Goal: Ask a question: Seek information or help from site administrators or community

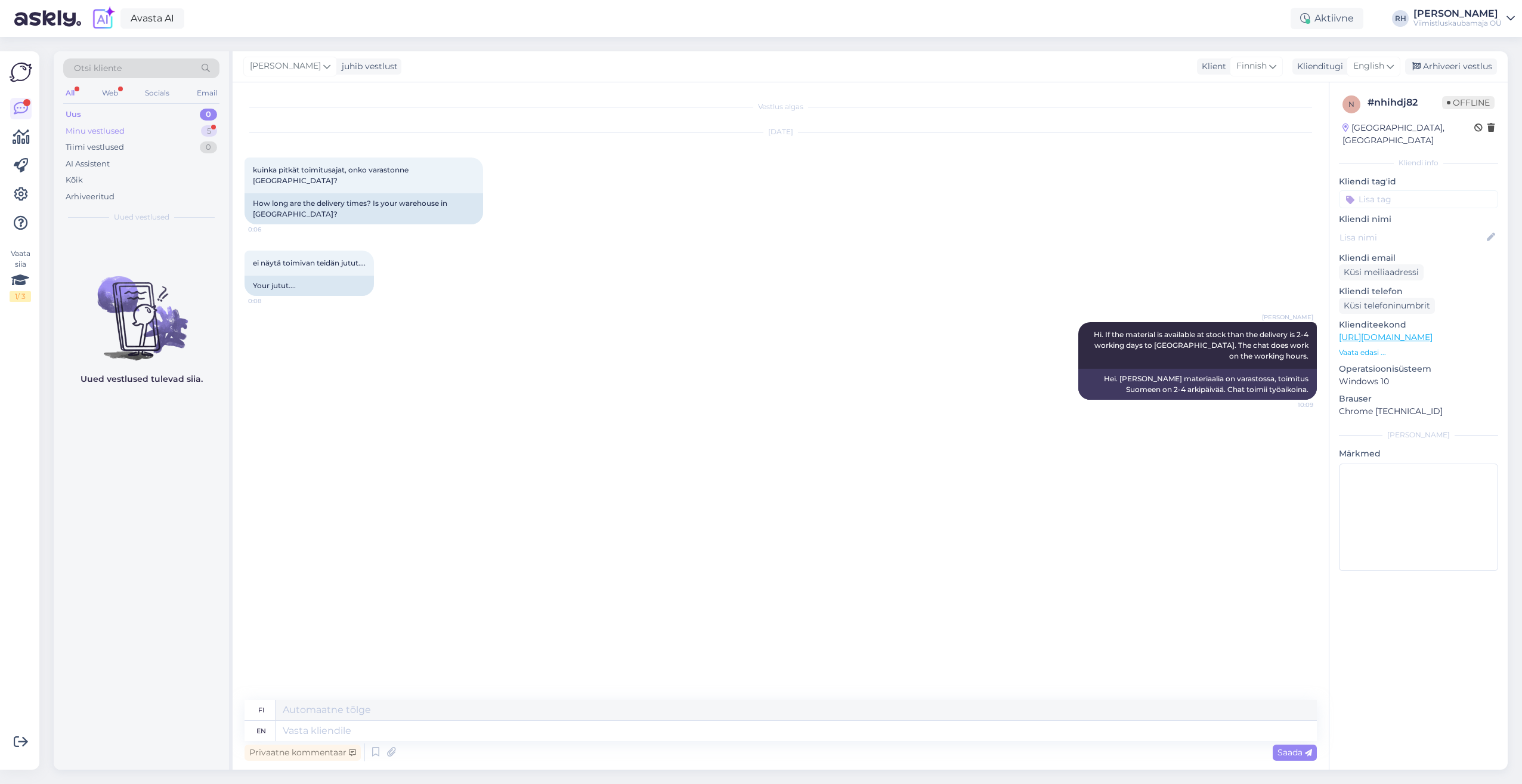
click at [161, 132] on div "Minu vestlused 5" at bounding box center [141, 131] width 156 height 17
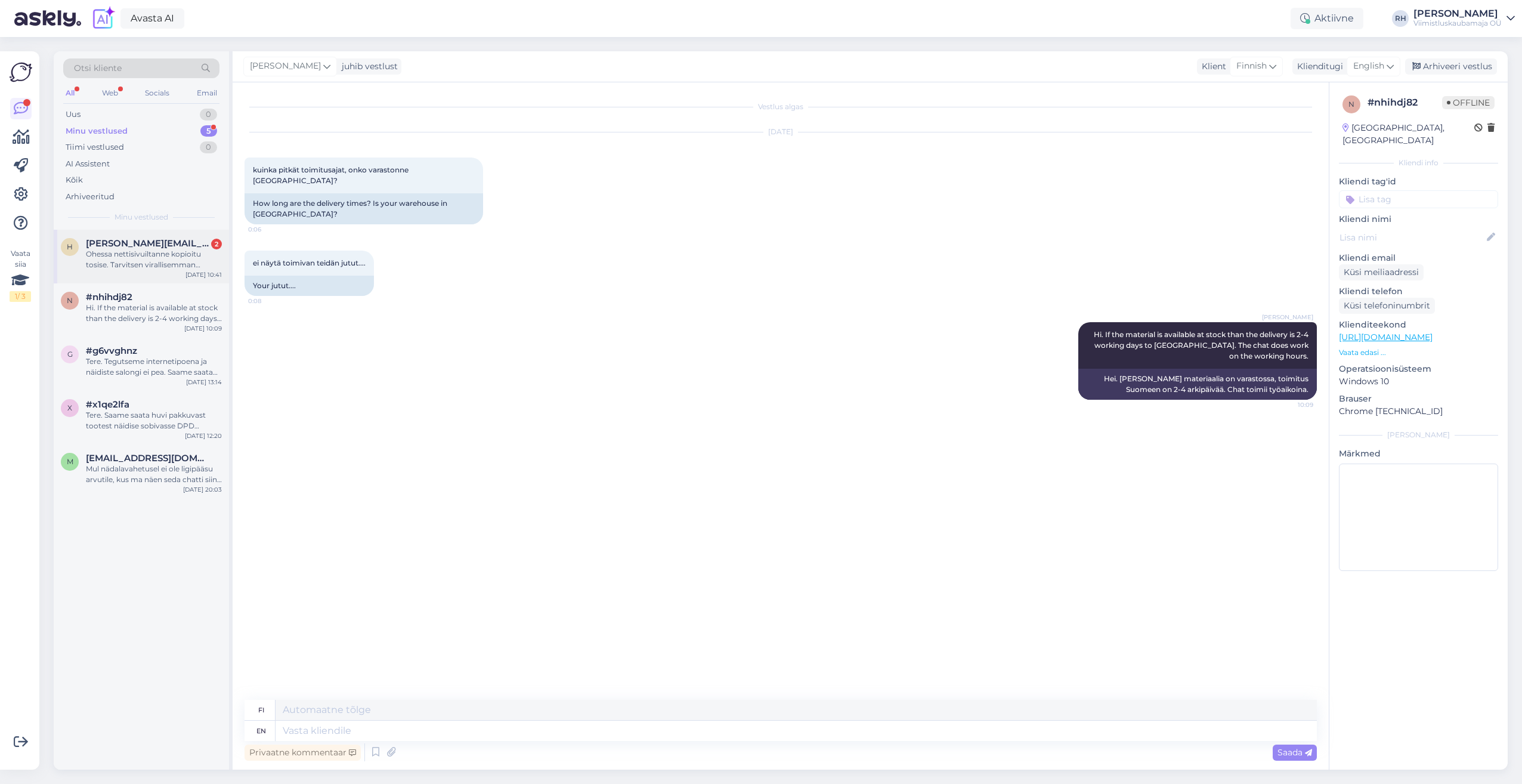
click at [127, 262] on div "Ohessa nettisivuiltanne kopioitu tosise. Tarvitsen virallisemman vahvistuksen t…" at bounding box center [154, 259] width 136 height 21
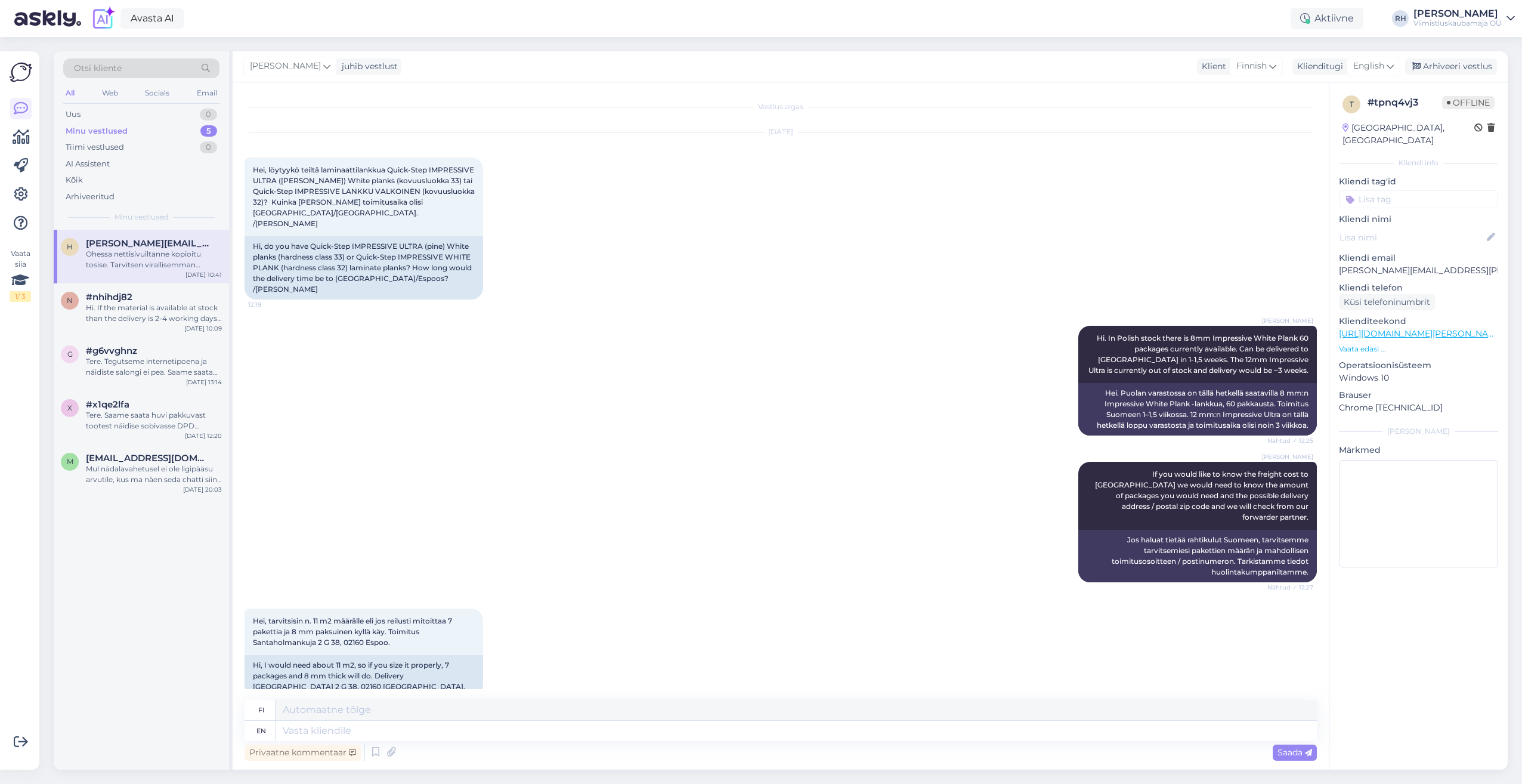
scroll to position [2099, 0]
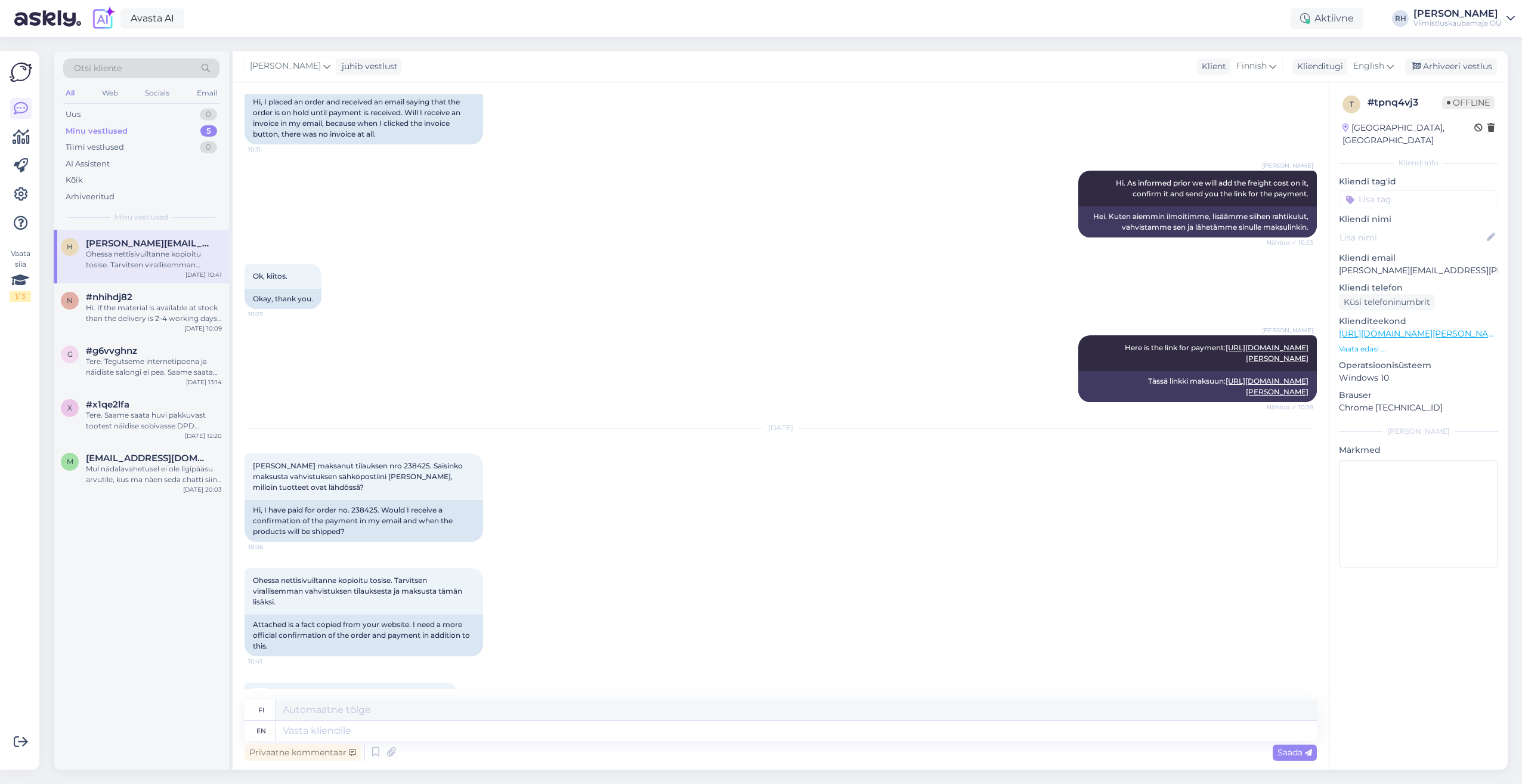
click at [329, 688] on span "Tosite laminaattilattiatilauksesta_[DATE].pdf" at bounding box center [350, 695] width 157 height 15
click at [354, 688] on span "Tosite laminaattilattiatilauksesta_[DATE].pdf" at bounding box center [350, 695] width 157 height 15
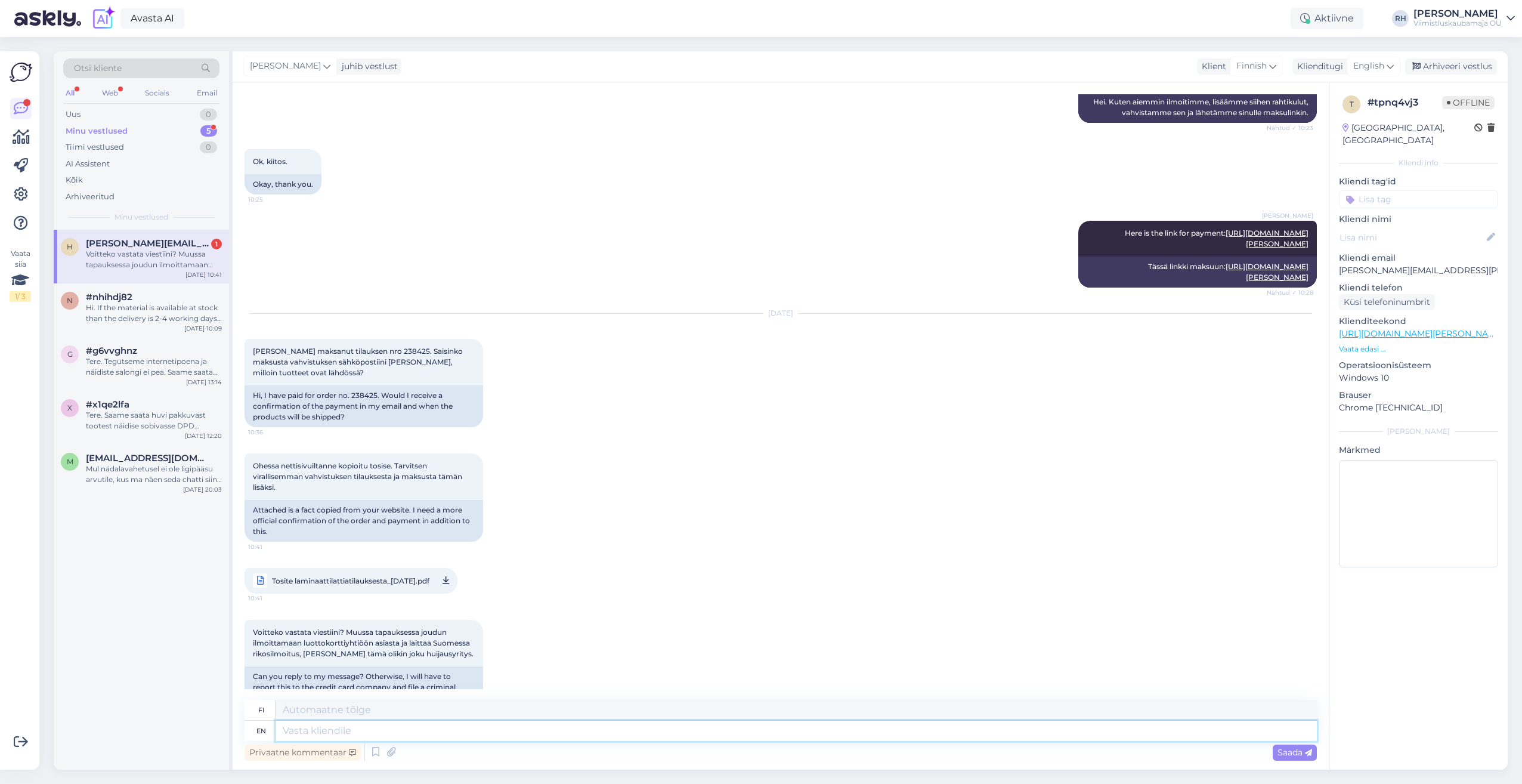
click at [336, 730] on textarea at bounding box center [796, 730] width 1042 height 20
type textarea "Hi"
type textarea "Hei"
type textarea "Hi"
click at [1293, 748] on span "Saada" at bounding box center [1295, 753] width 35 height 11
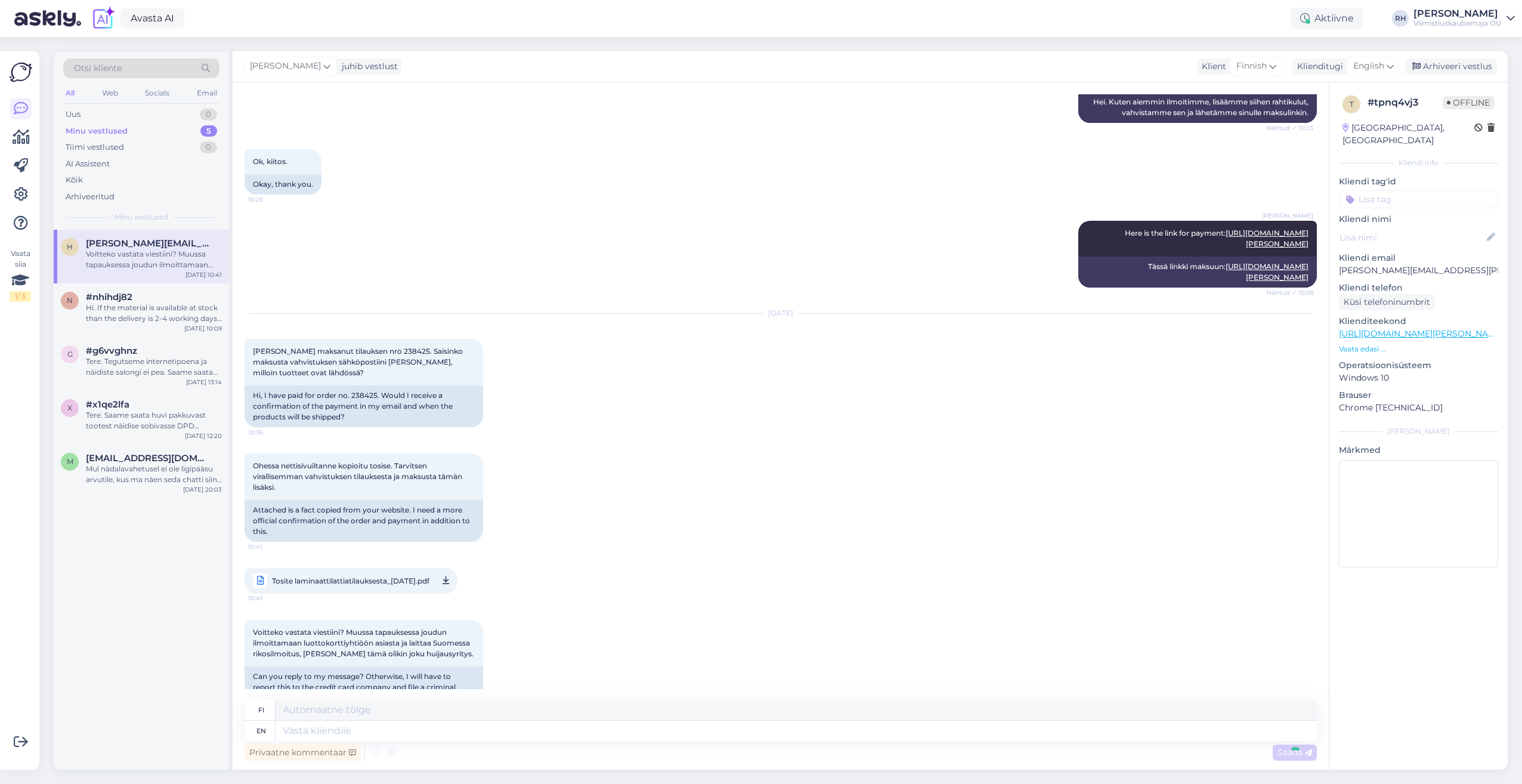
scroll to position [2285, 0]
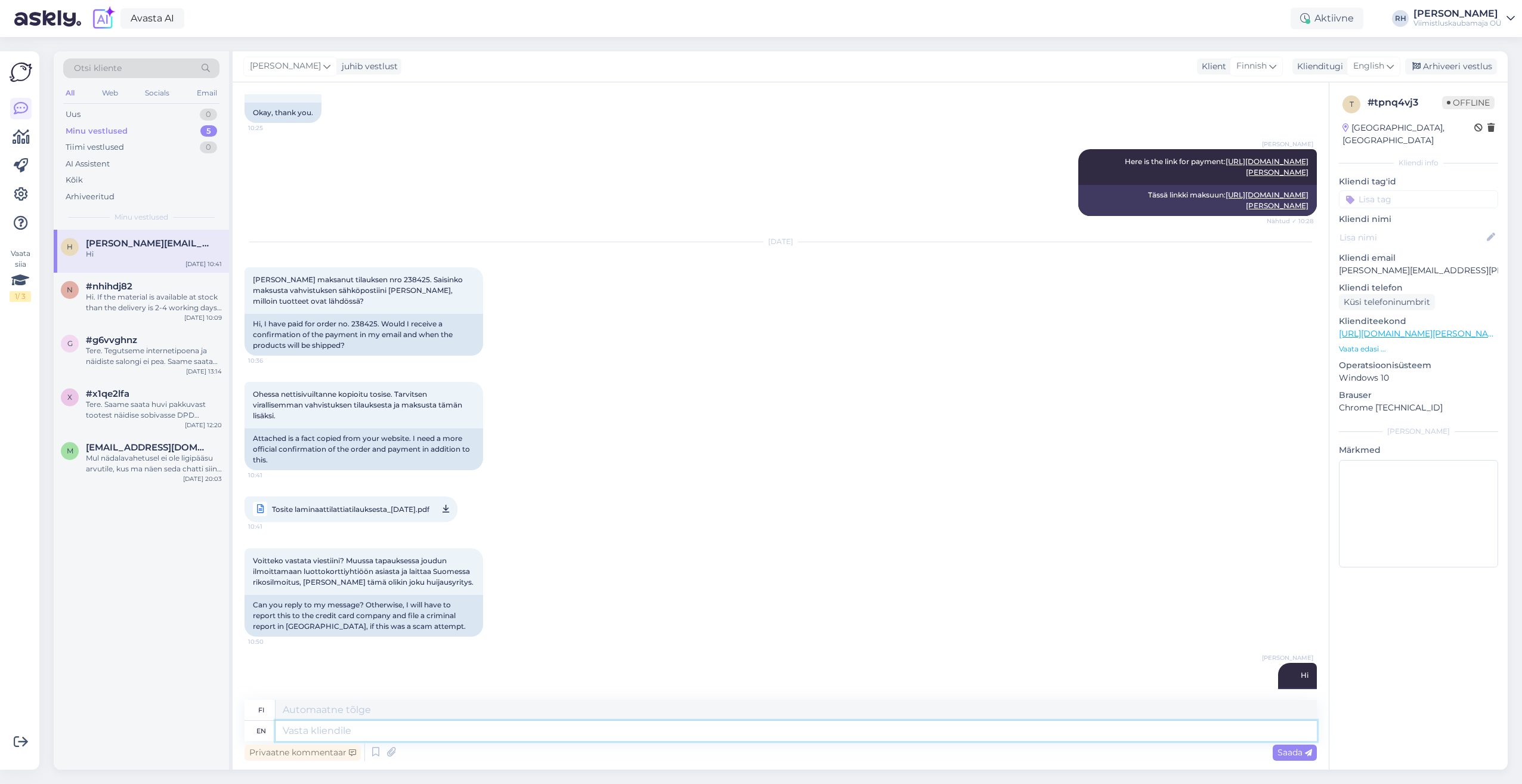
click at [381, 723] on textarea at bounding box center [796, 730] width 1042 height 20
type textarea "Sorry"
type textarea "Anteeksi"
type textarea "Sorry we"
type textarea "Anteeksi me"
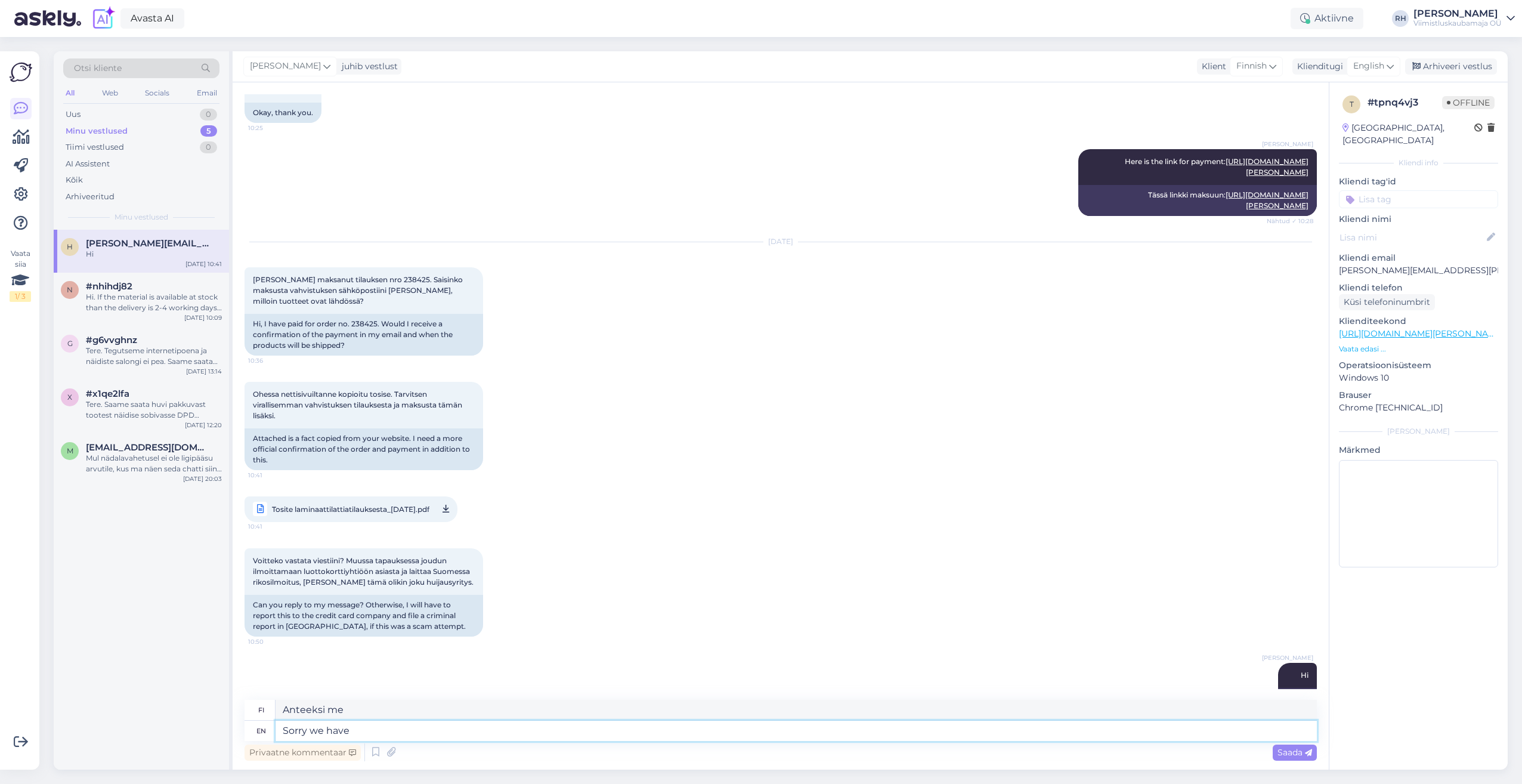
type textarea "Sorry we have"
type textarea "Valitettavasti meillä on"
type textarea "Sorry we have a"
type textarea "Anteeksi, meillä on"
type textarea "Sorry we have a line"
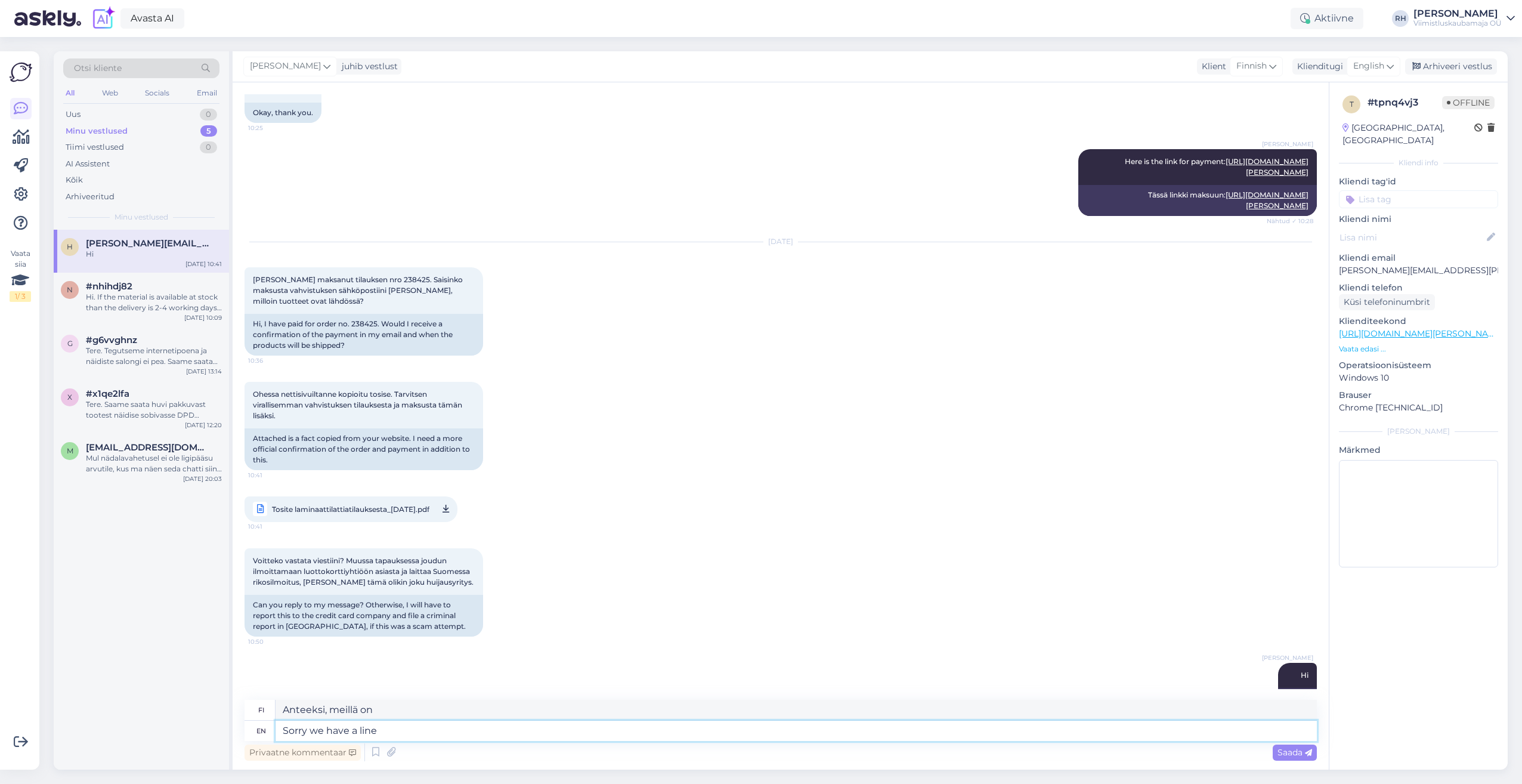
type textarea "Anteeksi, meillä on jono"
type textarea "Sorry we have a line on"
type textarea "Pahoittelut, meillä on jono"
type textarea "Sorry we have a line on customers to"
type textarea "Pahoittelemme, [PERSON_NAME] meillä on jonoa asiakkailla"
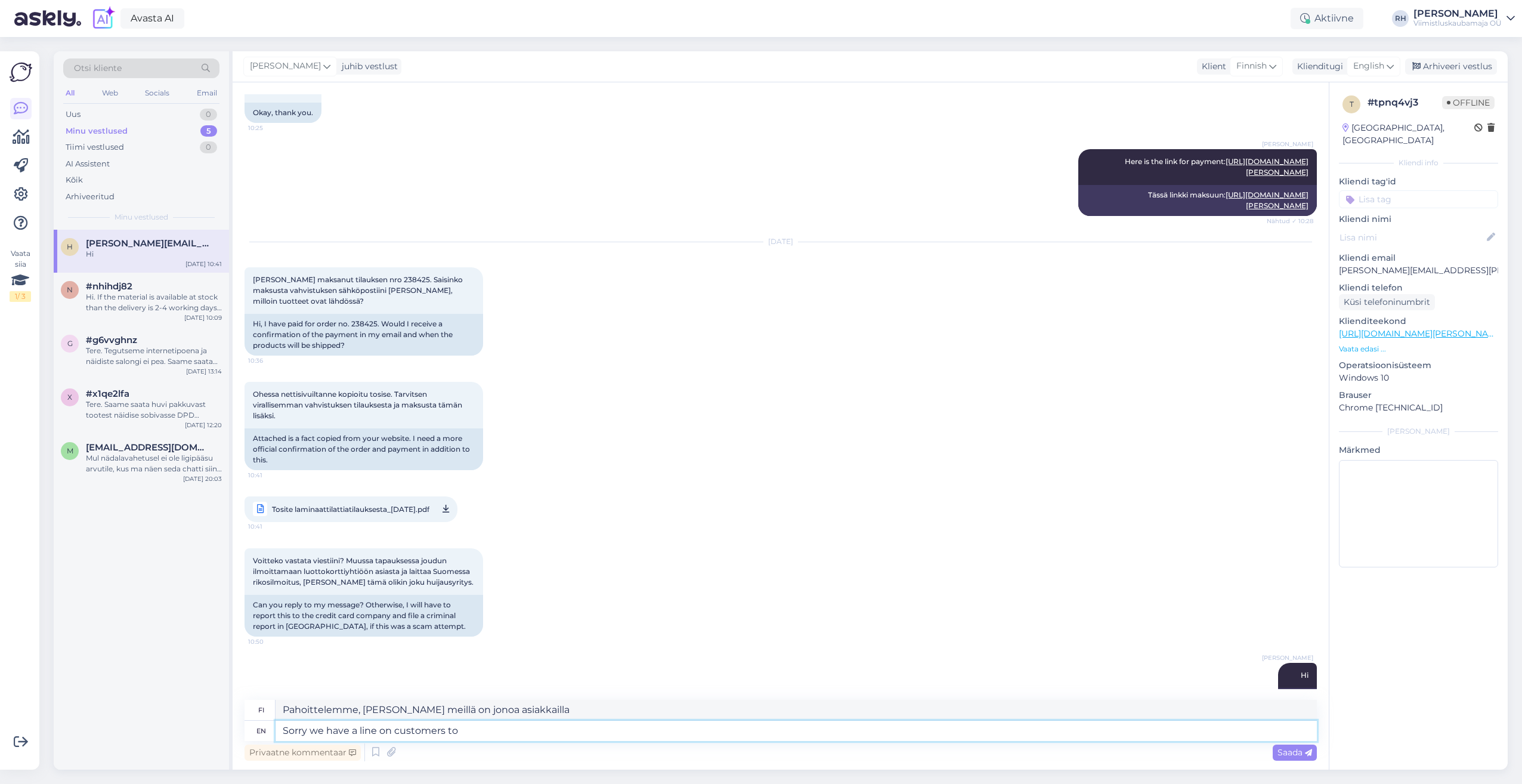
type textarea "Sorry we have a line on customers to"
type textarea "Pahoittelemme, [PERSON_NAME] meillä on jono asiakkailla"
type textarea "Sorry we have a line on customers to reply"
type textarea "Pahoittelemme, [PERSON_NAME] asiakkailla on vielä vastausjono."
type textarea "Sorry we have a line on customers to reply currently a"
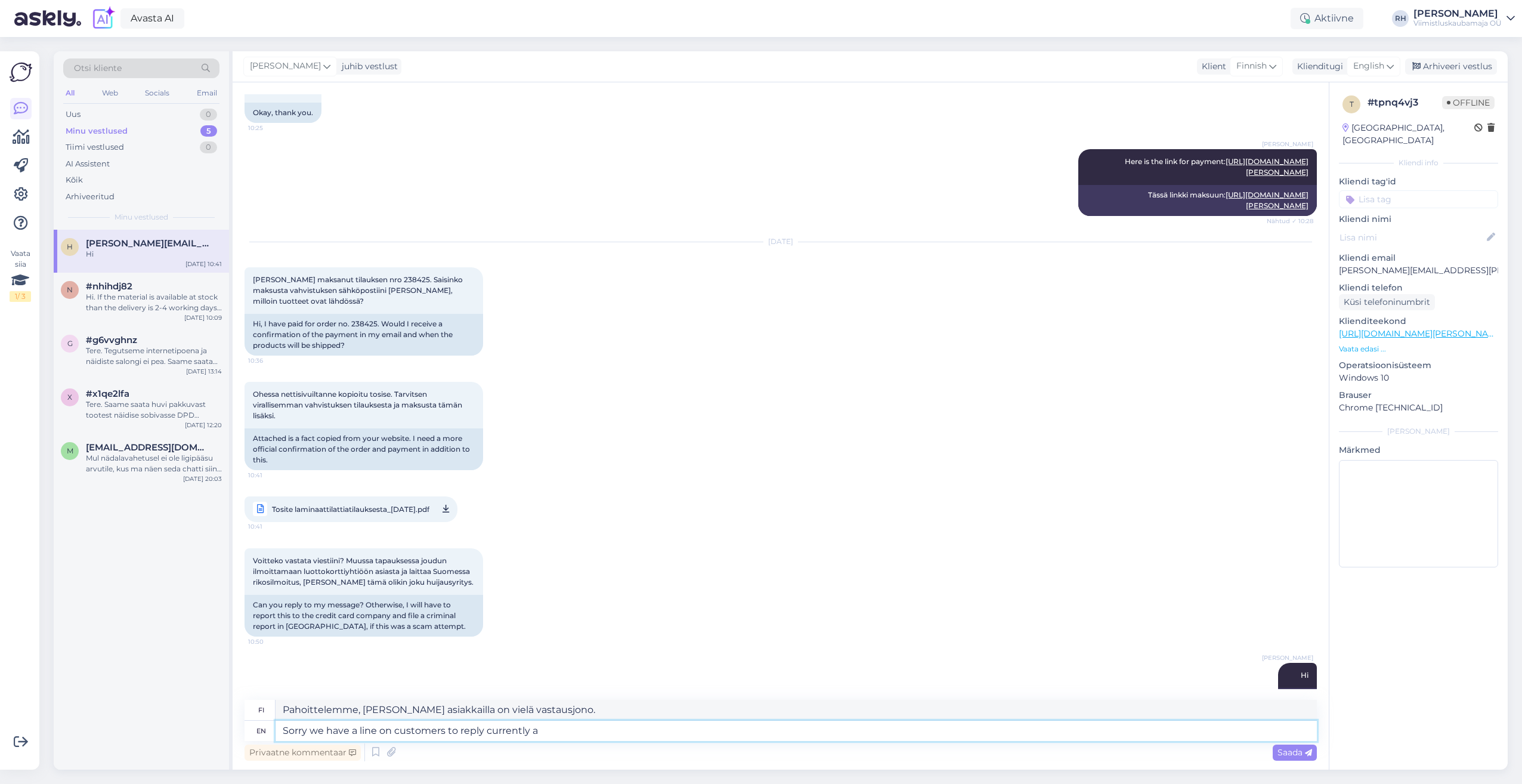
type textarea "Pahoittelemme, [PERSON_NAME] asiakkailla on tällä hetkellä jono vastaamiseen."
type textarea "Sorry we have a line on customers to reply currently and"
type textarea "Pahoittelemme, [PERSON_NAME] asiakkailla on tällä hetkellä varauksia ja heiltä …"
type textarea "Sorry we have a line on customers to reply currently and it takes"
type textarea "Pahoittelemme, [PERSON_NAME] asiakkailla on tällä hetkellä aikaa vastata, ja se…"
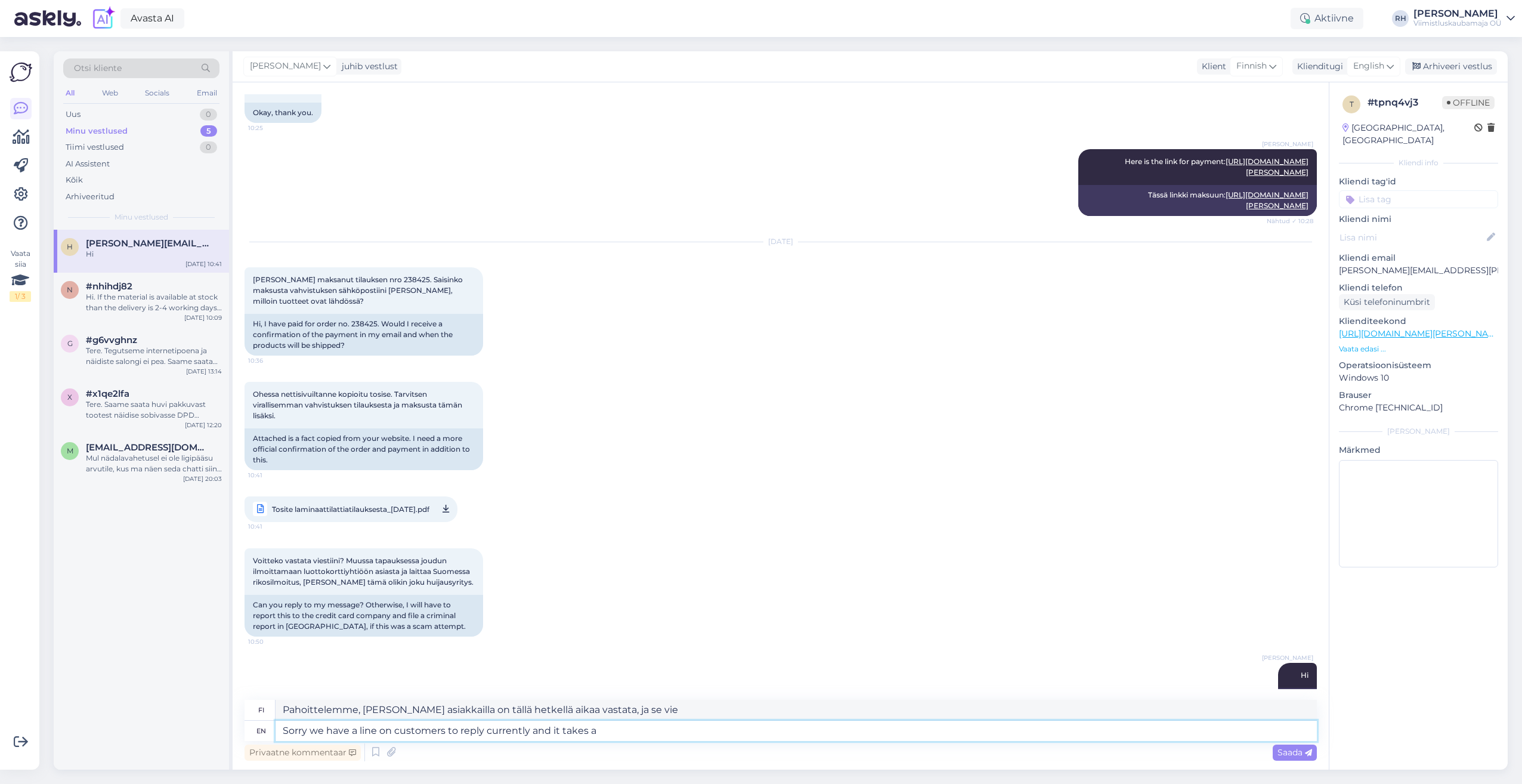
type textarea "Sorry we have a line on customers to reply currently and it takes a"
type textarea "Pahoittelemme, [PERSON_NAME] asiakkailla on tällä hetkellä varauslinja vastaami…"
type textarea "Sorry we have a line on customers to reply currently and it takes a bit"
type textarea "Pahoittelemme, [PERSON_NAME] asiakkailla on tällä hetkellä jonossa vastauksia, …"
type textarea "Sorry we have a line on customers to reply currently and it takes a bit of"
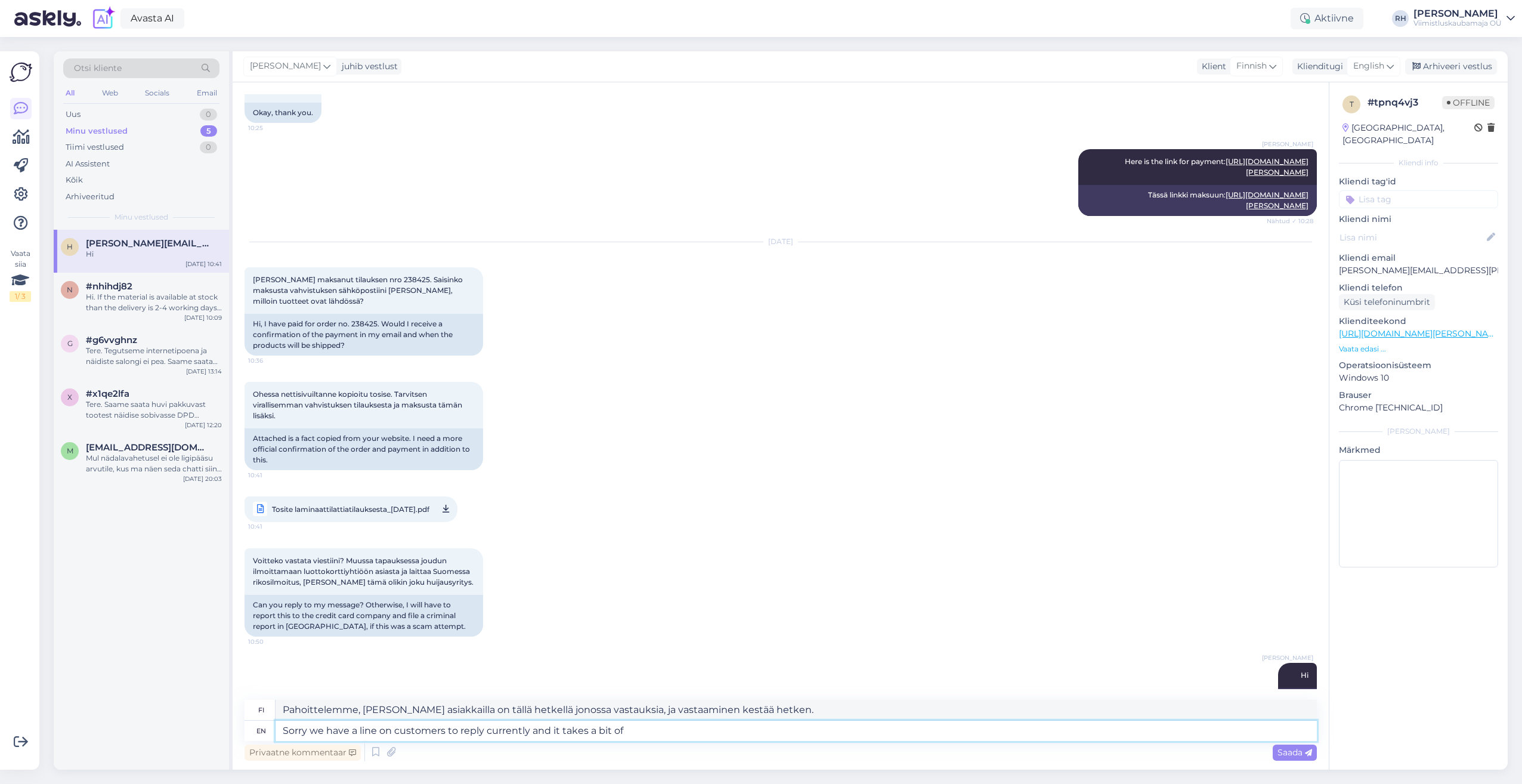
type textarea "Pahoittelemme, [PERSON_NAME] meillä on tällä hetkellä asiakaslinja vastaamiseen…"
type textarea "Sorry we have a line on customers to reply currently and it takes a bit of time"
type textarea "Pahoittelemme, [PERSON_NAME] asiakkailla on tällä hetkellä jonossa vastauksia, …"
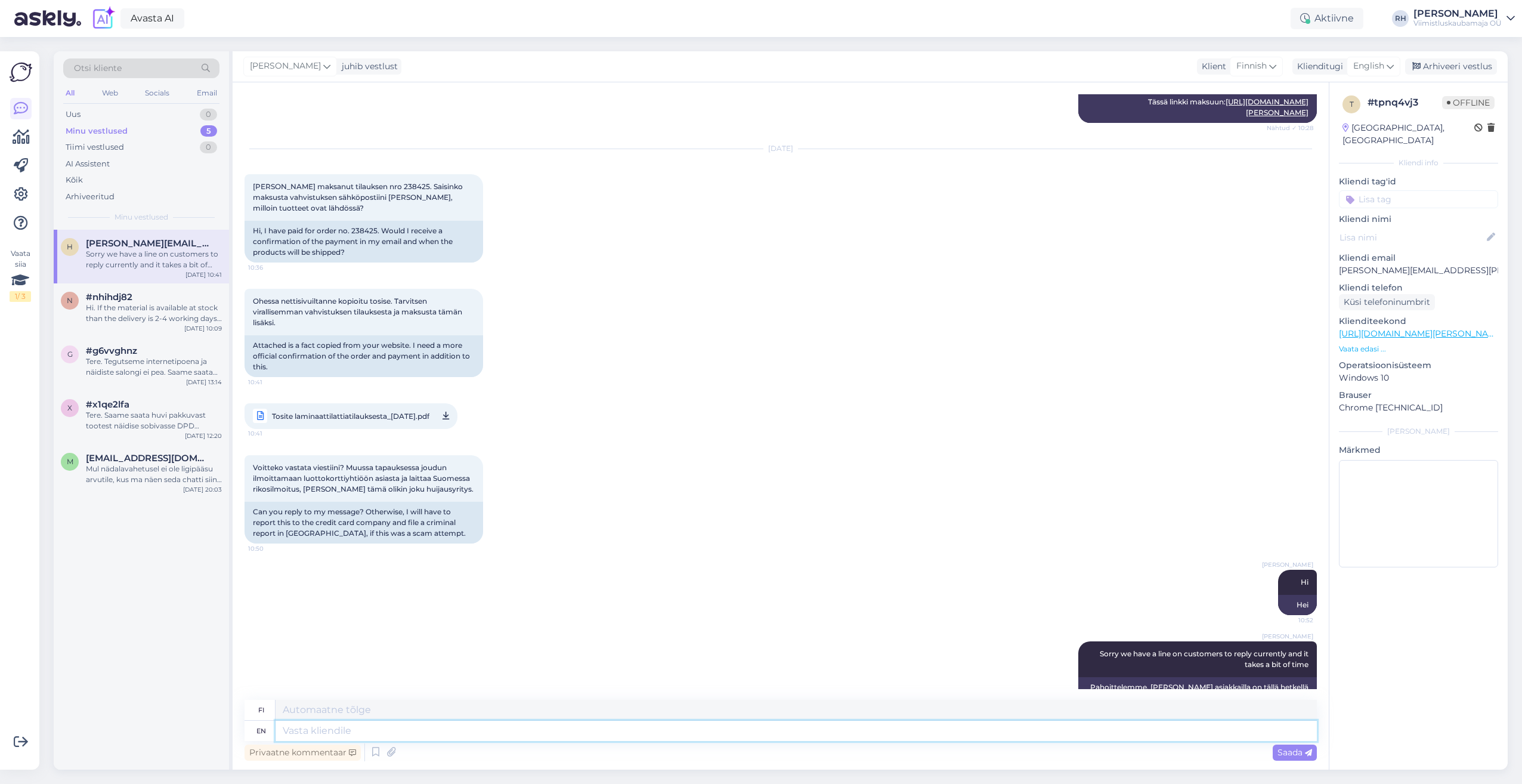
type textarea "T"
click at [526, 729] on textarea at bounding box center [796, 730] width 1042 height 20
type textarea "There"
type textarea "Siellä"
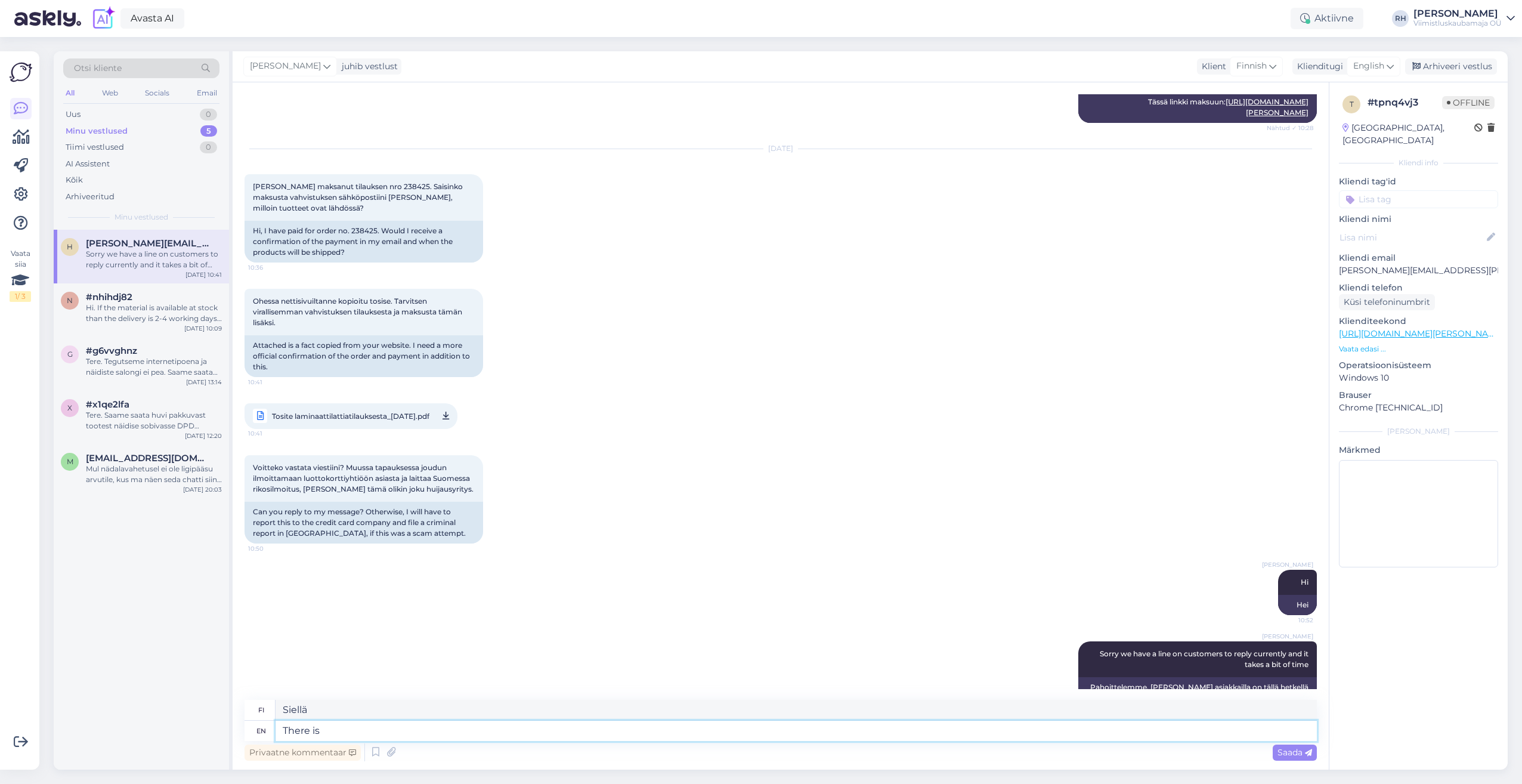
type textarea "There is"
type textarea "On"
type textarea "There is no"
type textarea "Ei ole olemassa"
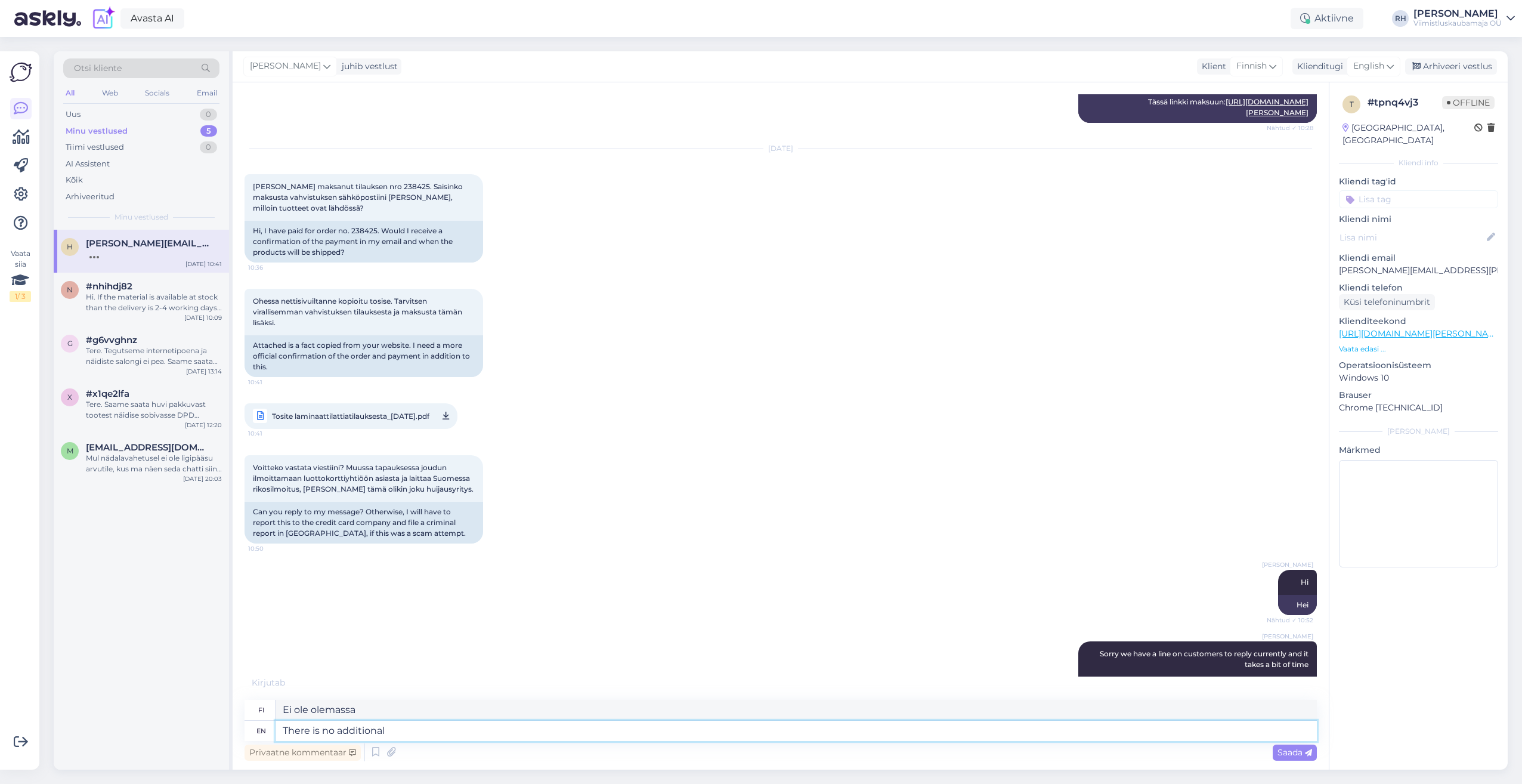
type textarea "There is no additional"
type textarea "Ei ole ylimääräistä"
type textarea "There is no additional reports o"
type textarea "Ei ole lisäraportteja"
type textarea "There is no additional reports our"
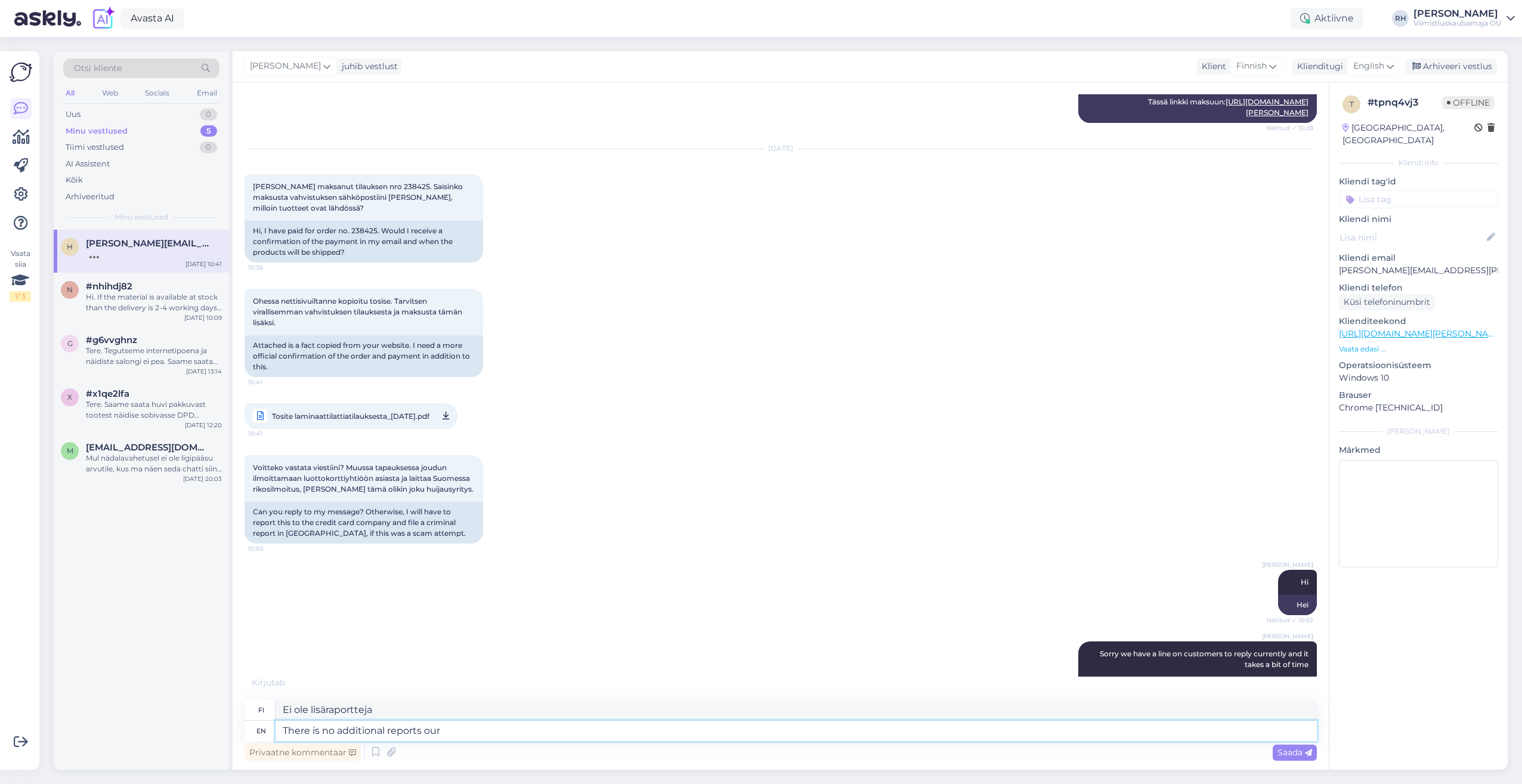
type textarea "Meillä ei ole muita raportteja"
type textarea "There is no additional reports our system"
type textarea "Järjestelmässämme ei ole muita raportteja"
type textarea "There is no additional reports our system sends"
type textarea "Järjestelmämme [PERSON_NAME] muita raportteja"
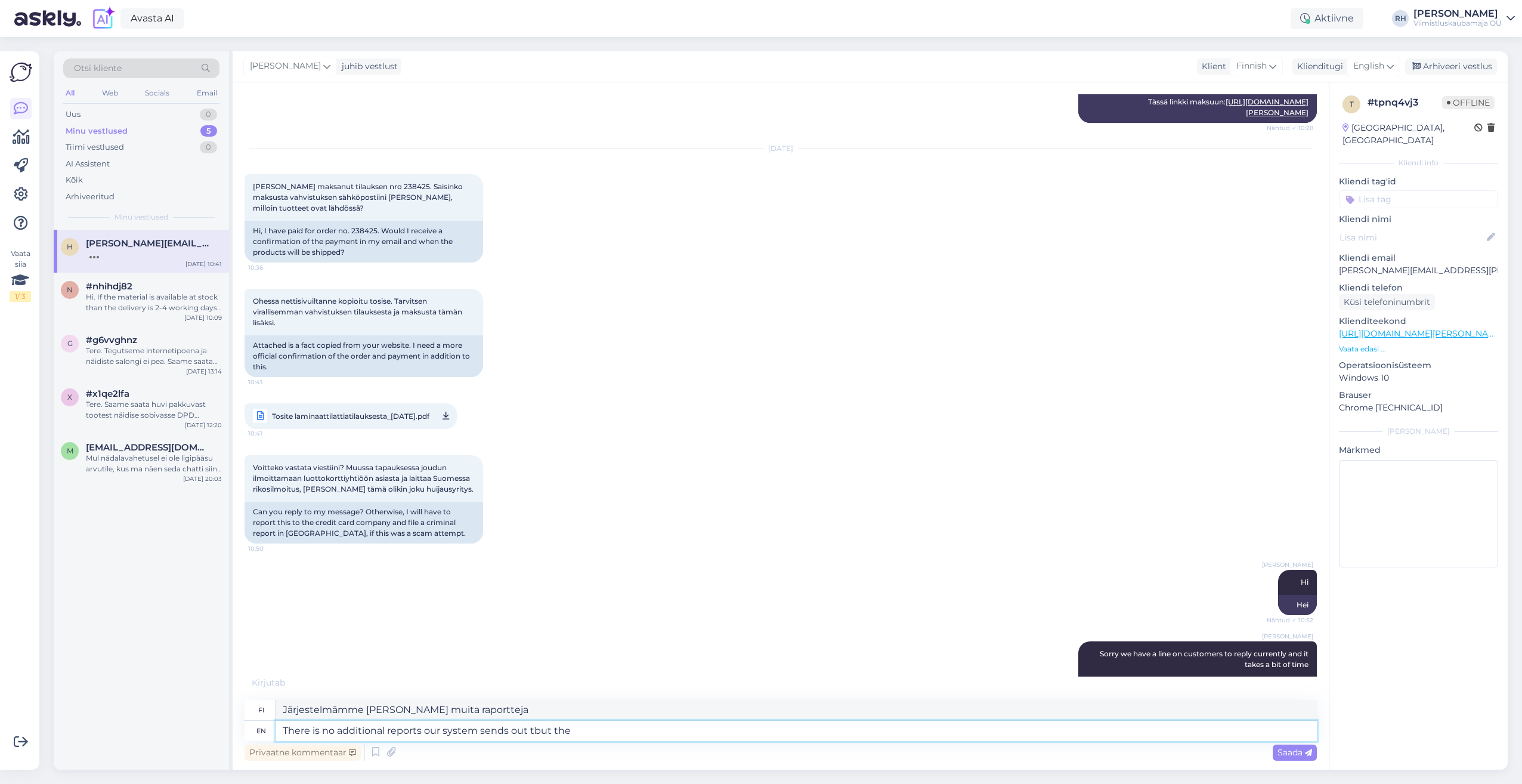
type textarea "There is no additional reports our system sends out tbut the"
type textarea "Järjestelmämme [PERSON_NAME] muita raportteja, mutta"
type textarea "There is no additional reports our system sends out"
type textarea "Järjestelmämme [PERSON_NAME] muita raportteja"
type textarea "There is no additional reports our system sends out but t"
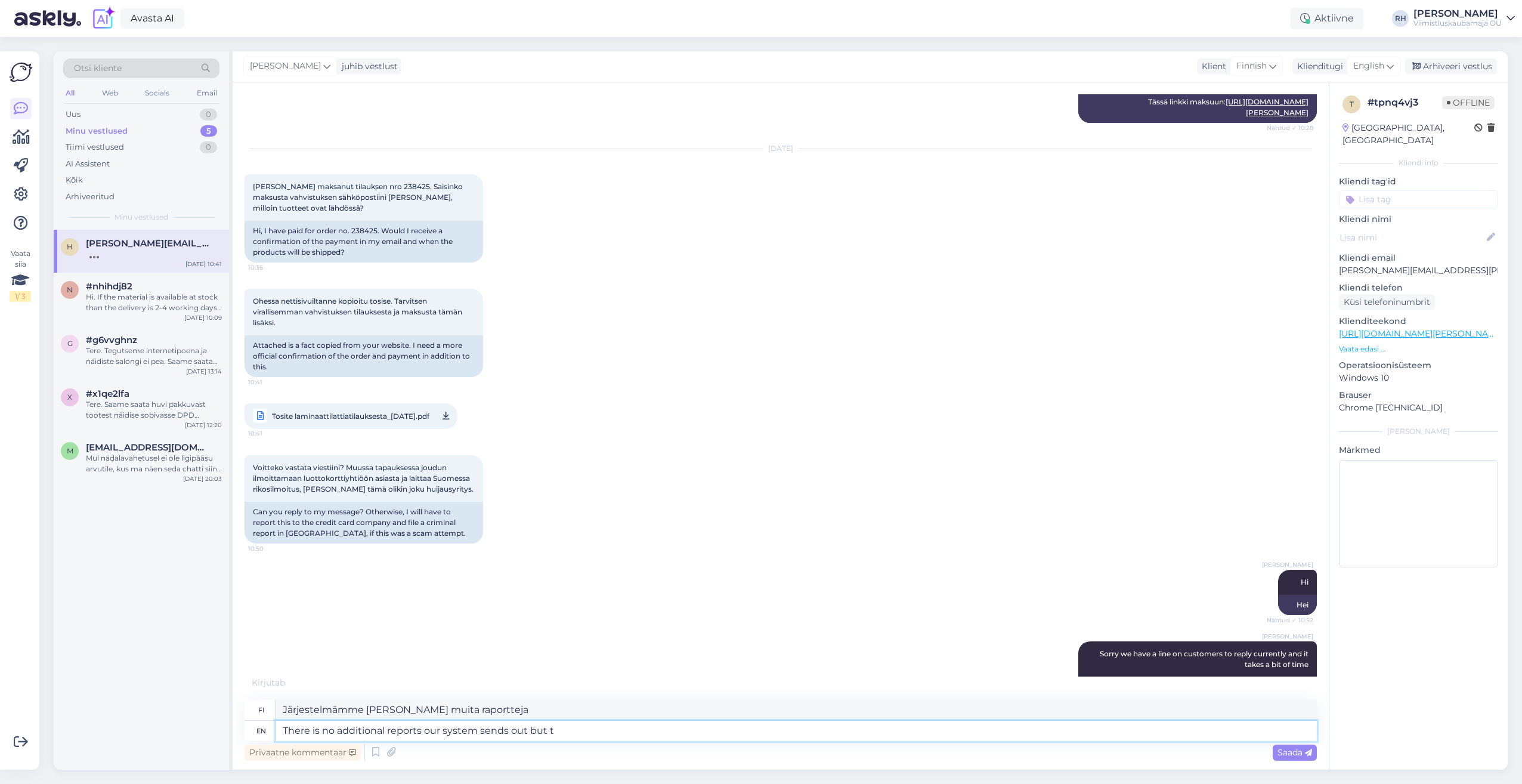
type textarea "Järjestelmämme [PERSON_NAME] muita raportteja, mutta"
type textarea "There is no additional reports our system sends out but the payment"
type textarea "Järjestelmämme [PERSON_NAME] muita raportteja, mutta maksu"
type textarea "There is no additional reports our system sends out but the payment system s"
type textarea "Järjestelmämme [PERSON_NAME] muita raportteja, mutta maksujärjestelmä"
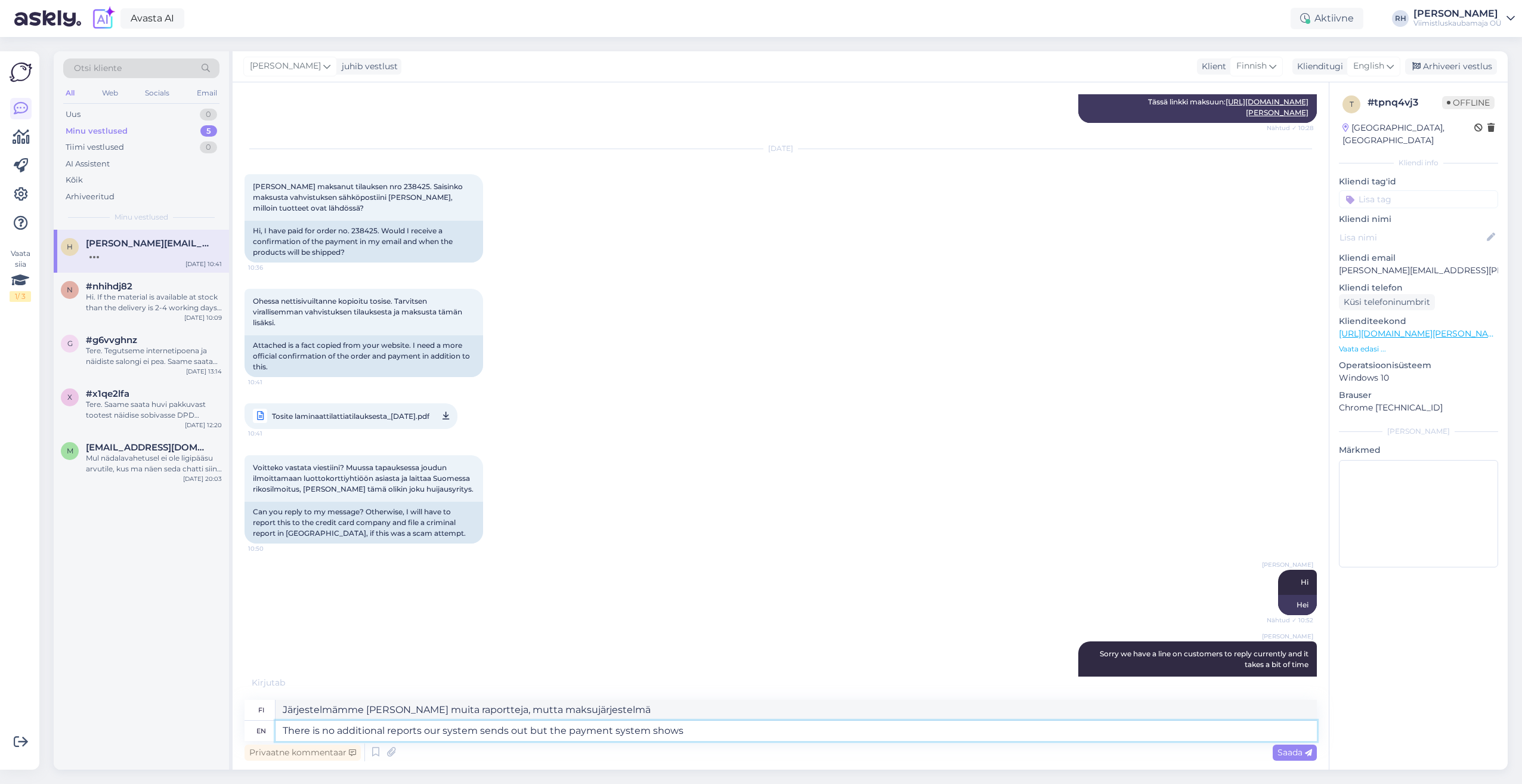
type textarea "There is no additional reports our system sends out but the payment system shows"
type textarea "Järjestelmämme [PERSON_NAME] lisäraportteja, mutta maksujärjestelmä näyttää"
type textarea "There is no additional reports our system sends out but the payment system show…"
type textarea "Järjestelmämme [PERSON_NAME] lisäraportteja, mutta maksujärjestelmä näyttää, [P…"
type textarea "There is no additional reports our system sends out but the payment system show…"
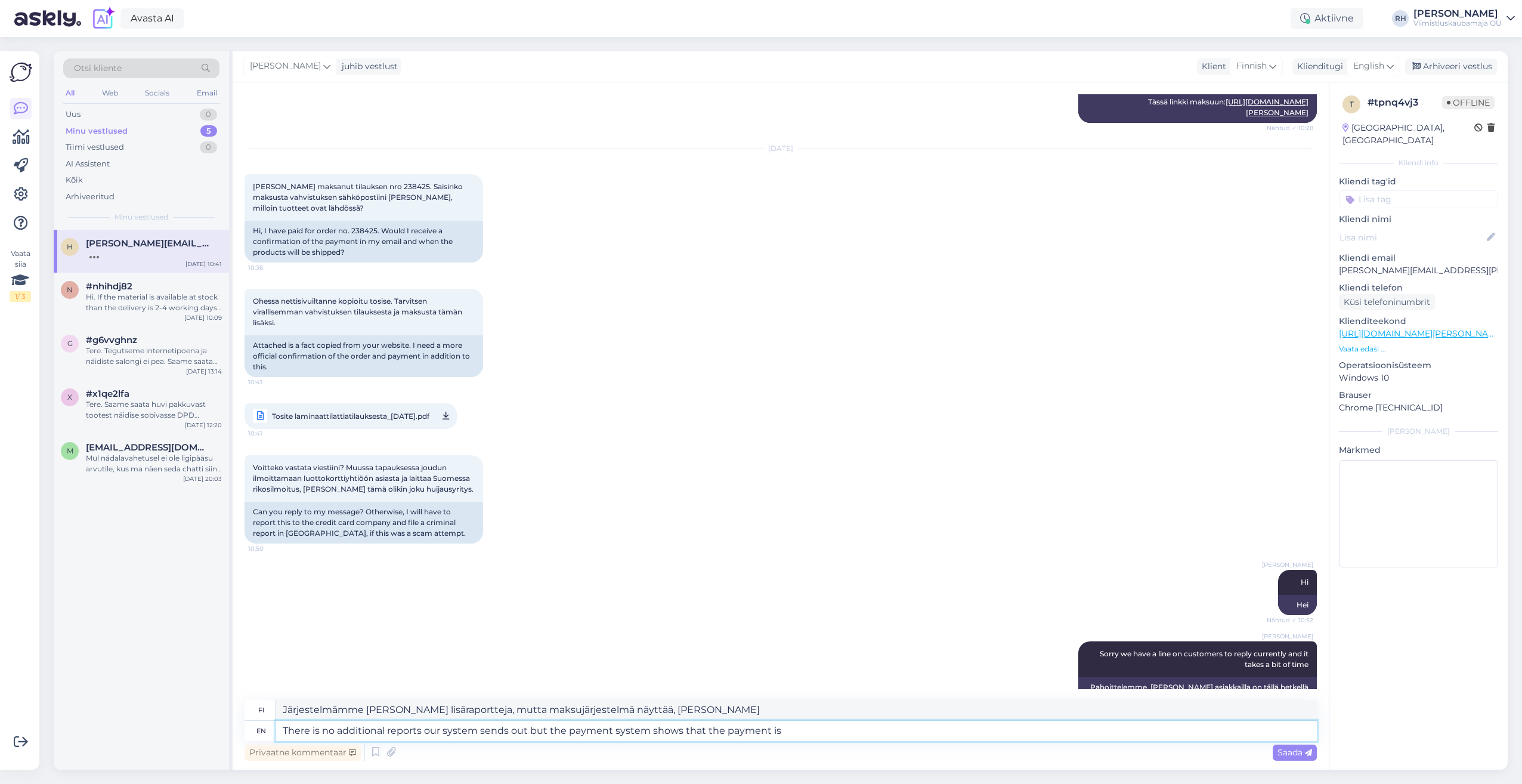
type textarea "Järjestelmämme [PERSON_NAME] lisäraportteja, mutta maksujärjestelmä näyttää, [P…"
type textarea "There is no additional reports our system sends out but the payment system show…"
type textarea "Järjestelmämme [PERSON_NAME] lisäraportteja, mutta maksujärjestelmä näyttää, [P…"
type textarea "There is no additional reports our system sends out but the payment system show…"
type textarea "Järjestelmämme [PERSON_NAME] lisäraportteja, mutta maksujärjestelmä näyttää, [P…"
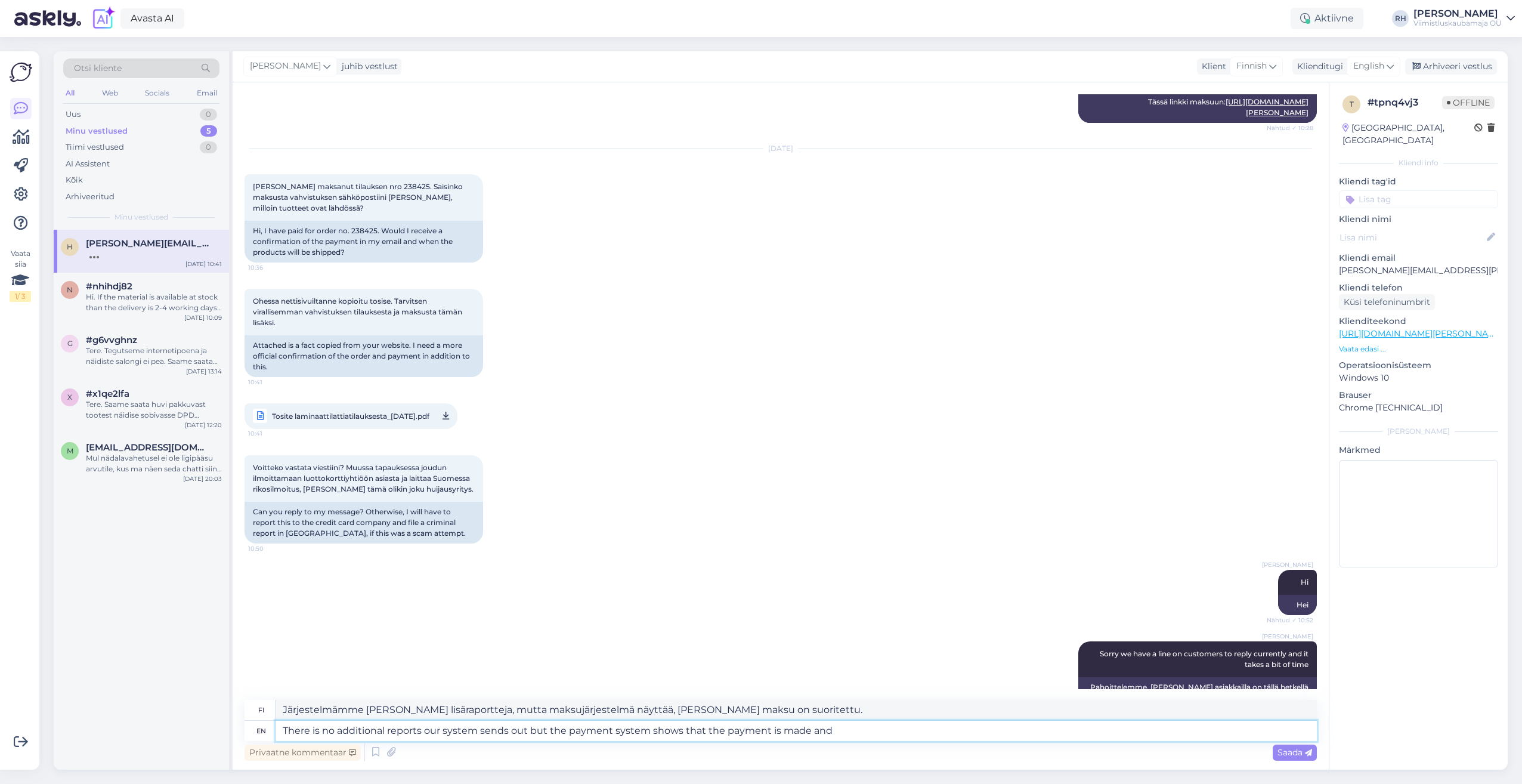
type textarea "There is no additional reports our system sends out but the payment system show…"
type textarea "Järjestelmämme [PERSON_NAME] lisäraportteja, mutta maksujärjestelmä näyttää, [P…"
type textarea "There is no additional reports our system sends out but the payment system show…"
type textarea "Järjestelmämme [PERSON_NAME] lisäraportteja, mutta maksujärjestelmä näyttää, [P…"
type textarea "There is no additional reports our system sends out but the payment system show…"
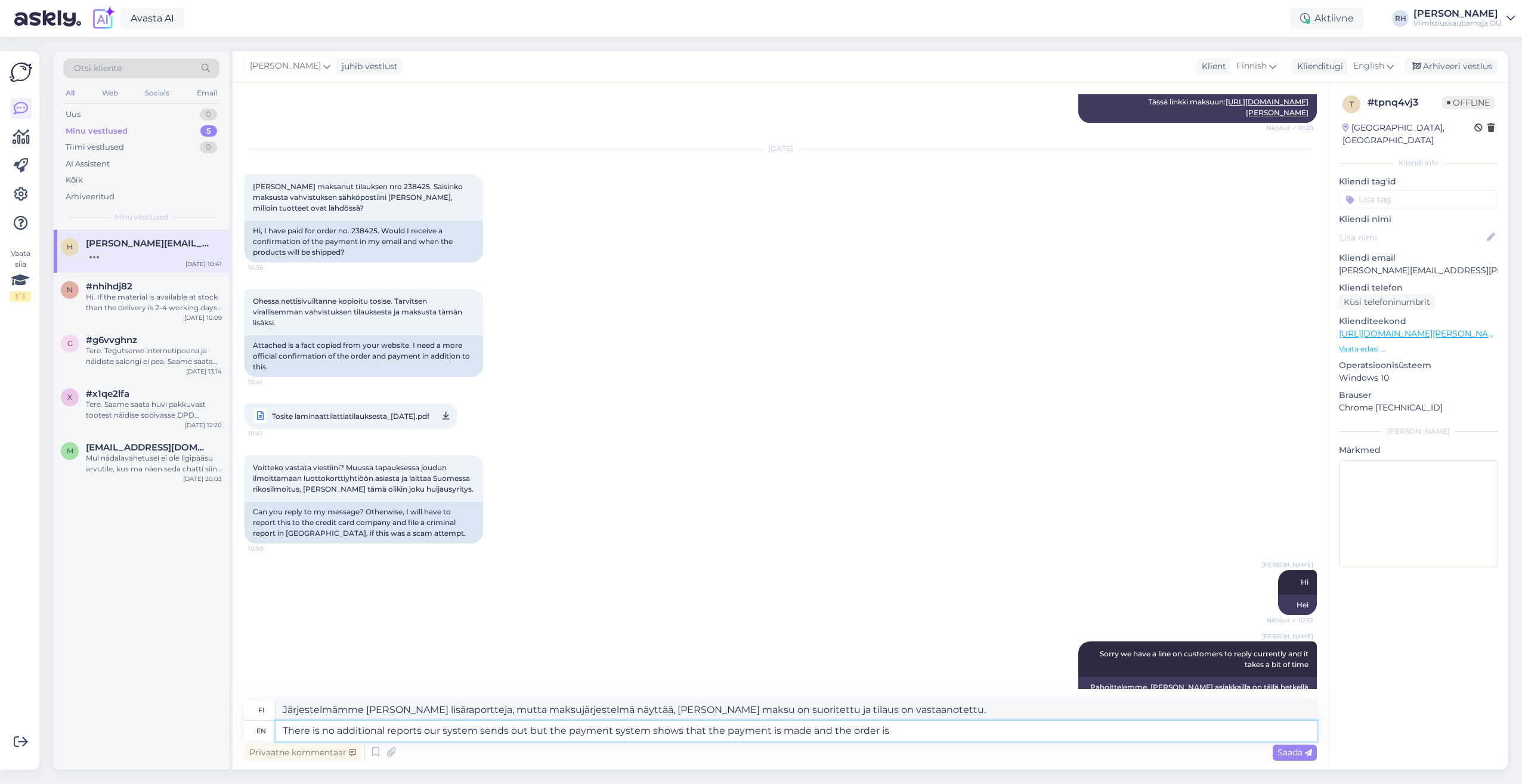
type textarea "Järjestelmämme [PERSON_NAME] lisäraportteja, mutta maksujärjestelmä näyttää, [P…"
type textarea "There is no additional reports our system sends out but the payment system show…"
type textarea "Järjestelmämme [PERSON_NAME] lisäraportteja, mutta maksujärjestelmä näyttää, [P…"
type textarea "There is no additional reports our system sends out but the payment system show…"
type textarea "Järjestelmämme [PERSON_NAME] lisäraportteja, mutta maksujärjestelmä näyttää, [P…"
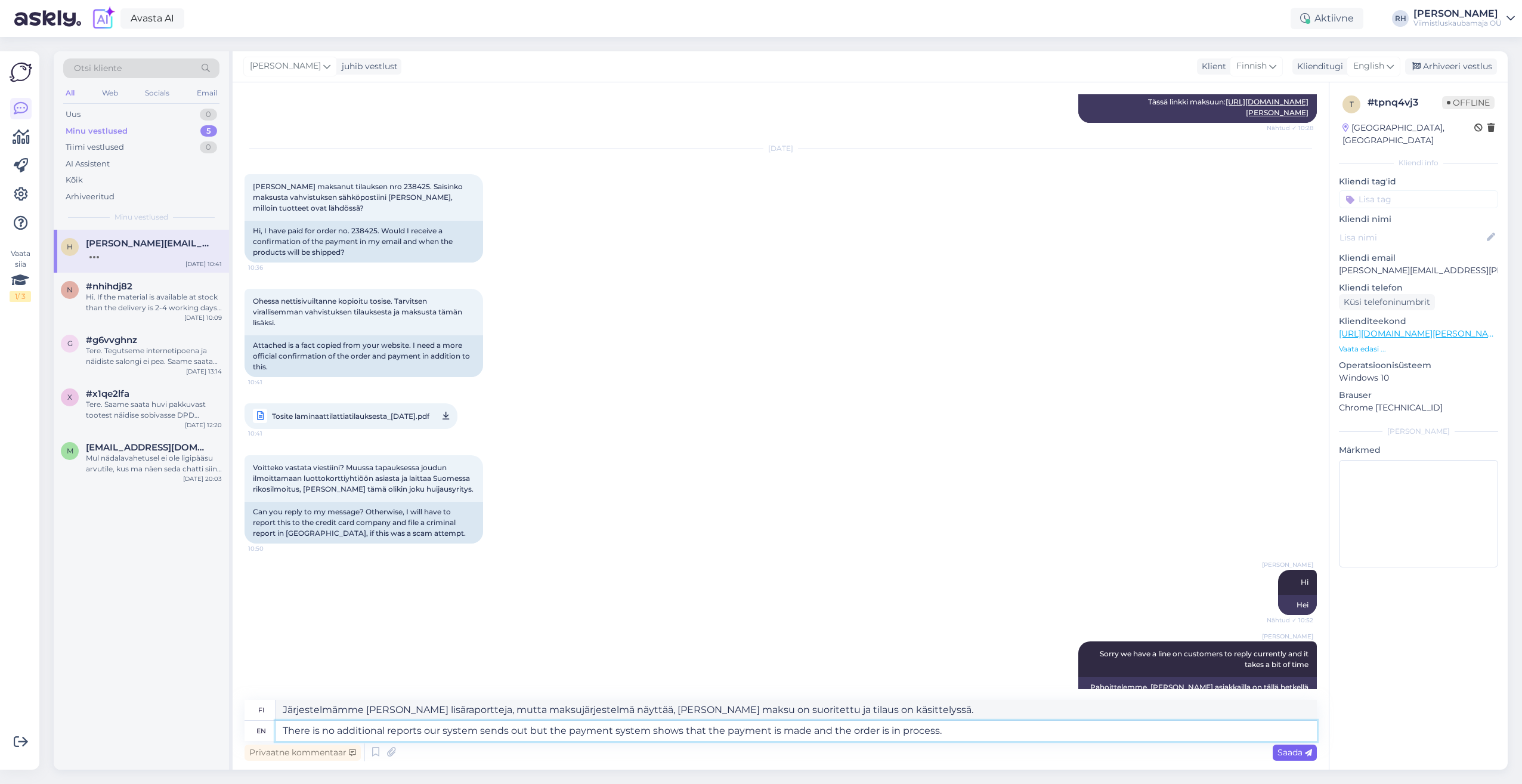
type textarea "There is no additional reports our system sends out but the payment system show…"
click at [1299, 756] on span "Saada" at bounding box center [1295, 753] width 35 height 11
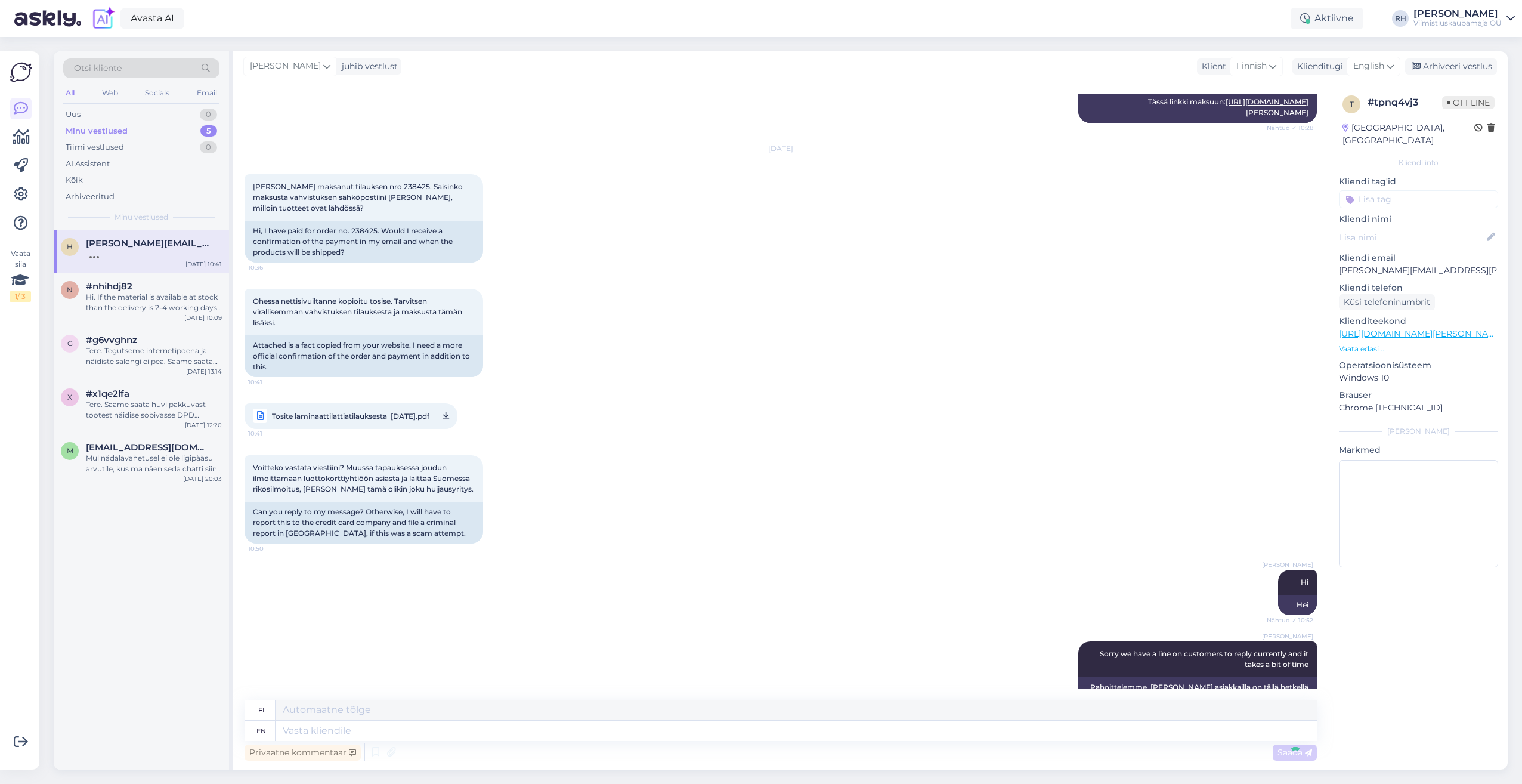
scroll to position [2493, 0]
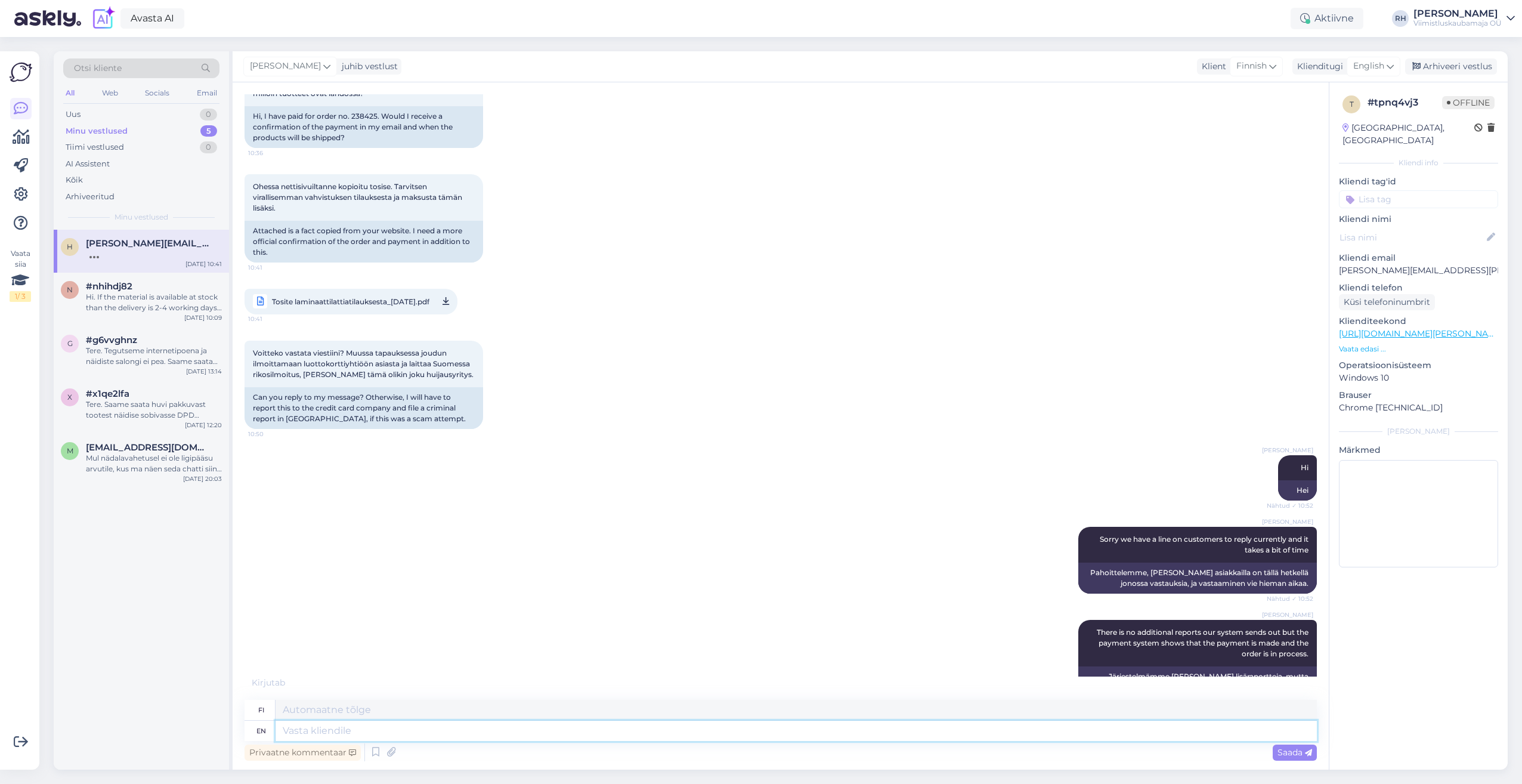
click at [322, 725] on textarea at bounding box center [796, 730] width 1042 height 20
type textarea "If"
type textarea "[PERSON_NAME]"
type textarea "If you"
type textarea "[PERSON_NAME] sinä"
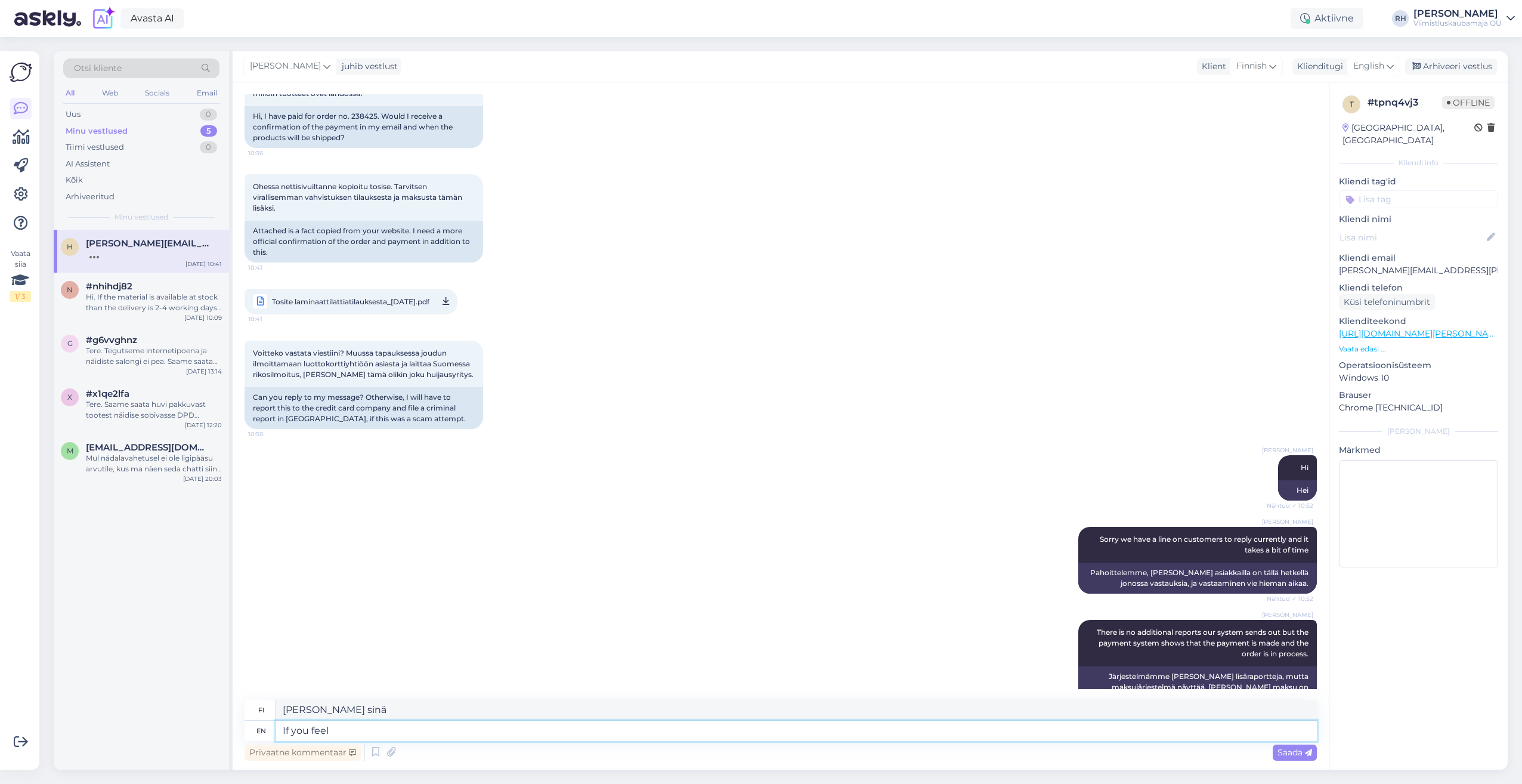
type textarea "If you feel i"
type textarea "[PERSON_NAME] sinusta tuntuu"
type textarea "If you feel its"
type textarea "[PERSON_NAME]"
type textarea "If you feel its a"
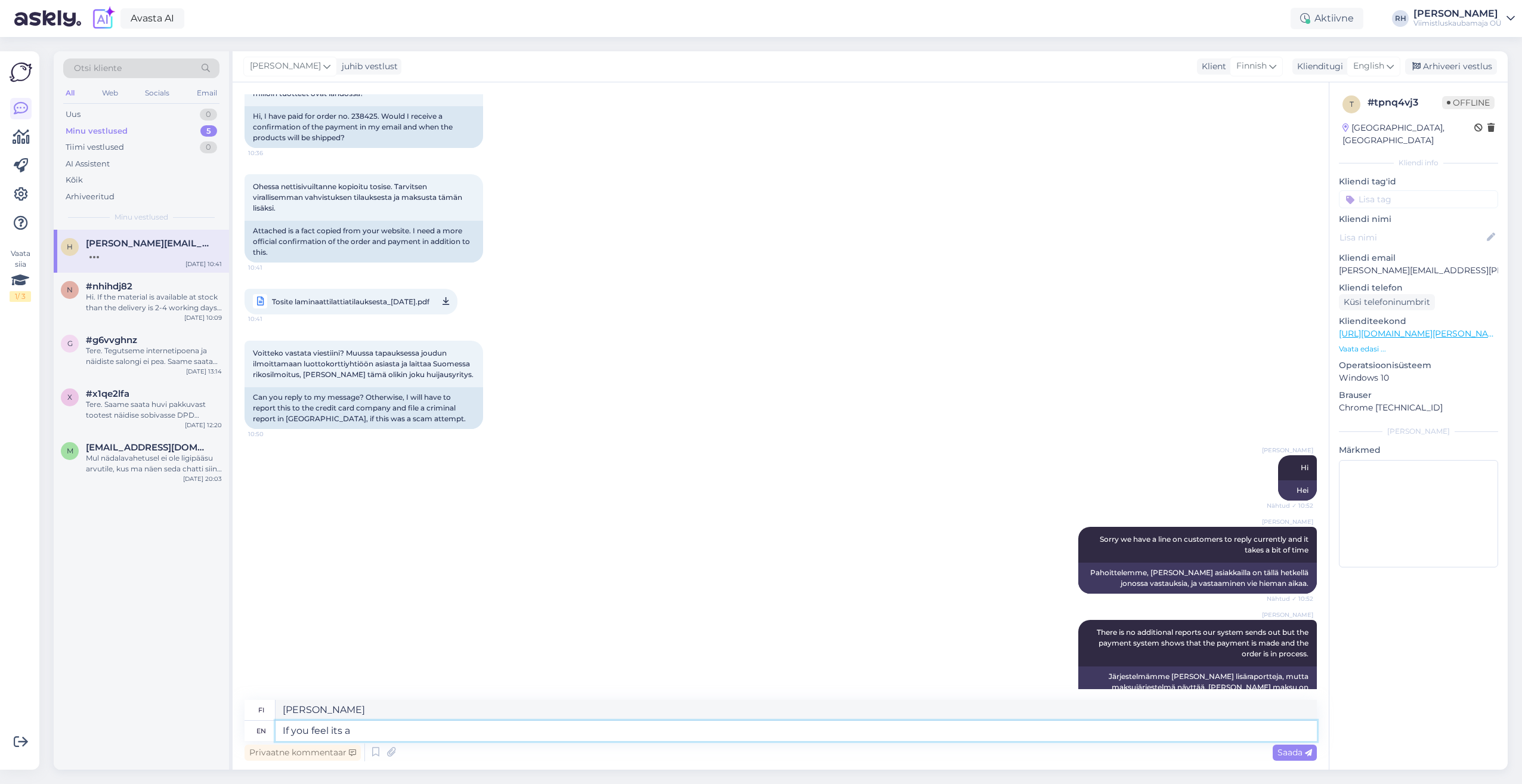
type textarea "[PERSON_NAME] sinusta tuntuu, [PERSON_NAME] se on"
type textarea "If you feel its a scam"
type textarea "[PERSON_NAME] sen huijaukseksi"
type textarea "If you feel its a scam we"
type textarea "[PERSON_NAME] mielestäsi kyseessä on huijaus, me"
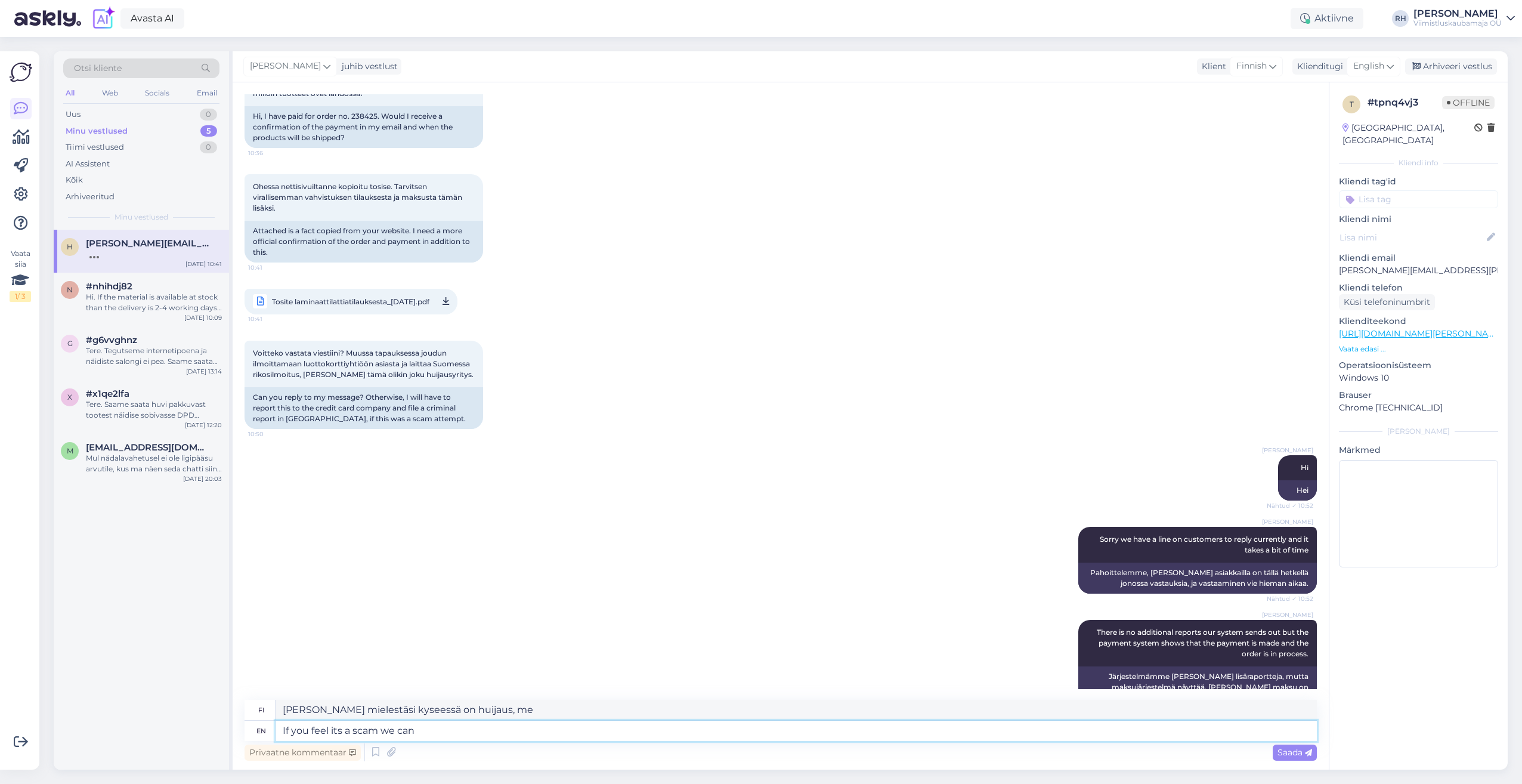
type textarea "If you feel its a scam we can"
type textarea "[PERSON_NAME] sen olevan huijaus, voimme"
type textarea "If you feel its a scam we can return th"
type textarea "[PERSON_NAME] sen huijaukseksi, voimme palauttaa"
type textarea "If you feel its a scam we can return the"
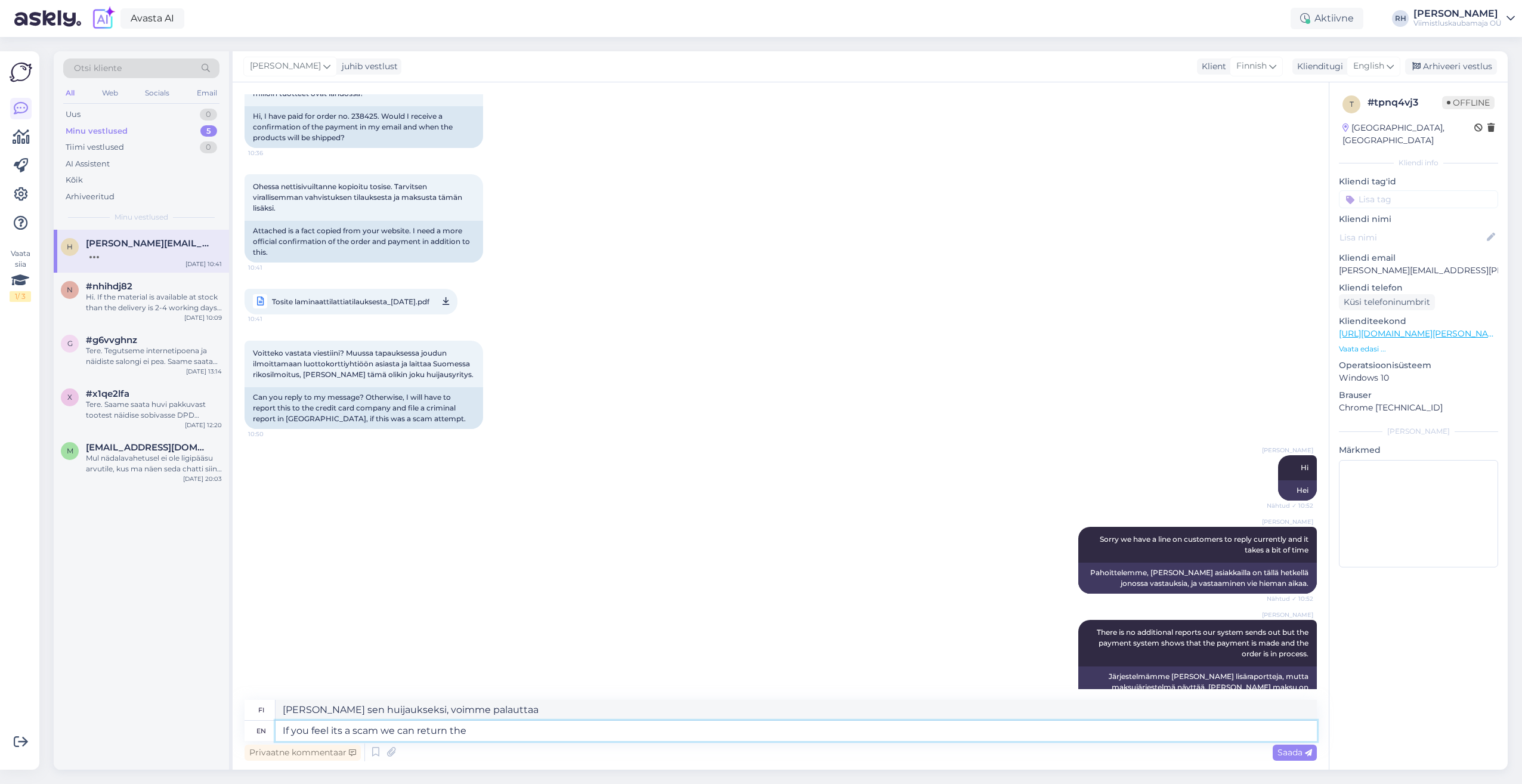
type textarea "[PERSON_NAME] uskot sen olevan huijaus, voimme palauttaa sen"
type textarea "If you feel its a scam we can return the payment"
type textarea "[PERSON_NAME] epäilet kyseessä olevan huijaus, voimme palauttaa maksun"
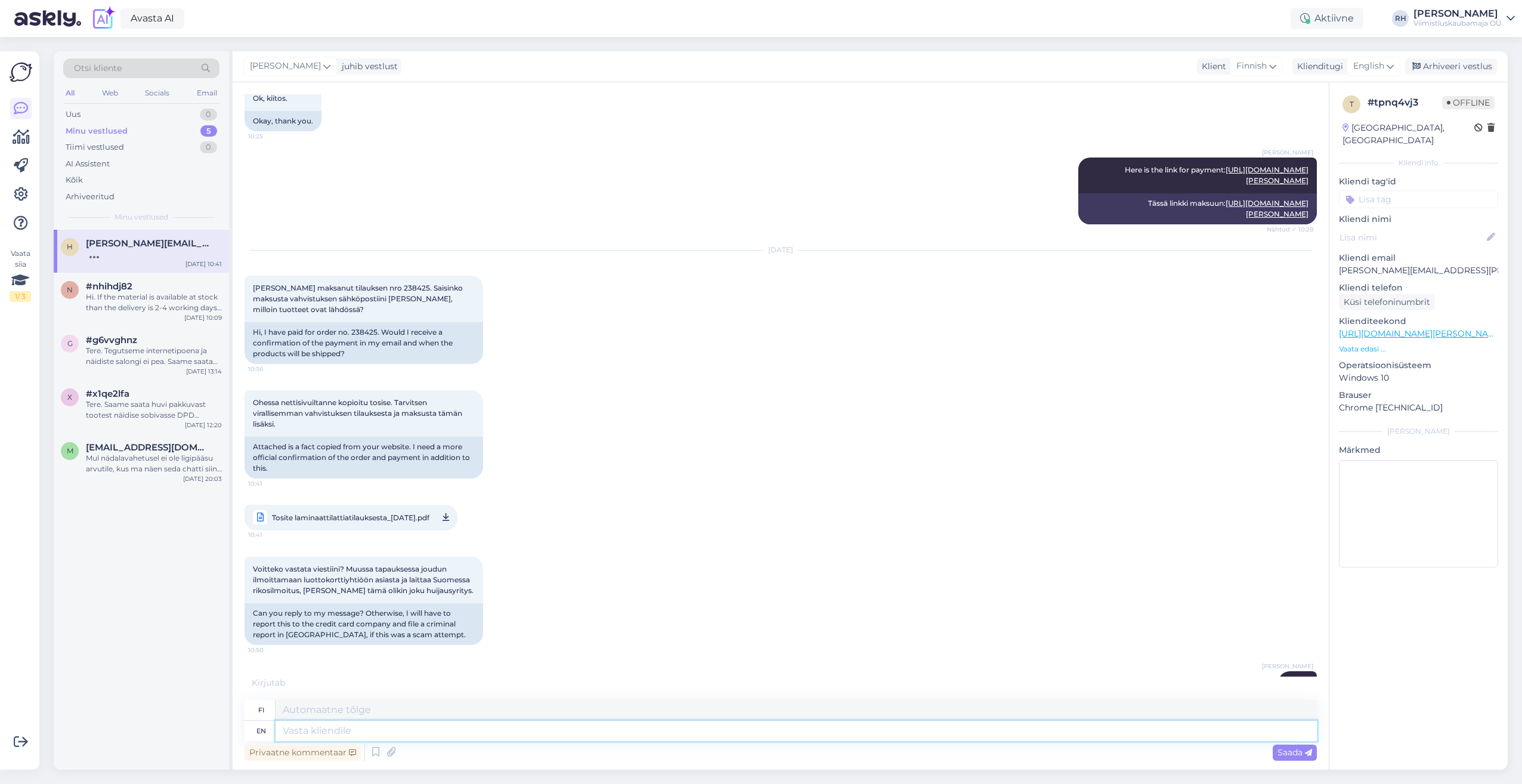
scroll to position [2711, 0]
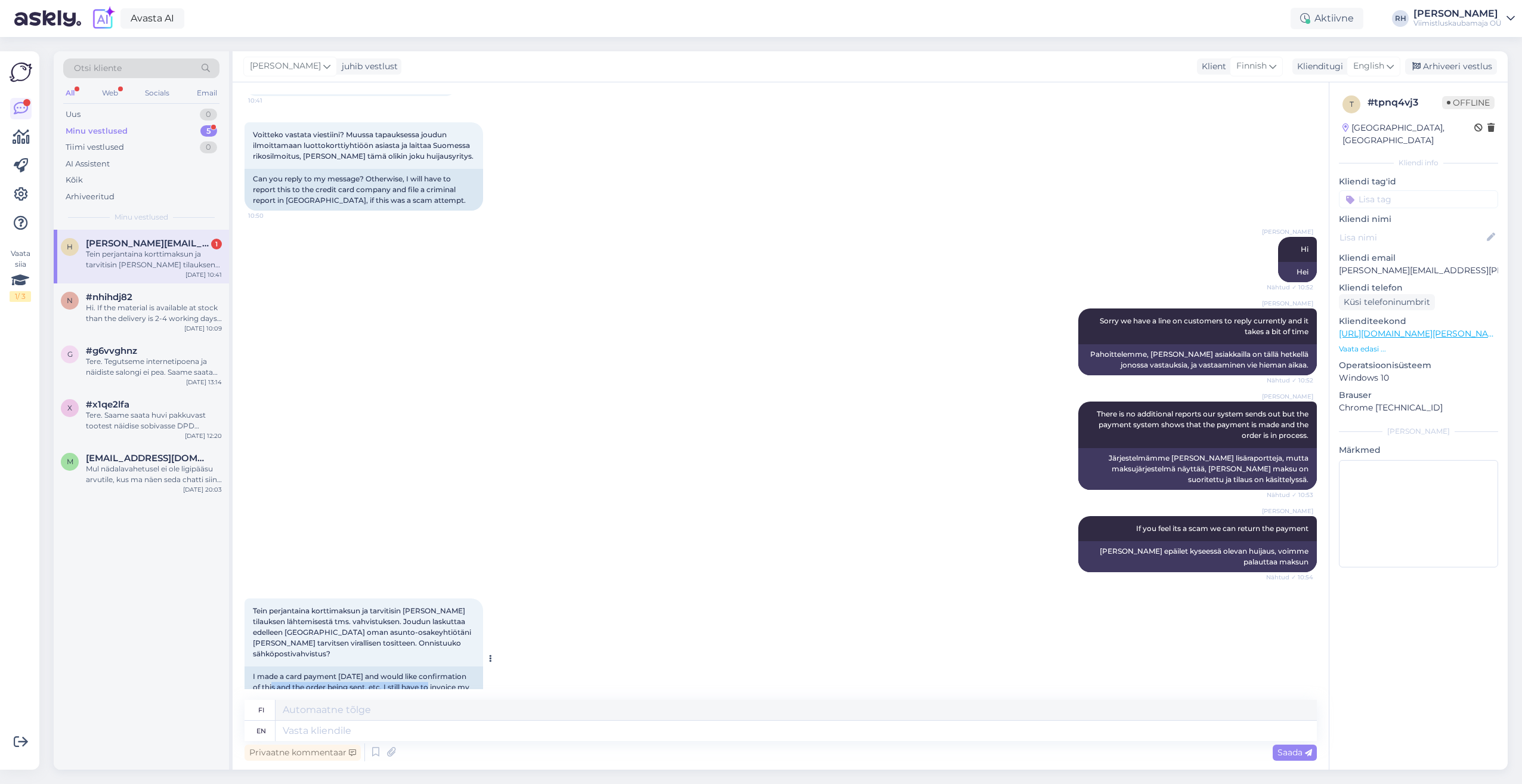
drag, startPoint x: 311, startPoint y: 642, endPoint x: 472, endPoint y: 644, distance: 161.0
click at [472, 666] on div "I made a card payment [DATE] and would like confirmation of this and the order …" at bounding box center [364, 692] width 239 height 53
drag, startPoint x: 261, startPoint y: 655, endPoint x: 476, endPoint y: 656, distance: 215.0
click at [476, 666] on div "I made a card payment [DATE] and would like confirmation of this and the order …" at bounding box center [364, 692] width 239 height 53
drag, startPoint x: 280, startPoint y: 662, endPoint x: 449, endPoint y: 663, distance: 169.0
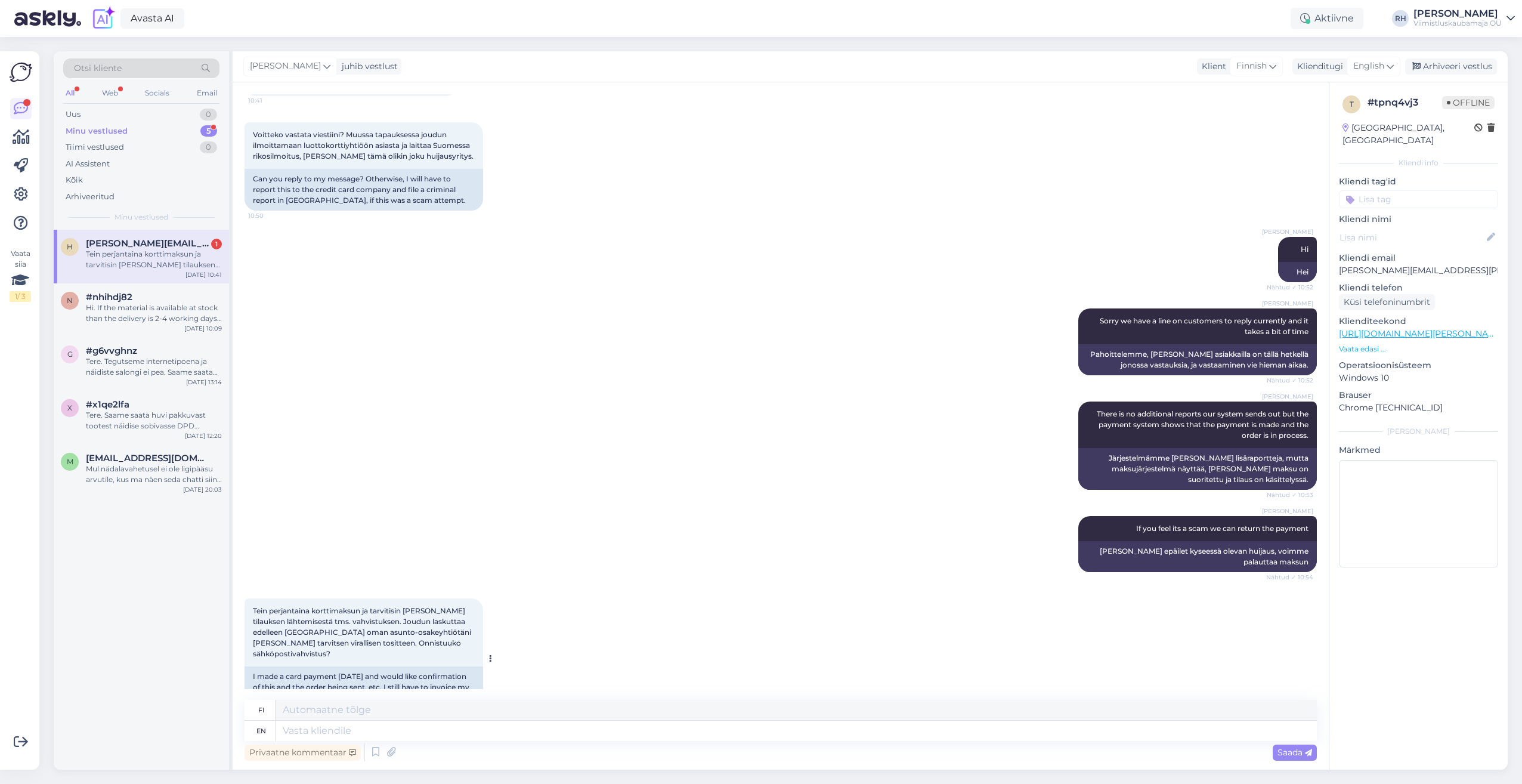
click at [449, 666] on div "I made a card payment [DATE] and would like confirmation of this and the order …" at bounding box center [364, 692] width 239 height 53
click at [443, 666] on div "I made a card payment [DATE] and would like confirmation of this and the order …" at bounding box center [364, 692] width 239 height 53
drag, startPoint x: 339, startPoint y: 634, endPoint x: 408, endPoint y: 643, distance: 69.6
click at [405, 666] on div "I made a card payment [DATE] and would like confirmation of this and the order …" at bounding box center [364, 692] width 239 height 53
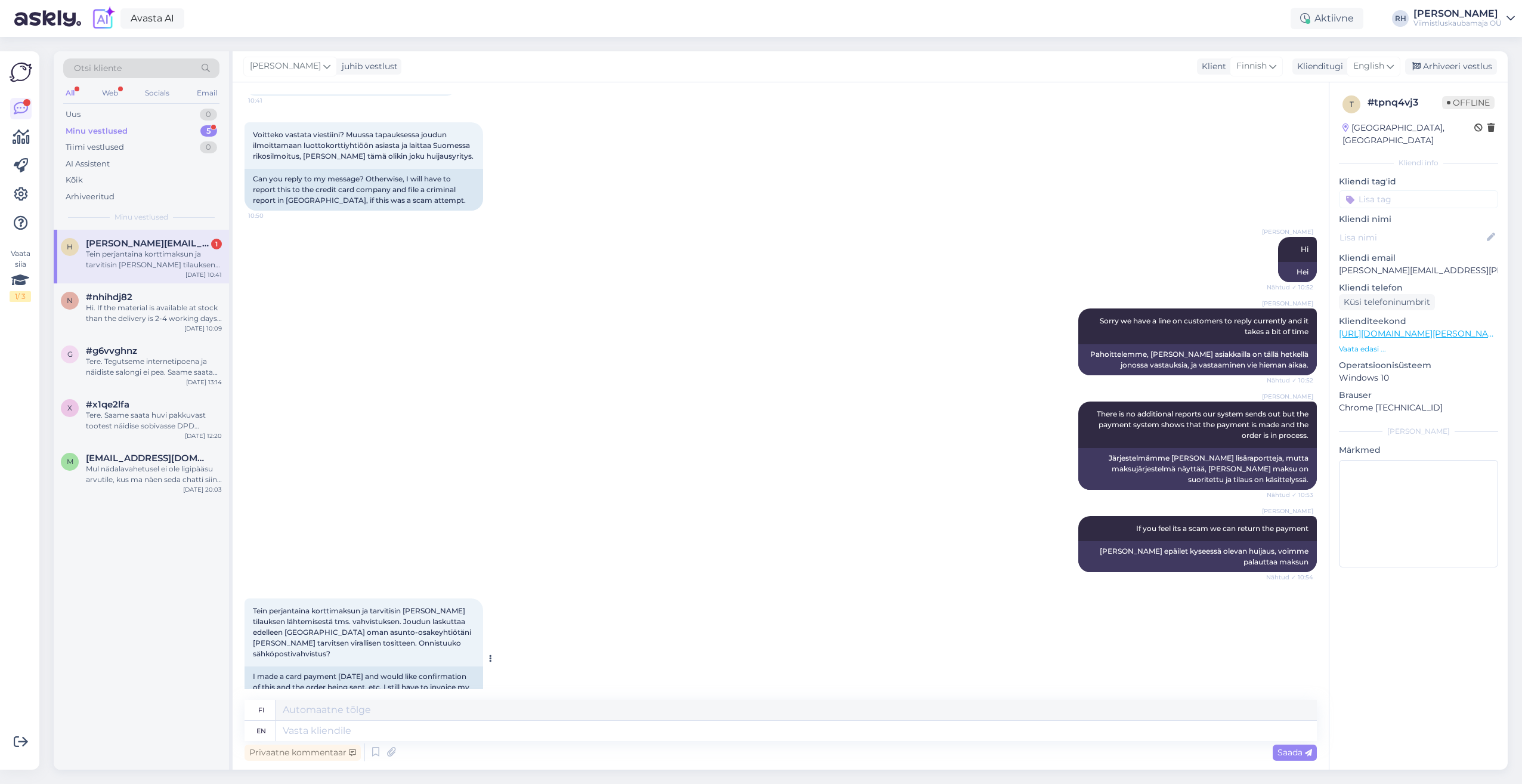
click at [409, 666] on div "I made a card payment [DATE] and would like confirmation of this and the order …" at bounding box center [364, 692] width 239 height 53
drag, startPoint x: 421, startPoint y: 643, endPoint x: 455, endPoint y: 645, distance: 34.1
click at [455, 666] on div "I made a card payment [DATE] and would like confirmation of this and the order …" at bounding box center [364, 692] width 239 height 53
drag, startPoint x: 455, startPoint y: 645, endPoint x: 432, endPoint y: 648, distance: 23.2
click at [432, 666] on div "I made a card payment [DATE] and would like confirmation of this and the order …" at bounding box center [364, 692] width 239 height 53
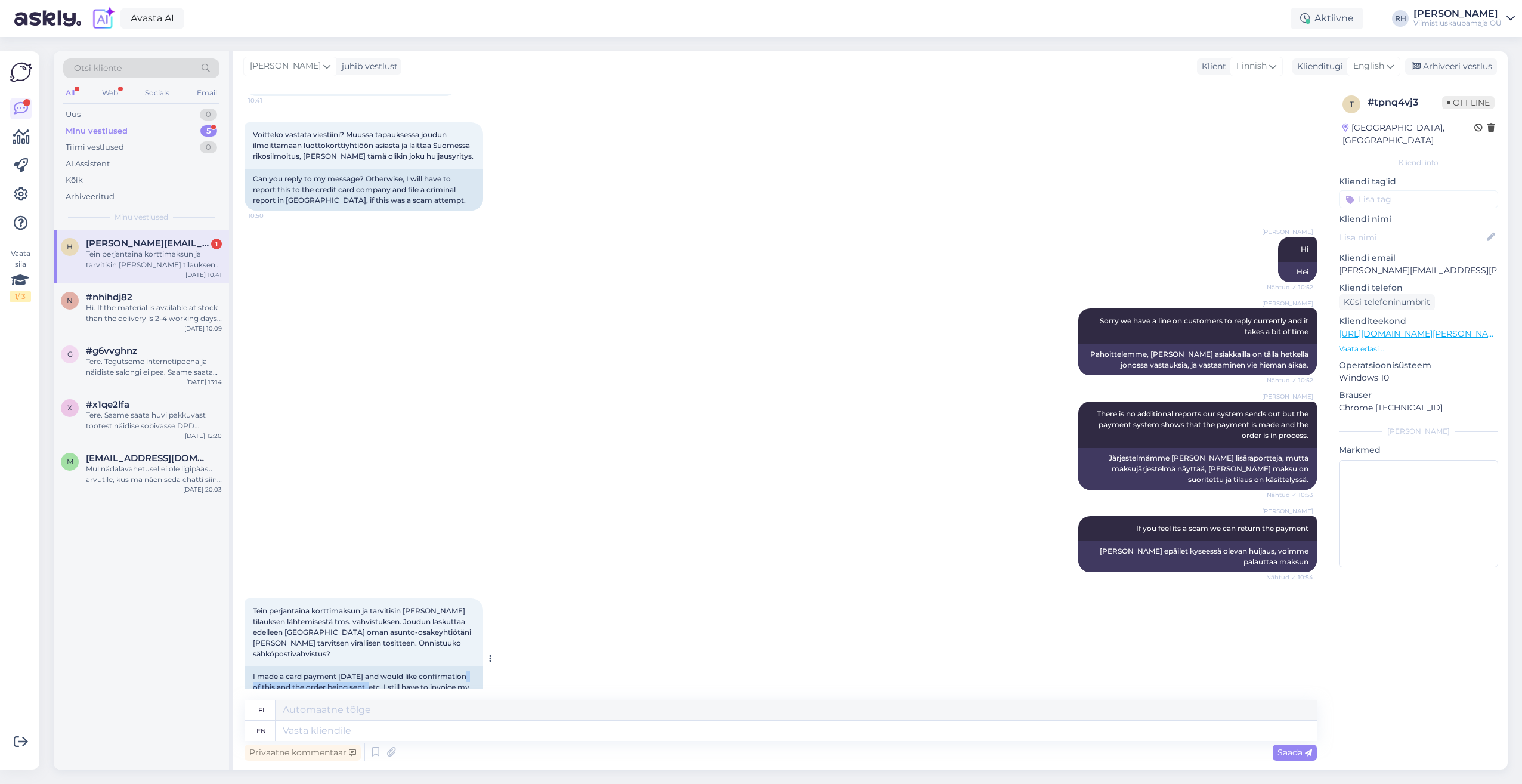
drag, startPoint x: 288, startPoint y: 640, endPoint x: 413, endPoint y: 641, distance: 125.0
click at [413, 666] on div "I made a card payment [DATE] and would like confirmation of this and the order …" at bounding box center [364, 692] width 239 height 53
drag, startPoint x: 413, startPoint y: 641, endPoint x: 339, endPoint y: 646, distance: 74.2
click at [339, 666] on div "I made a card payment [DATE] and would like confirmation of this and the order …" at bounding box center [364, 692] width 239 height 53
click at [302, 666] on div "I made a card payment [DATE] and would like confirmation of this and the order …" at bounding box center [364, 692] width 239 height 53
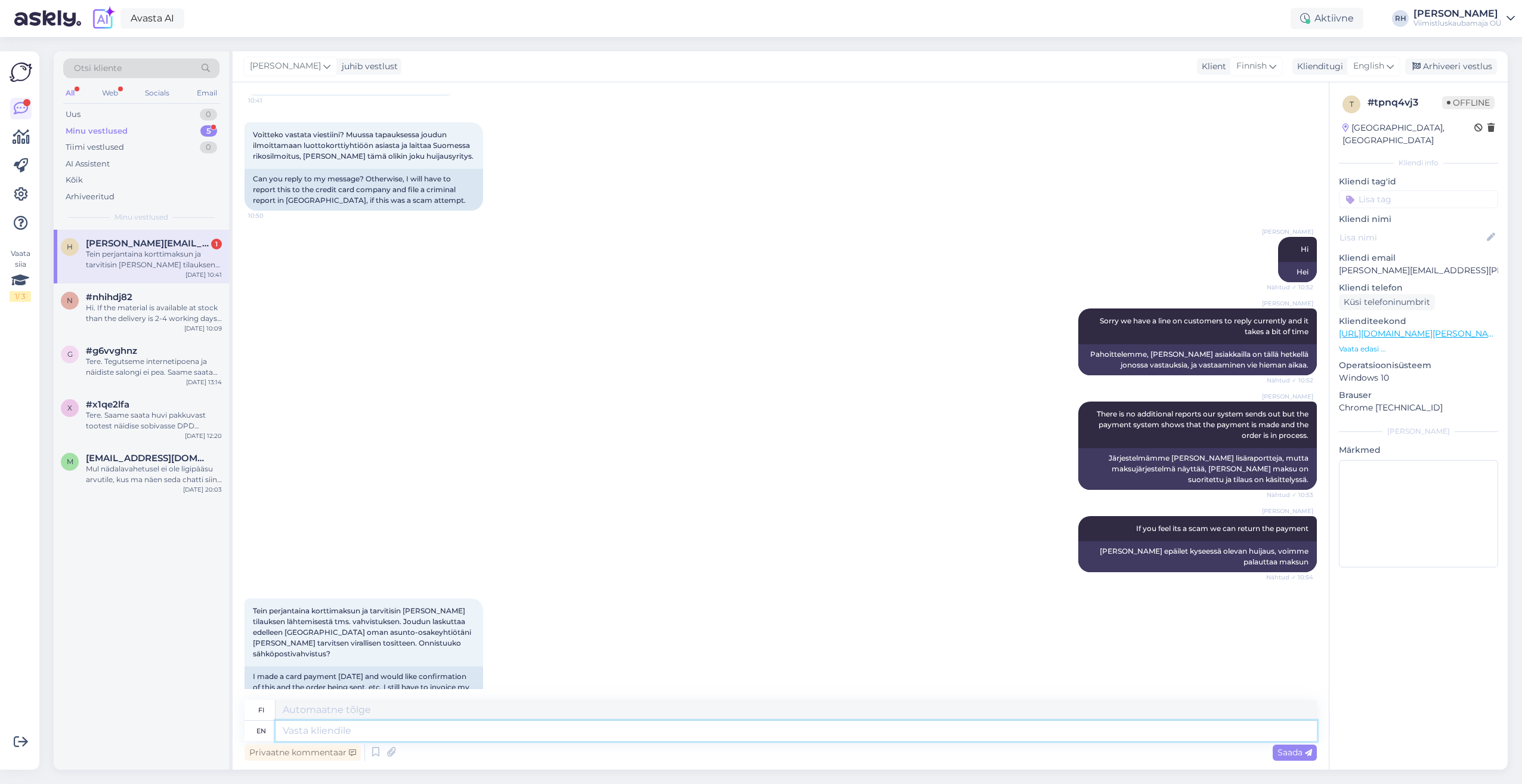
click at [311, 723] on textarea at bounding box center [796, 730] width 1042 height 20
drag, startPoint x: 257, startPoint y: 631, endPoint x: 435, endPoint y: 683, distance: 185.4
click at [435, 683] on div "Tein perjantaina korttimaksun ja tarvitisin [PERSON_NAME] tilauksen lähtemisest…" at bounding box center [781, 658] width 1072 height 146
drag, startPoint x: 435, startPoint y: 683, endPoint x: 400, endPoint y: 648, distance: 49.5
click at [400, 666] on div "I made a card payment [DATE] and would like confirmation of this and the order …" at bounding box center [364, 692] width 239 height 53
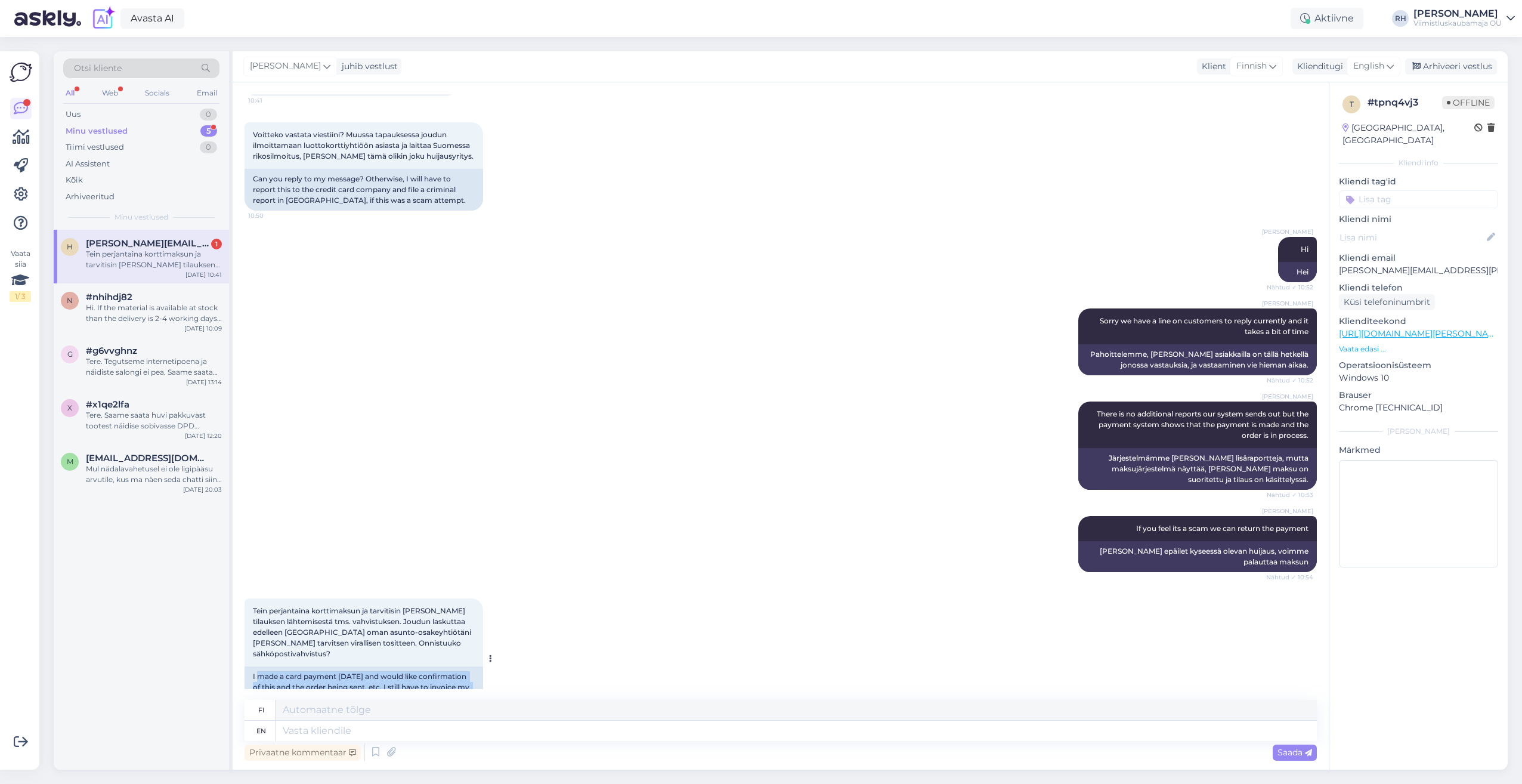
click at [428, 666] on div "I made a card payment [DATE] and would like confirmation of this and the order …" at bounding box center [364, 692] width 239 height 53
drag, startPoint x: 291, startPoint y: 664, endPoint x: 454, endPoint y: 666, distance: 163.0
click at [454, 666] on div "I made a card payment [DATE] and would like confirmation of this and the order …" at bounding box center [364, 692] width 239 height 53
drag, startPoint x: 454, startPoint y: 666, endPoint x: 443, endPoint y: 664, distance: 11.2
click at [443, 666] on div "I made a card payment [DATE] and would like confirmation of this and the order …" at bounding box center [364, 692] width 239 height 53
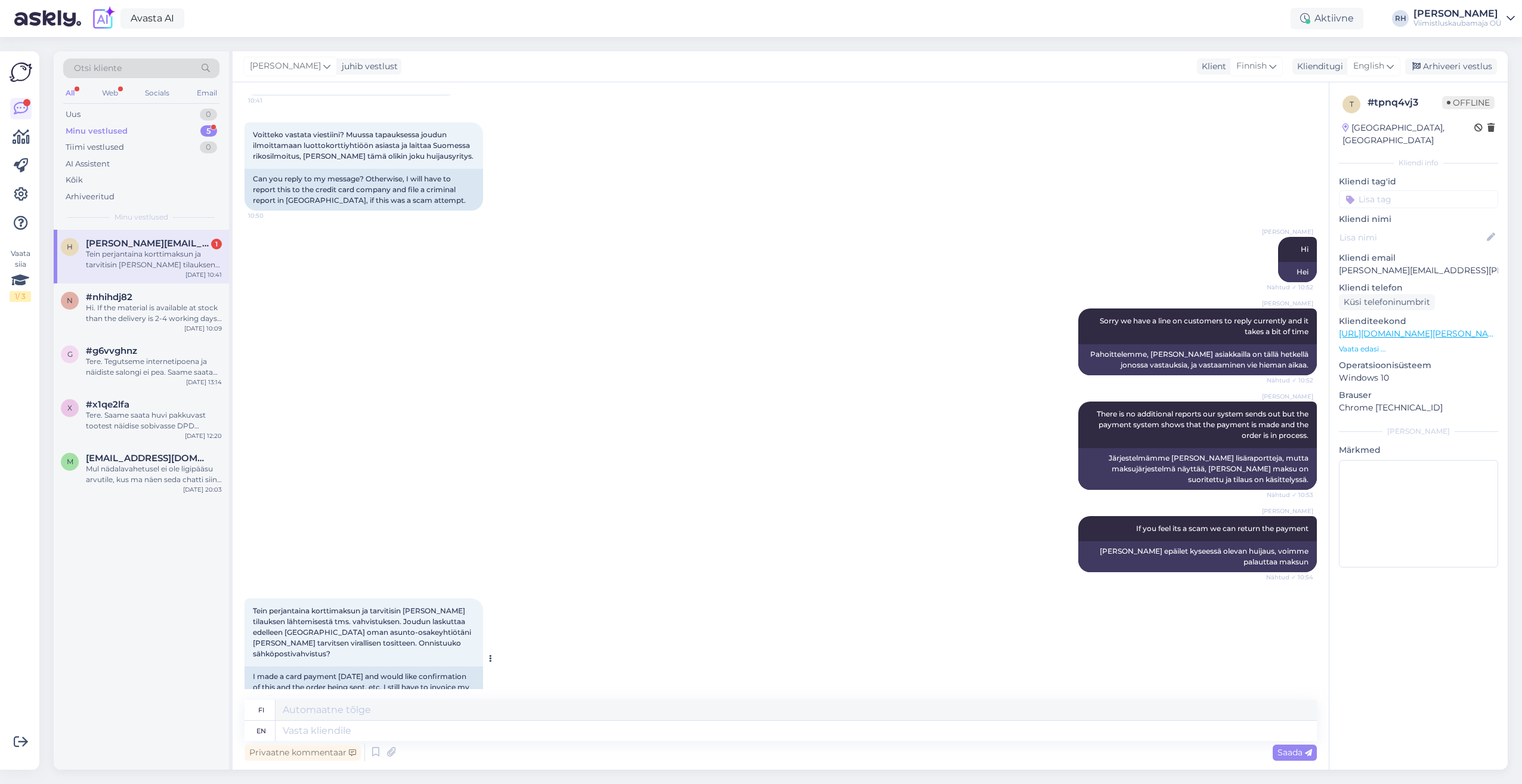
click at [447, 666] on div "I made a card payment [DATE] and would like confirmation of this and the order …" at bounding box center [364, 692] width 239 height 53
drag, startPoint x: 440, startPoint y: 668, endPoint x: 244, endPoint y: 631, distance: 199.5
click at [244, 631] on div "Vestlus algas [DATE] Hei, löytyykö teiltä laminaattilankkua Quick-Step IMPRESSI…" at bounding box center [780, 426] width 1097 height 687
drag, startPoint x: 244, startPoint y: 631, endPoint x: 383, endPoint y: 656, distance: 141.2
click at [383, 666] on div "I made a card payment [DATE] and would like confirmation of this and the order …" at bounding box center [364, 692] width 239 height 53
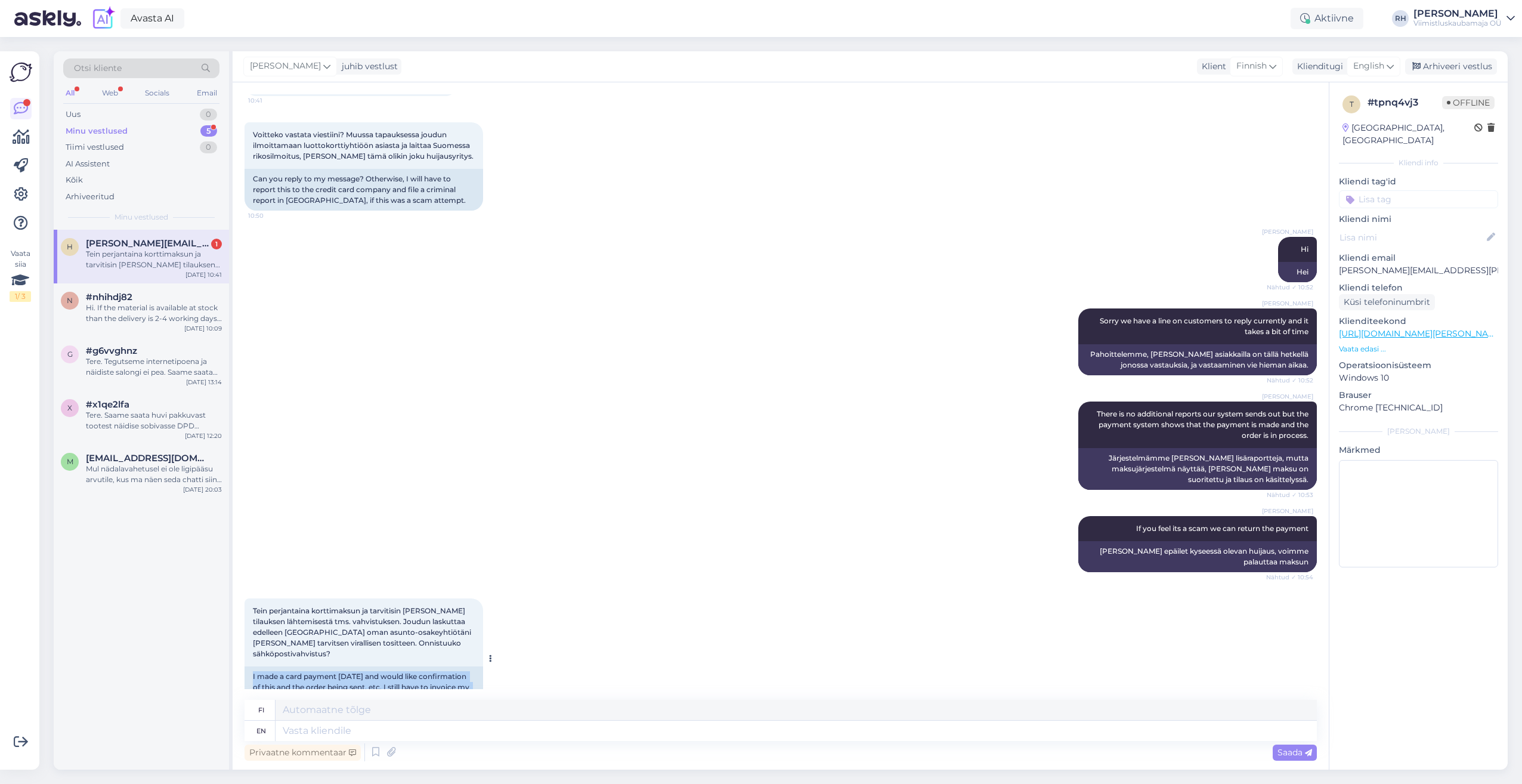
click at [402, 666] on div "I made a card payment [DATE] and would like confirmation of this and the order …" at bounding box center [364, 692] width 239 height 53
drag, startPoint x: 412, startPoint y: 644, endPoint x: 441, endPoint y: 645, distance: 29.0
click at [441, 666] on div "I made a card payment [DATE] and would like confirmation of this and the order …" at bounding box center [364, 692] width 239 height 53
drag, startPoint x: 441, startPoint y: 645, endPoint x: 395, endPoint y: 655, distance: 47.1
click at [395, 666] on div "I made a card payment [DATE] and would like confirmation of this and the order …" at bounding box center [364, 692] width 239 height 53
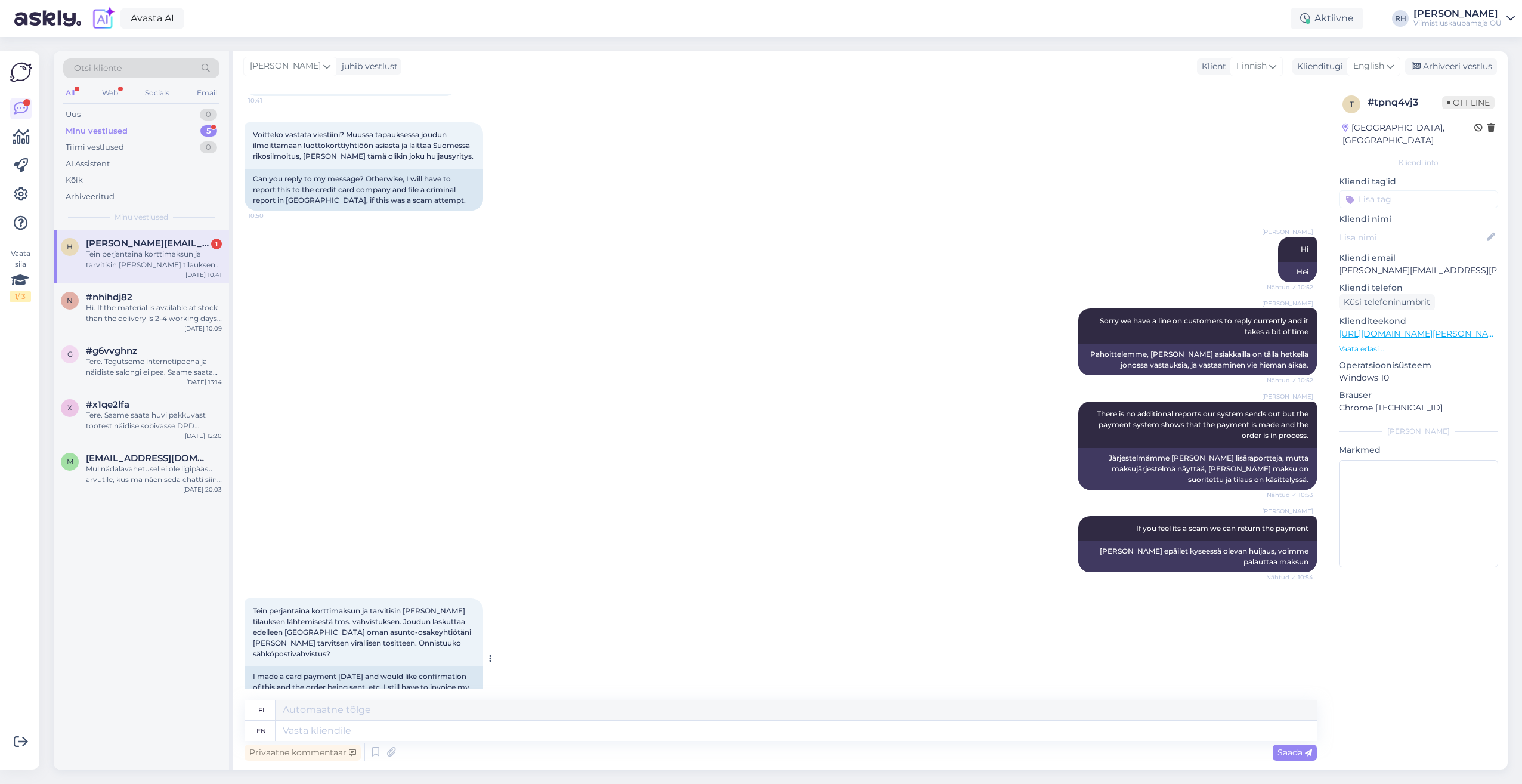
drag, startPoint x: 395, startPoint y: 655, endPoint x: 343, endPoint y: 648, distance: 52.5
click at [343, 666] on div "I made a card payment [DATE] and would like confirmation of this and the order …" at bounding box center [364, 692] width 239 height 53
click at [340, 728] on textarea at bounding box center [796, 730] width 1042 height 20
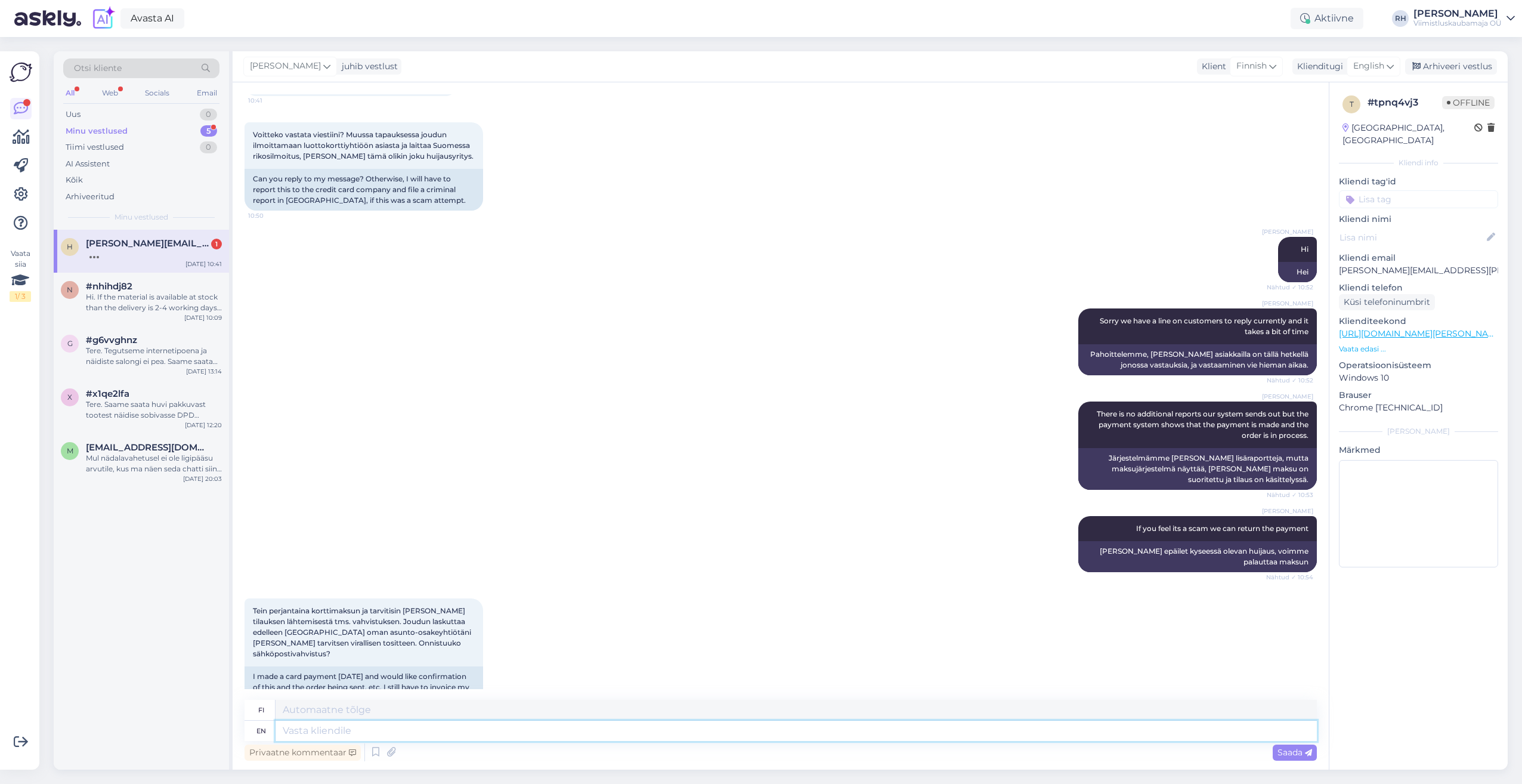
click at [373, 723] on textarea at bounding box center [796, 730] width 1042 height 20
drag, startPoint x: 313, startPoint y: 630, endPoint x: 411, endPoint y: 642, distance: 98.7
click at [411, 666] on div "I made a card payment [DATE] and would like confirmation of this and the order …" at bounding box center [364, 692] width 239 height 53
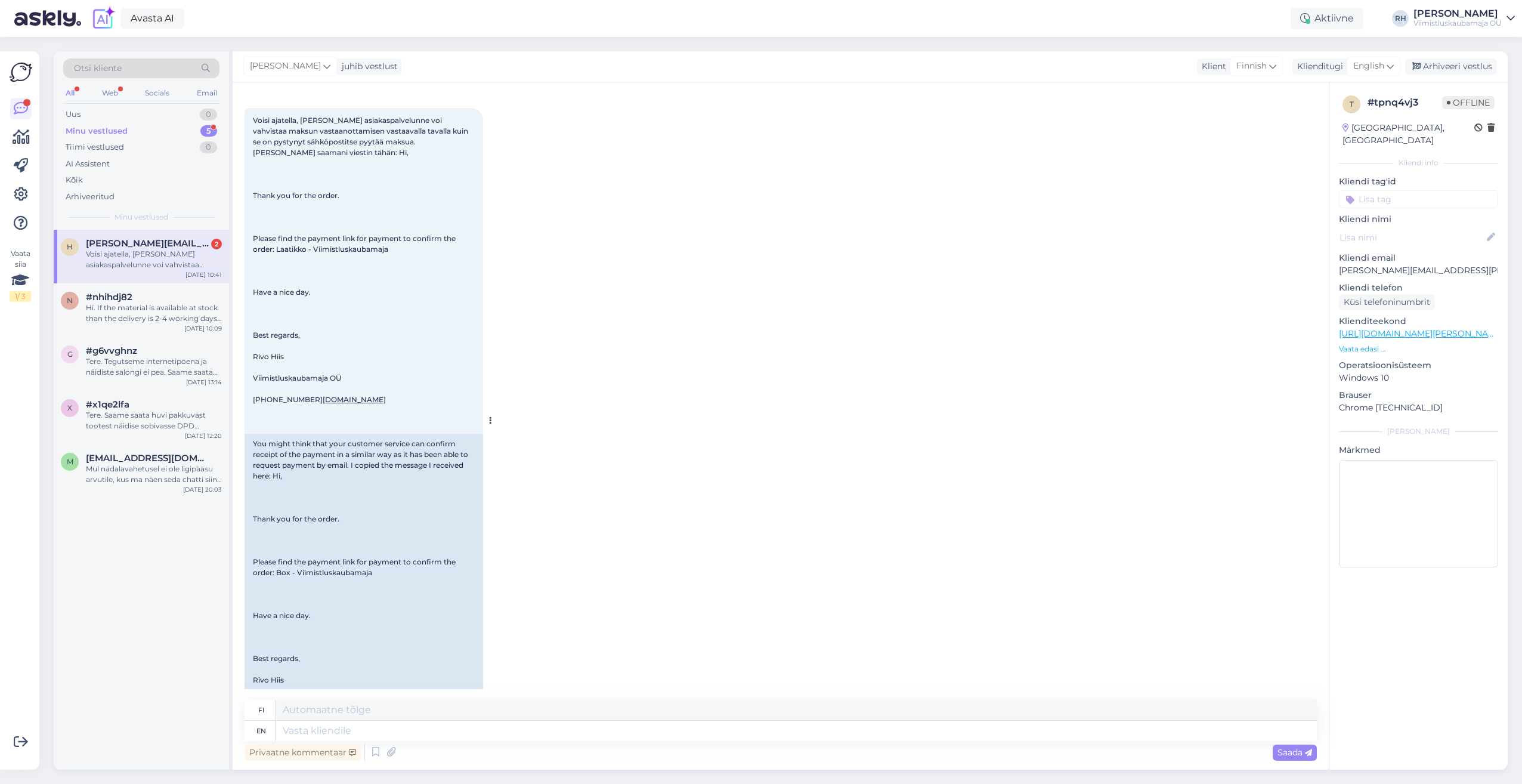
scroll to position [3345, 0]
drag, startPoint x: 302, startPoint y: 431, endPoint x: 429, endPoint y: 443, distance: 127.6
click at [429, 443] on div "You might think that your customer service can confirm receipt of the payment i…" at bounding box center [364, 586] width 239 height 299
drag, startPoint x: 429, startPoint y: 443, endPoint x: 413, endPoint y: 435, distance: 17.9
click at [413, 436] on div "You might think that your customer service can confirm receipt of the payment i…" at bounding box center [364, 586] width 239 height 299
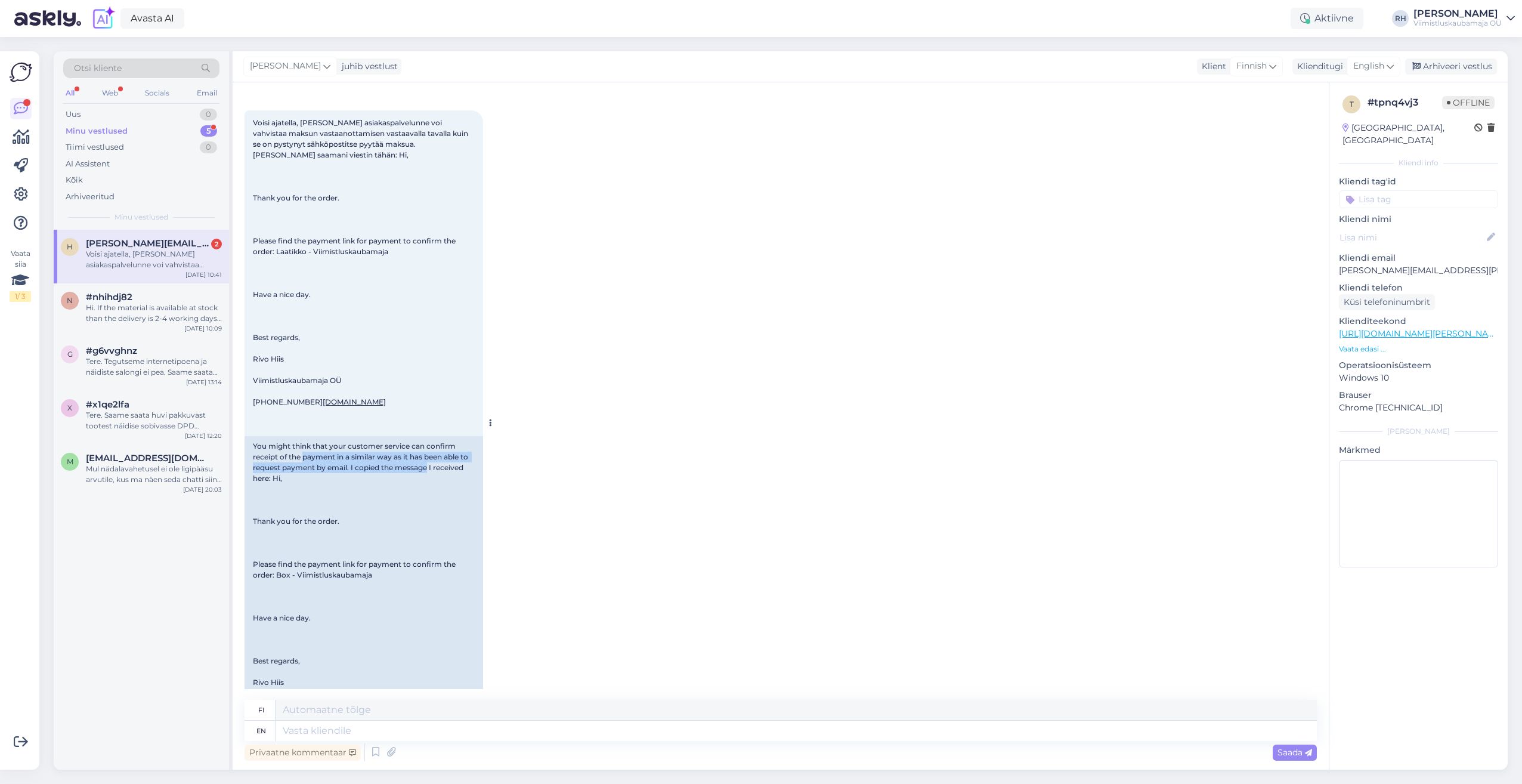
click at [336, 446] on div "You might think that your customer service can confirm receipt of the payment i…" at bounding box center [364, 586] width 239 height 299
drag, startPoint x: 331, startPoint y: 437, endPoint x: 389, endPoint y: 456, distance: 61.0
click at [389, 456] on div "You might think that your customer service can confirm receipt of the payment i…" at bounding box center [364, 586] width 239 height 299
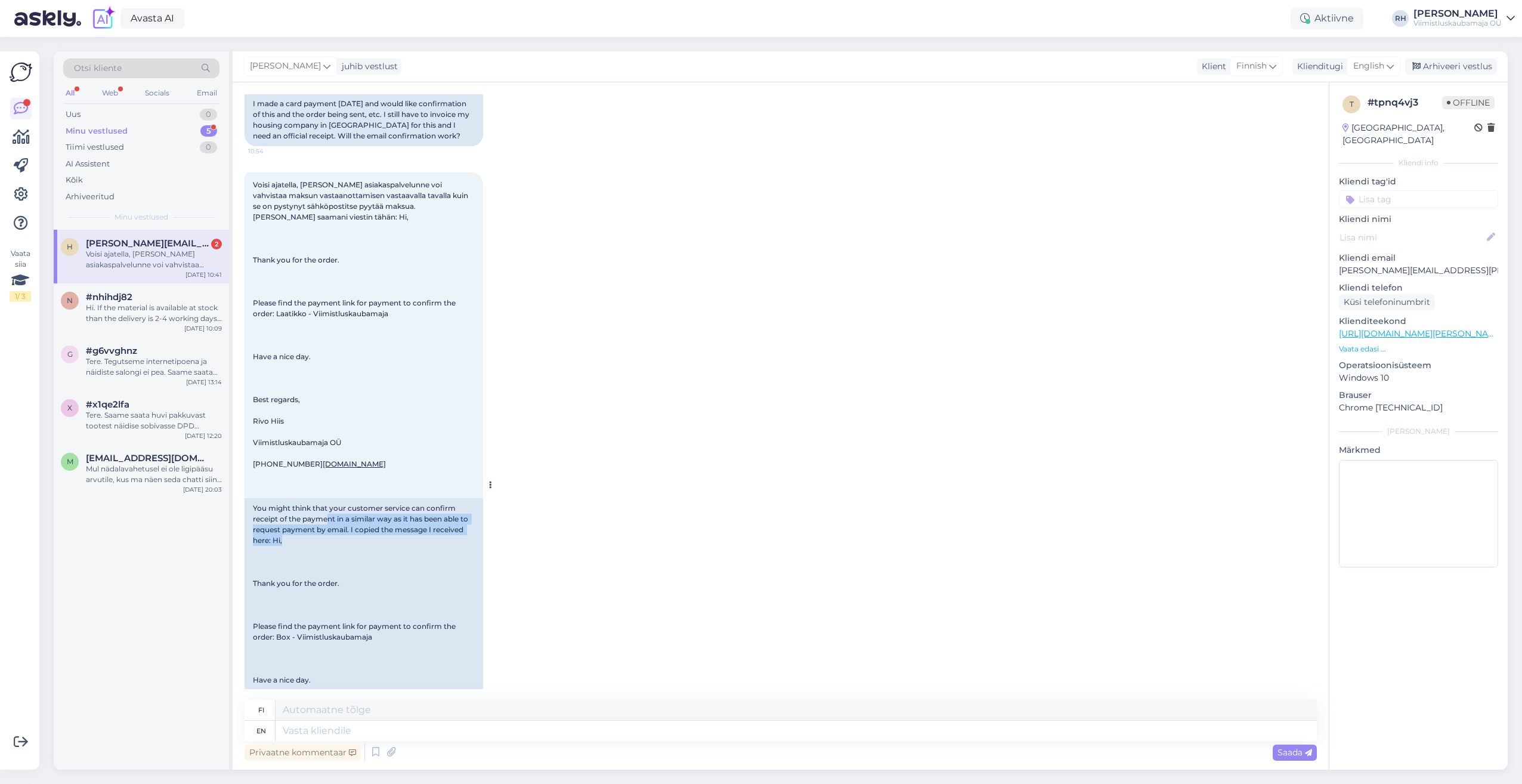
scroll to position [3286, 0]
click at [276, 496] on div "You might think that your customer service can confirm receipt of the payment i…" at bounding box center [364, 645] width 239 height 299
drag, startPoint x: 347, startPoint y: 492, endPoint x: 468, endPoint y: 508, distance: 122.1
click at [468, 508] on div "You might think that your customer service can confirm receipt of the payment i…" at bounding box center [364, 645] width 239 height 299
drag, startPoint x: 468, startPoint y: 508, endPoint x: 425, endPoint y: 517, distance: 43.9
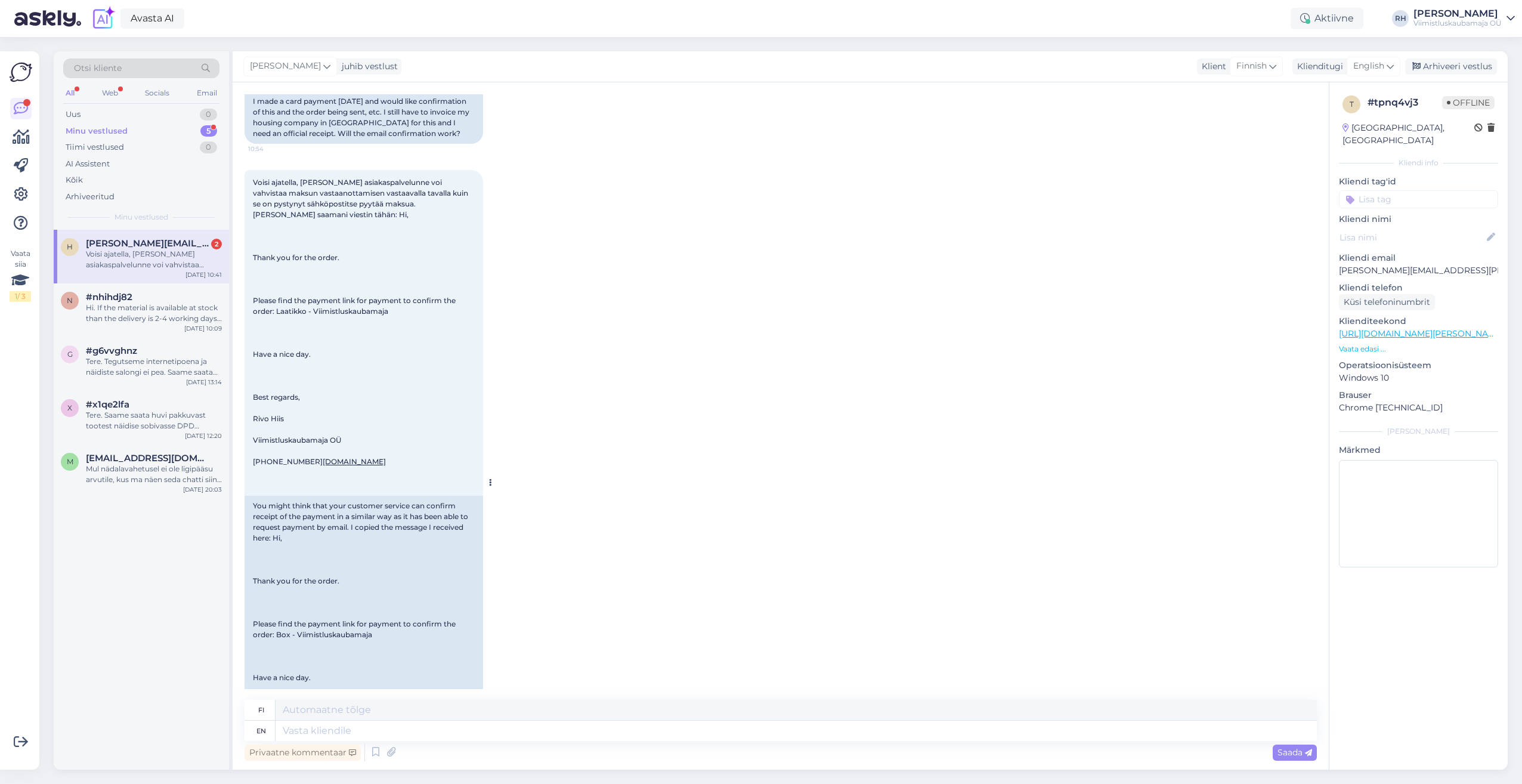
click at [428, 518] on div "You might think that your customer service can confirm receipt of the payment i…" at bounding box center [364, 645] width 239 height 299
drag, startPoint x: 278, startPoint y: 502, endPoint x: 350, endPoint y: 533, distance: 78.4
click at [350, 533] on div "You might think that your customer service can confirm receipt of the payment i…" at bounding box center [364, 645] width 239 height 299
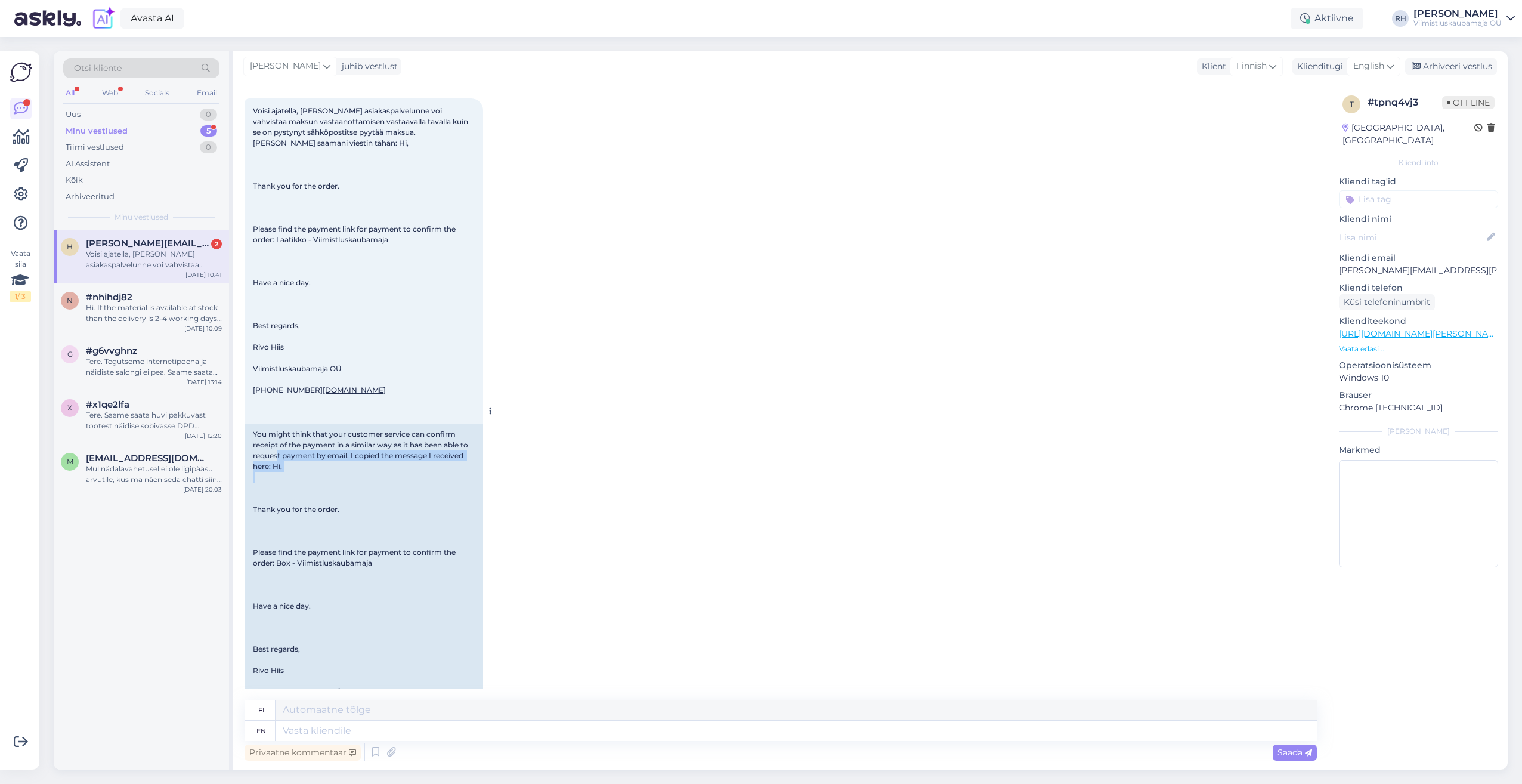
scroll to position [3405, 0]
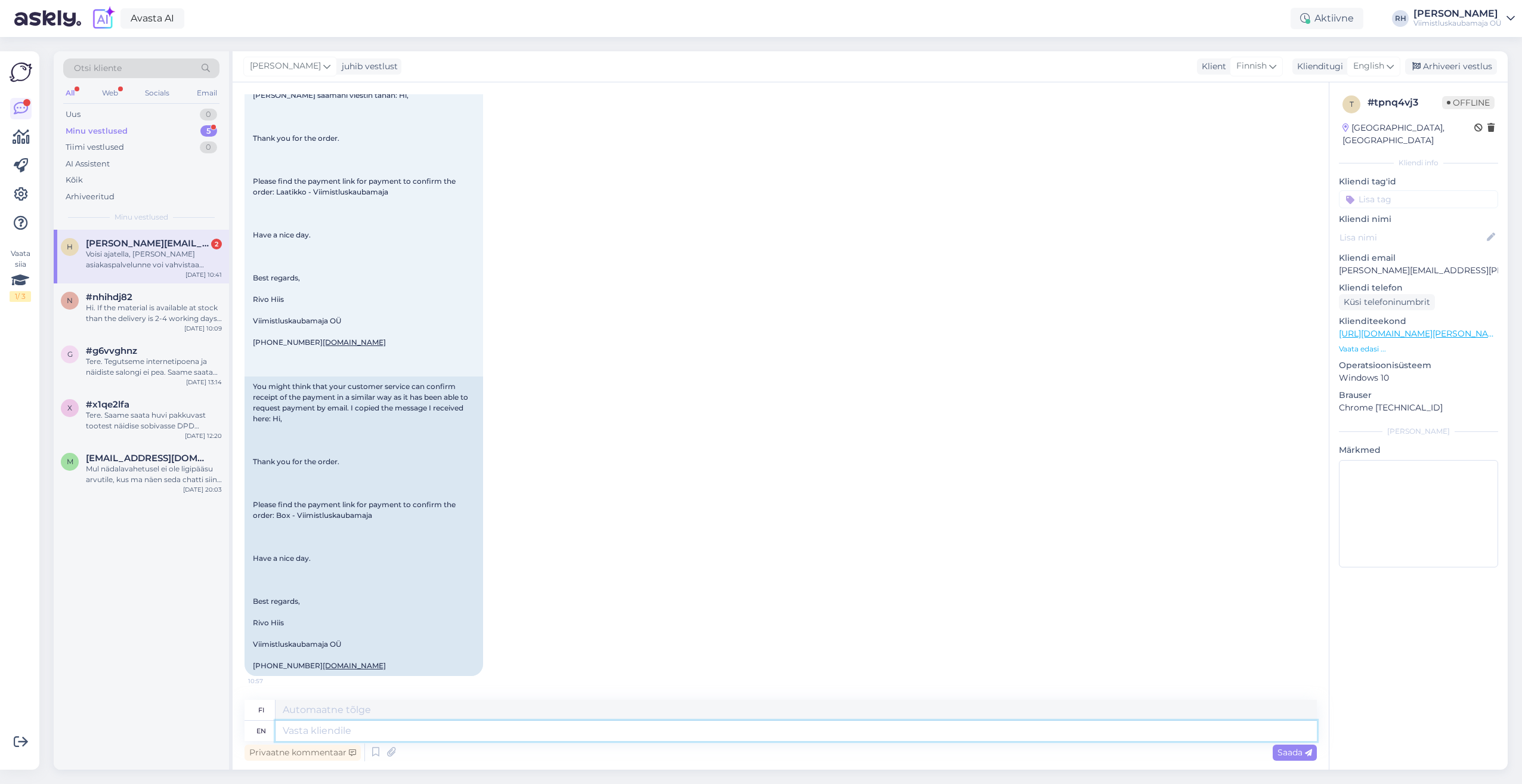
click at [331, 730] on textarea at bounding box center [796, 730] width 1042 height 20
type textarea "Hi."
type textarea "Hei."
type textarea "H"
type textarea "I"
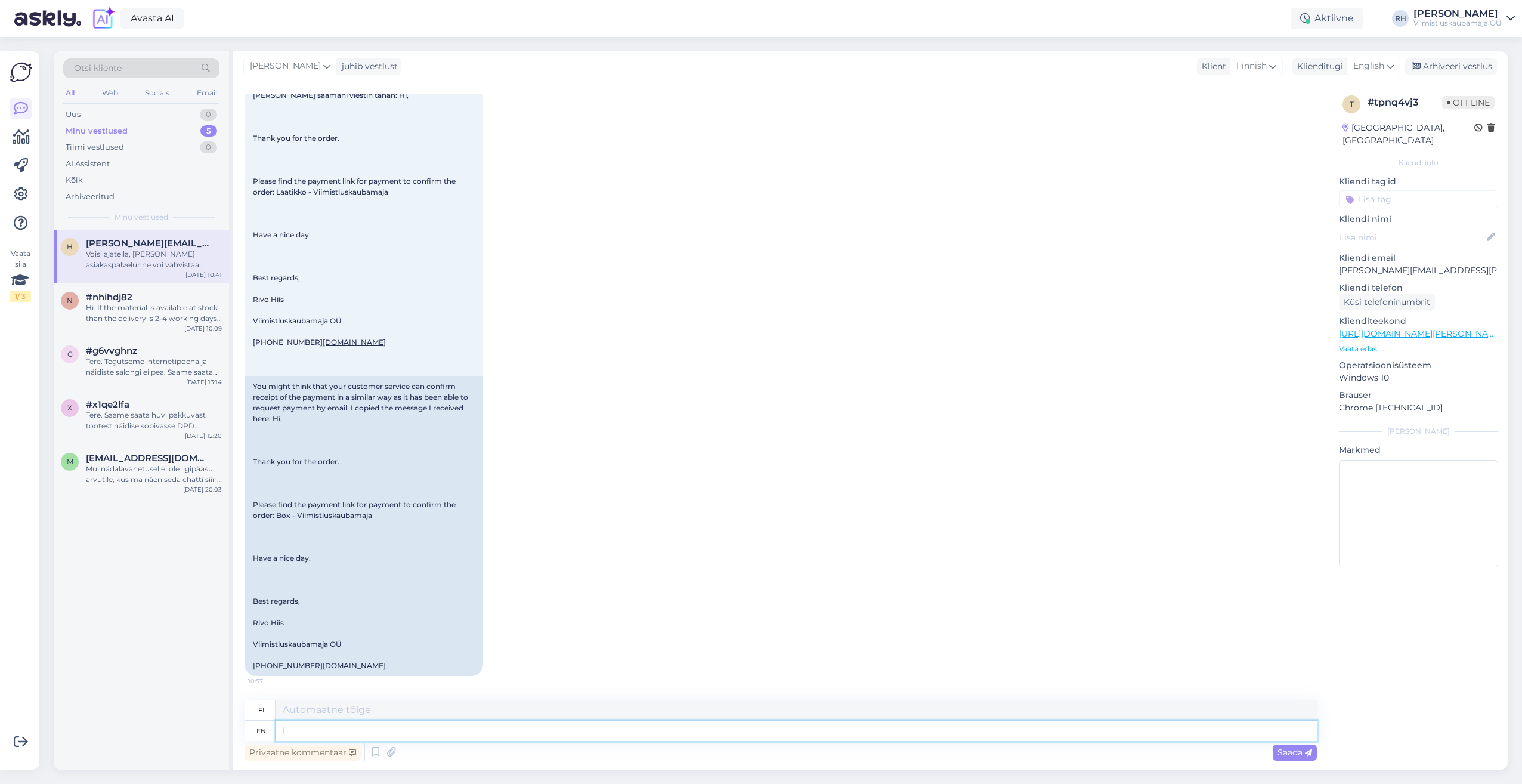
type textarea "Minä"
type textarea "I will"
type textarea "Minä aion"
type textarea "I"
type textarea "Minä"
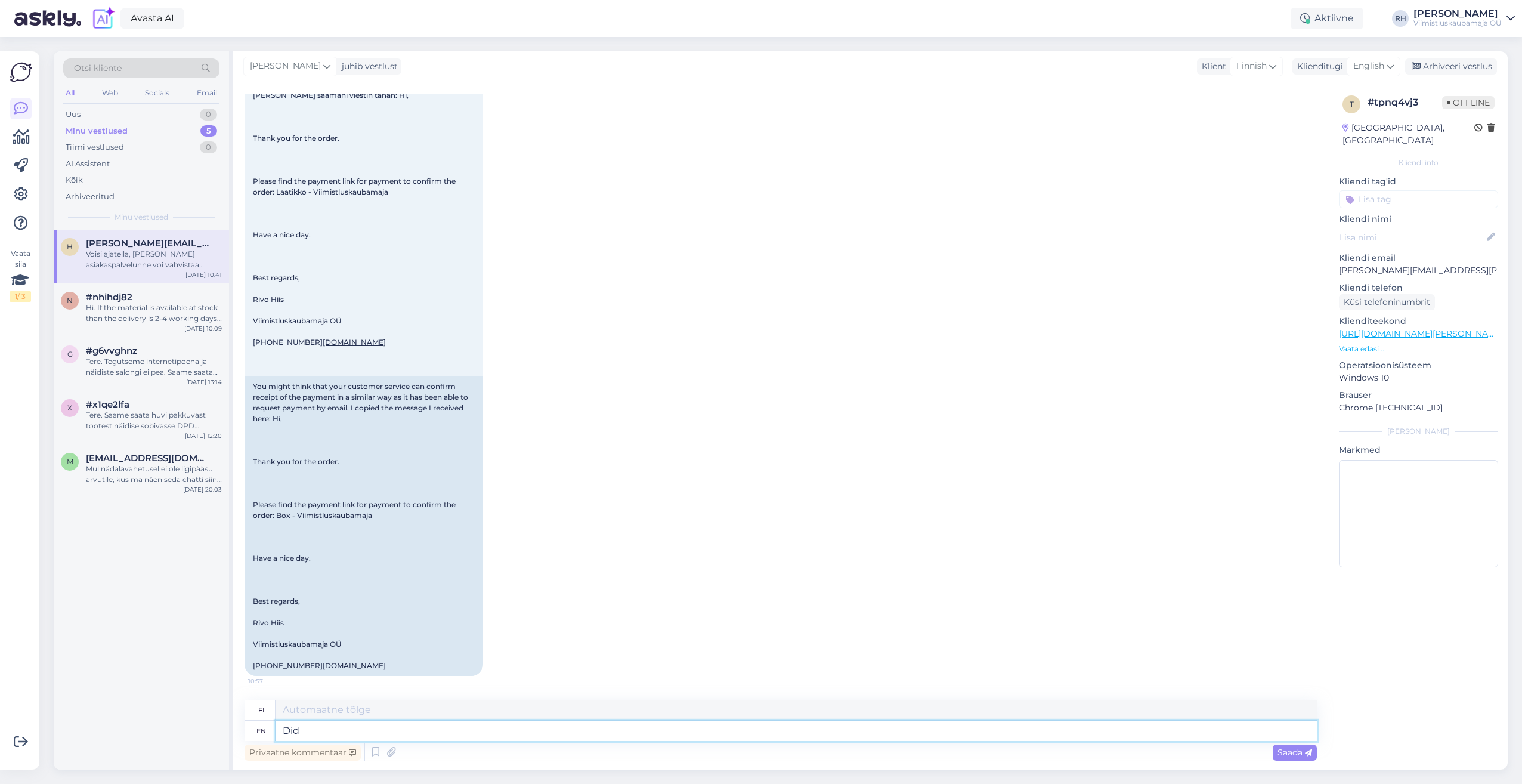
type textarea "Did"
type textarea "Tekikö"
type textarea "Did the payment"
type textarea "[PERSON_NAME]"
type textarea "Did the payment system"
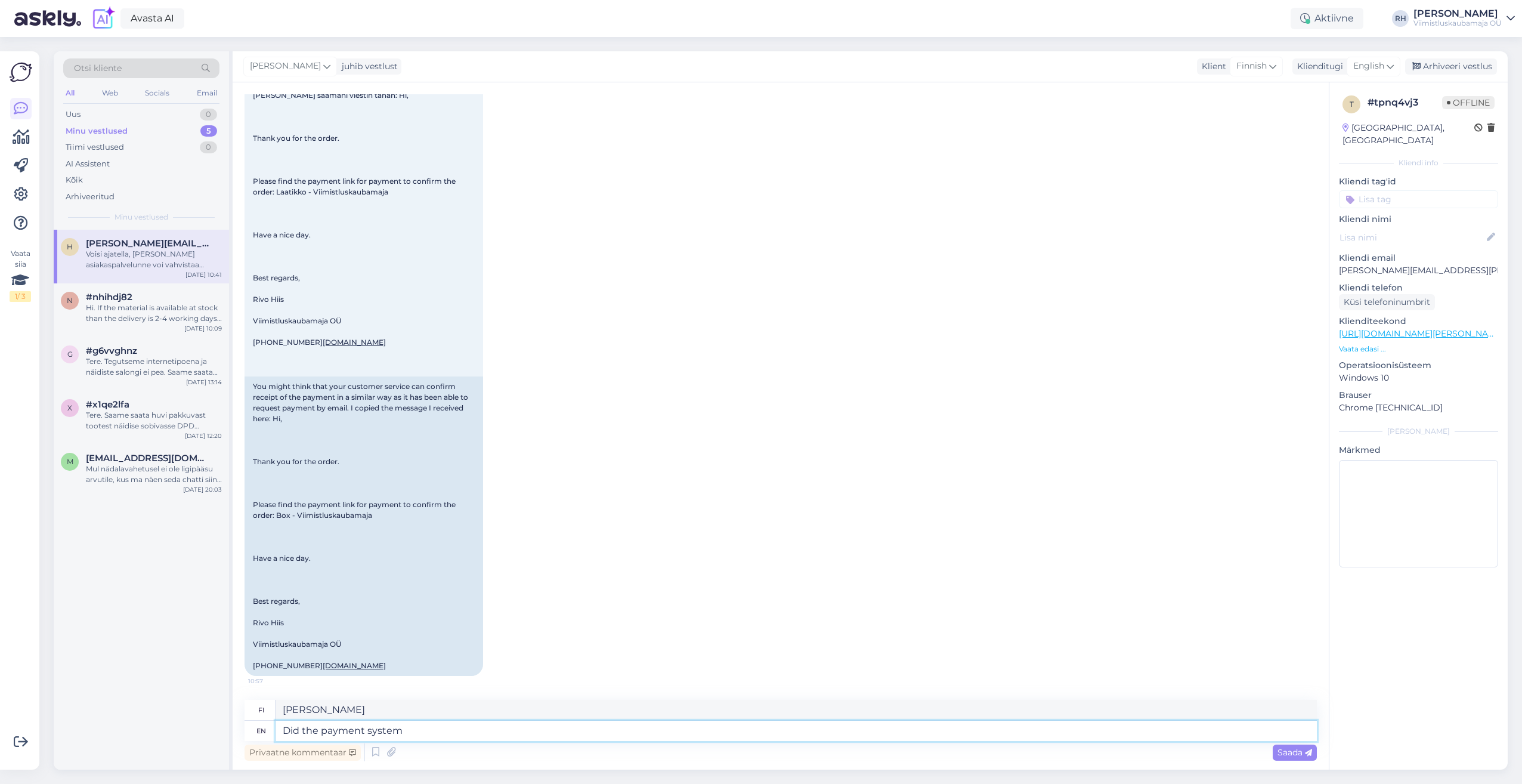
type textarea "Toimiiko maksujärjestelmä"
type textarea "Did the payment system not"
type textarea "Eikö maksujärjestelmä"
type textarea "Did the payment system not confirmed"
type textarea "Eikö maksujärjestelmää vahvistettu"
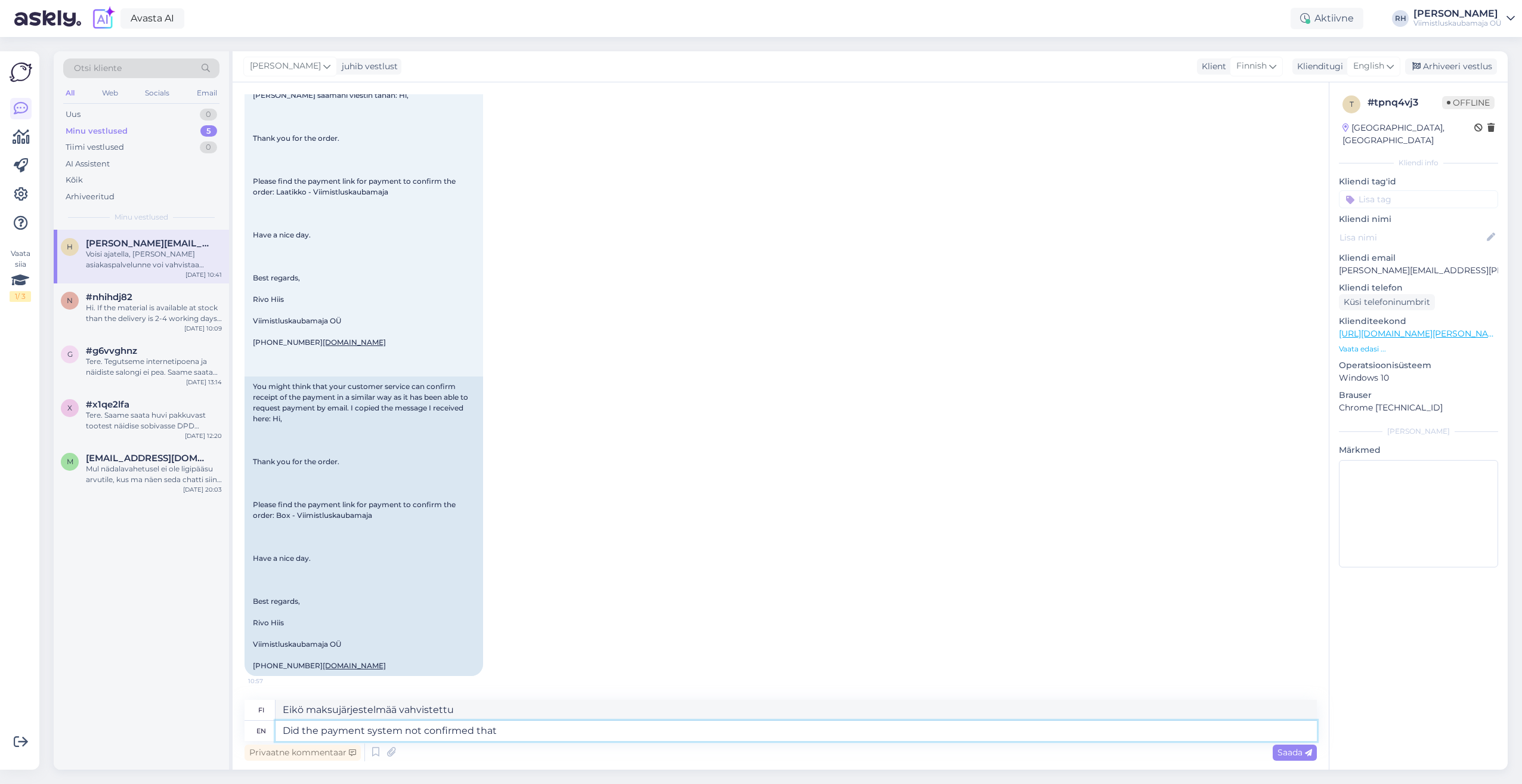
type textarea "Did the payment system not confirmed that t"
type textarea "Eikö maksujärjestelmä vahvistanut, [PERSON_NAME]"
type textarea "Did the payment system not confirmed that the payment"
type textarea "Eikö maksujärjestelmä vahvistanut, [PERSON_NAME] maksu"
type textarea "Did the payment system not confirmed that the payment went t"
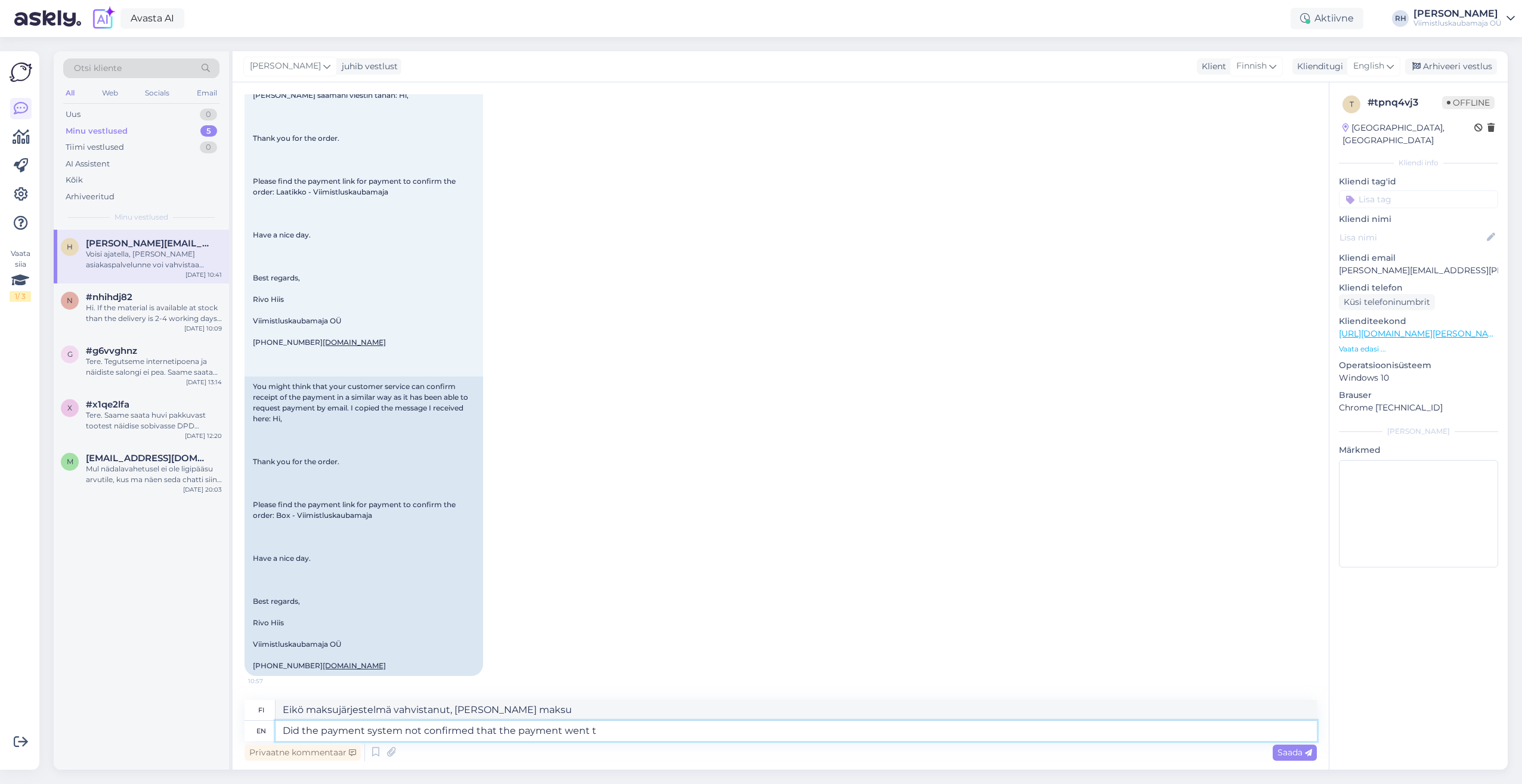
type textarea "Eikö maksujärjestelmä vahvistanut, [PERSON_NAME] maksu meni"
type textarea "Did the payment system not confirmed that the payment went through"
type textarea "Eikö maksujärjestelmä vahvistanut maksun onnistumista?"
type textarea "Did the payment system not confirmed that the payment went through."
type textarea "Eikö maksujärjestelmä vahvistanut, [PERSON_NAME] maksu [PERSON_NAME]?"
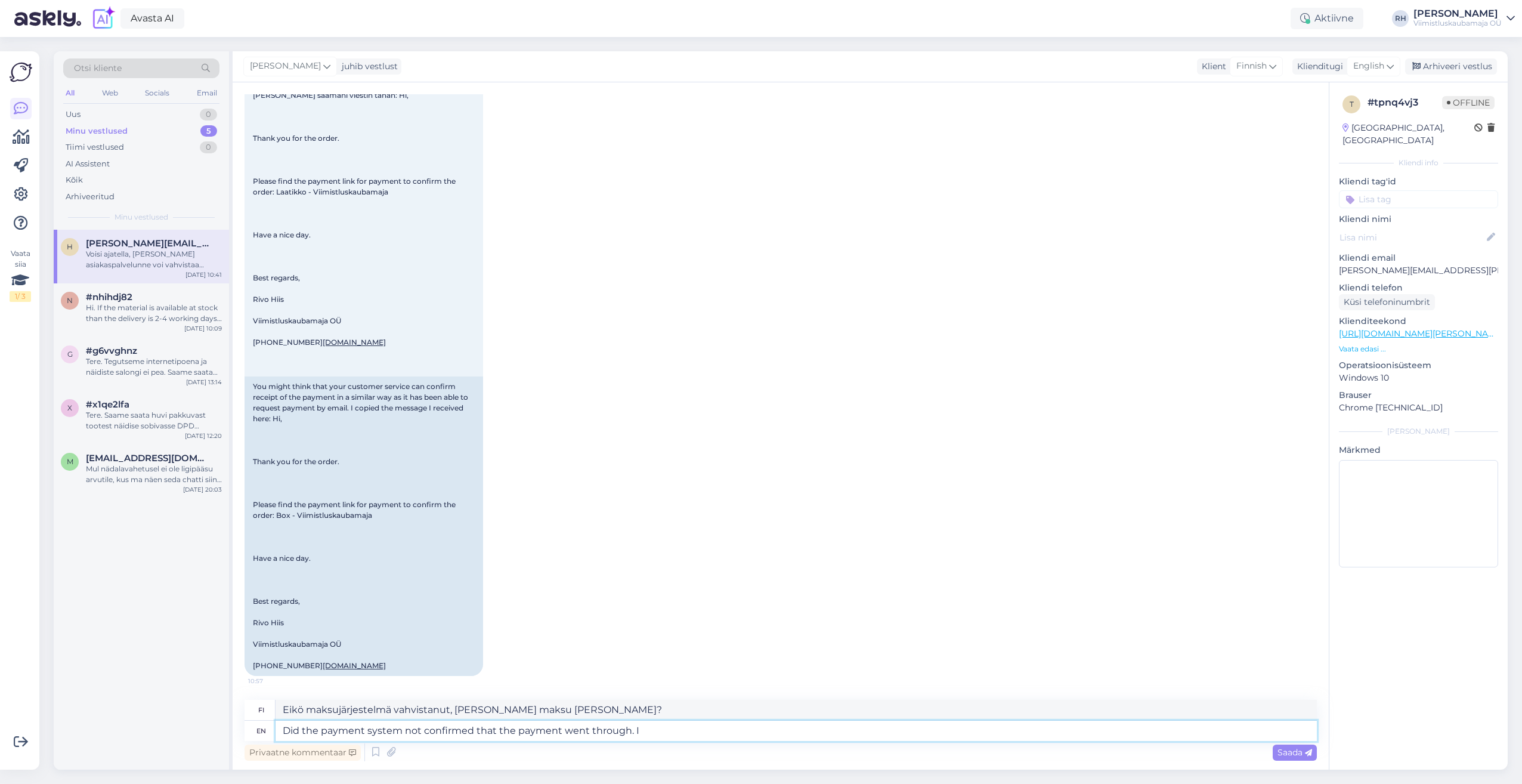
type textarea "Did the payment system not confirmed that the payment went through. I"
type textarea "Eikö maksujärjestelmä vahvistanut, [PERSON_NAME] maksu [PERSON_NAME]? [PERSON_N…"
type textarea "Did the payment system not confirmed that the payment went through."
type textarea "Eikö maksujärjestelmä vahvistanut, [PERSON_NAME] maksu [PERSON_NAME]?"
type textarea "Did the payment system not confirmed that the payment went through?"
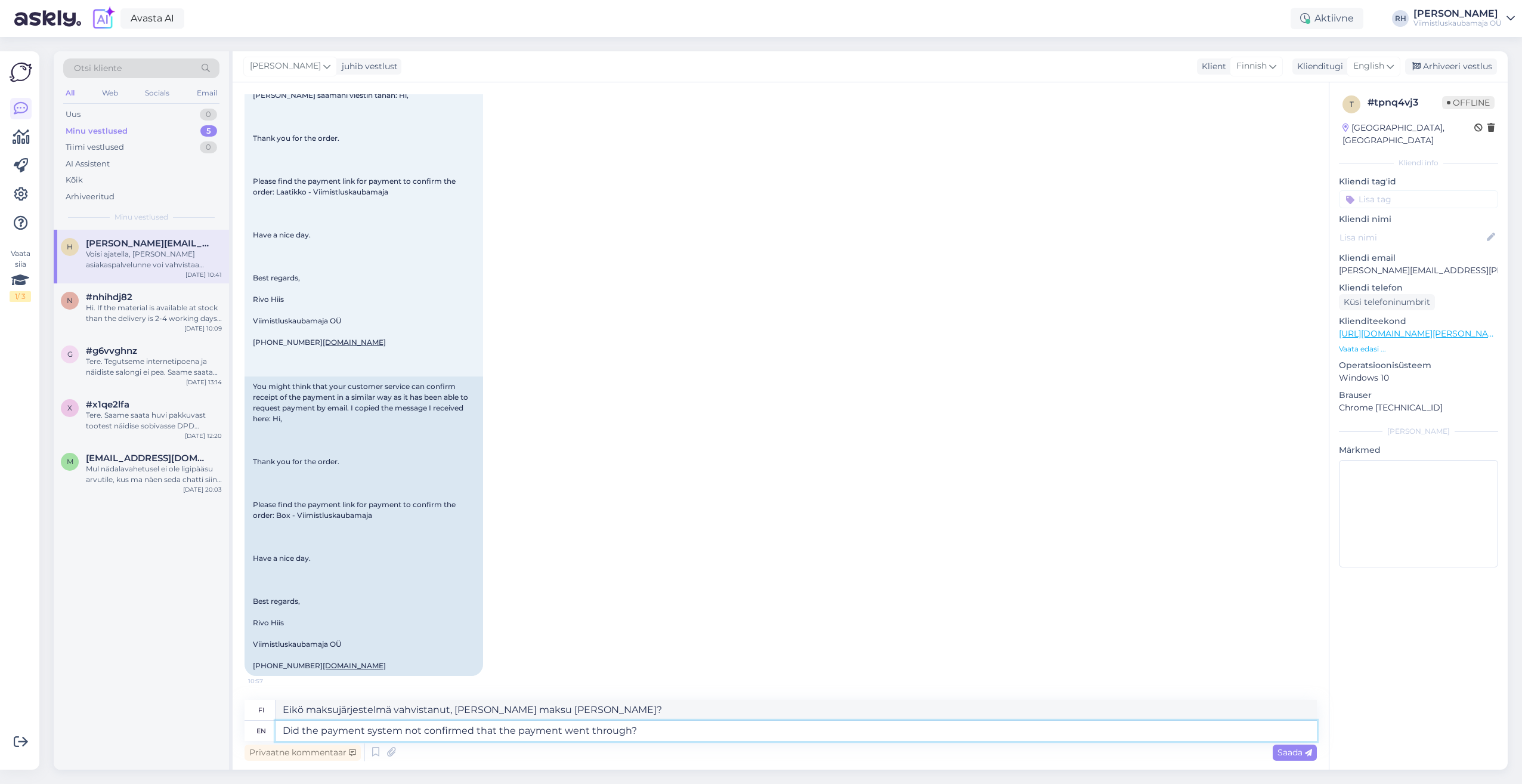
type textarea "Eikö maksujärjestelmä vahvistanut maksun onnistumista?"
click at [474, 729] on textarea "Did the payment system not confirmed that the payment went through?" at bounding box center [796, 730] width 1042 height 20
type textarea "Did the payment system not confirmed you that the payment went through?"
type textarea "Eikö maksujärjestelmä vahvistanut, [PERSON_NAME] maksu [PERSON_NAME]?"
click at [319, 729] on textarea "Did the payment system not confirmed you that the payment went through?" at bounding box center [796, 730] width 1042 height 20
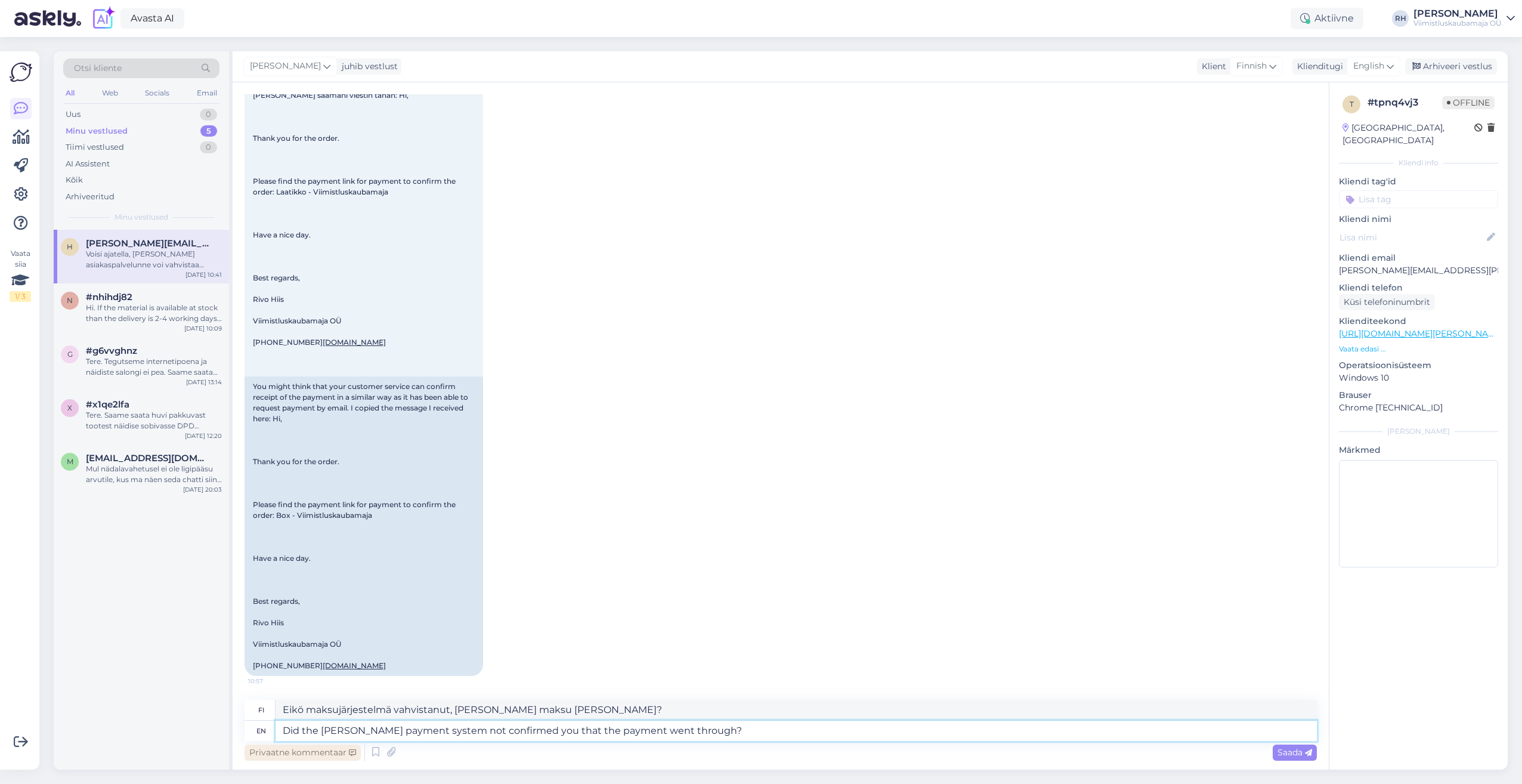
type textarea "Did the Montonio payment system not confirmed you that the payment went through?"
type textarea "Eikö Montonio-maksujärjestelmä vahvistanut maksun onnistumista?"
click at [713, 730] on textarea "Did the Montonio payment system not confirmed you that the payment went through?" at bounding box center [796, 730] width 1042 height 20
type textarea "Did the Montonio payment system not confirmed you that the payment went through…"
type textarea "Eikö Montonio-maksujärjestelmä vahvistanut, [PERSON_NAME] maksu [PERSON_NAME]?"
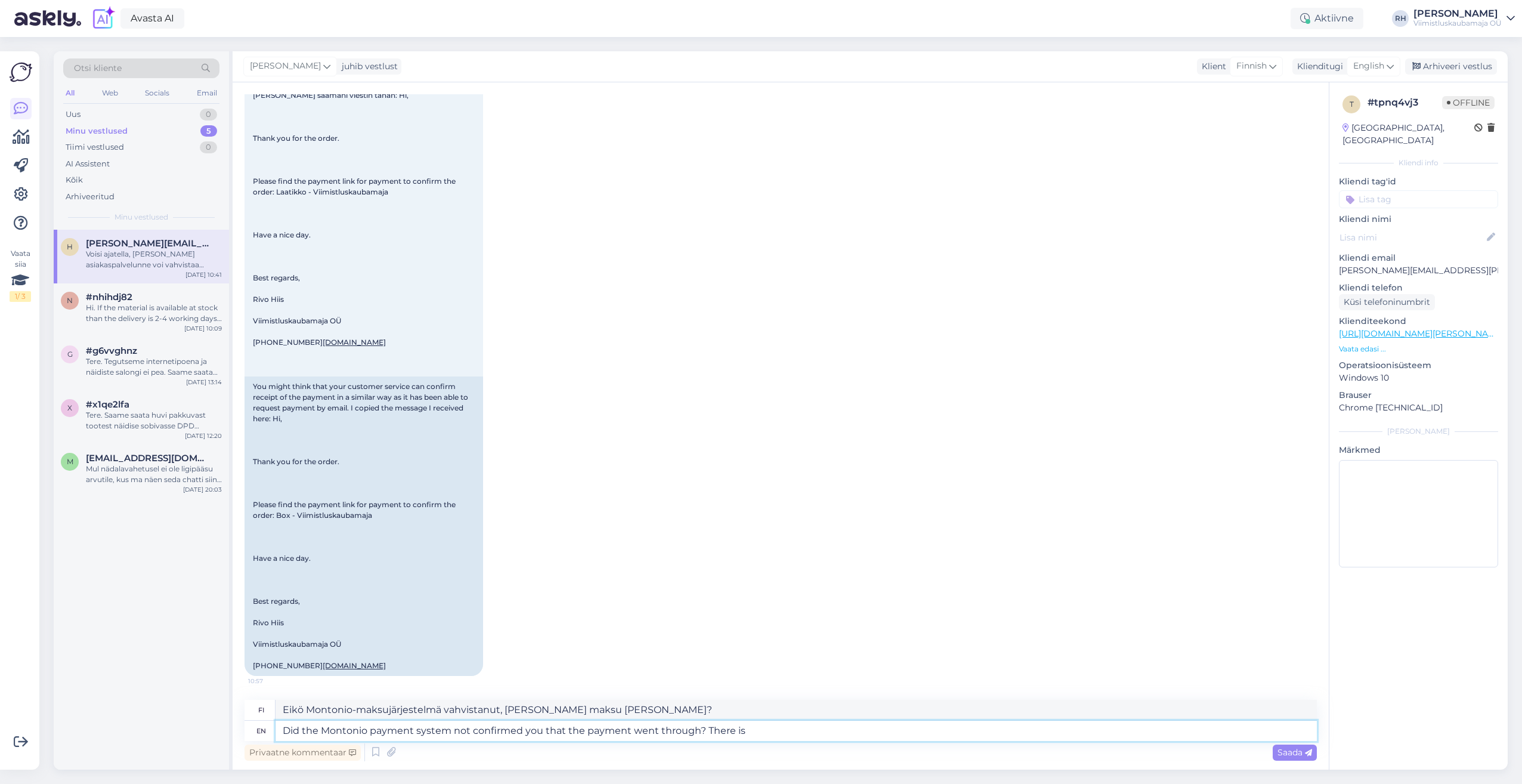
type textarea "Did the Montonio payment system not confirmed you that the payment went through…"
type textarea "Eikö Montonio-maksujärjestelmä vahvistanut, [PERSON_NAME] maksu [PERSON_NAME]? …"
type textarea "Did the Montonio payment system not confirmed you that the payment went through…"
type textarea "Eikö Montonio-maksujärjestelmä vahvistanut, [PERSON_NAME] maksu [PERSON_NAME]? …"
type textarea "Did the Montonio payment system not confirmed you that the payment went through…"
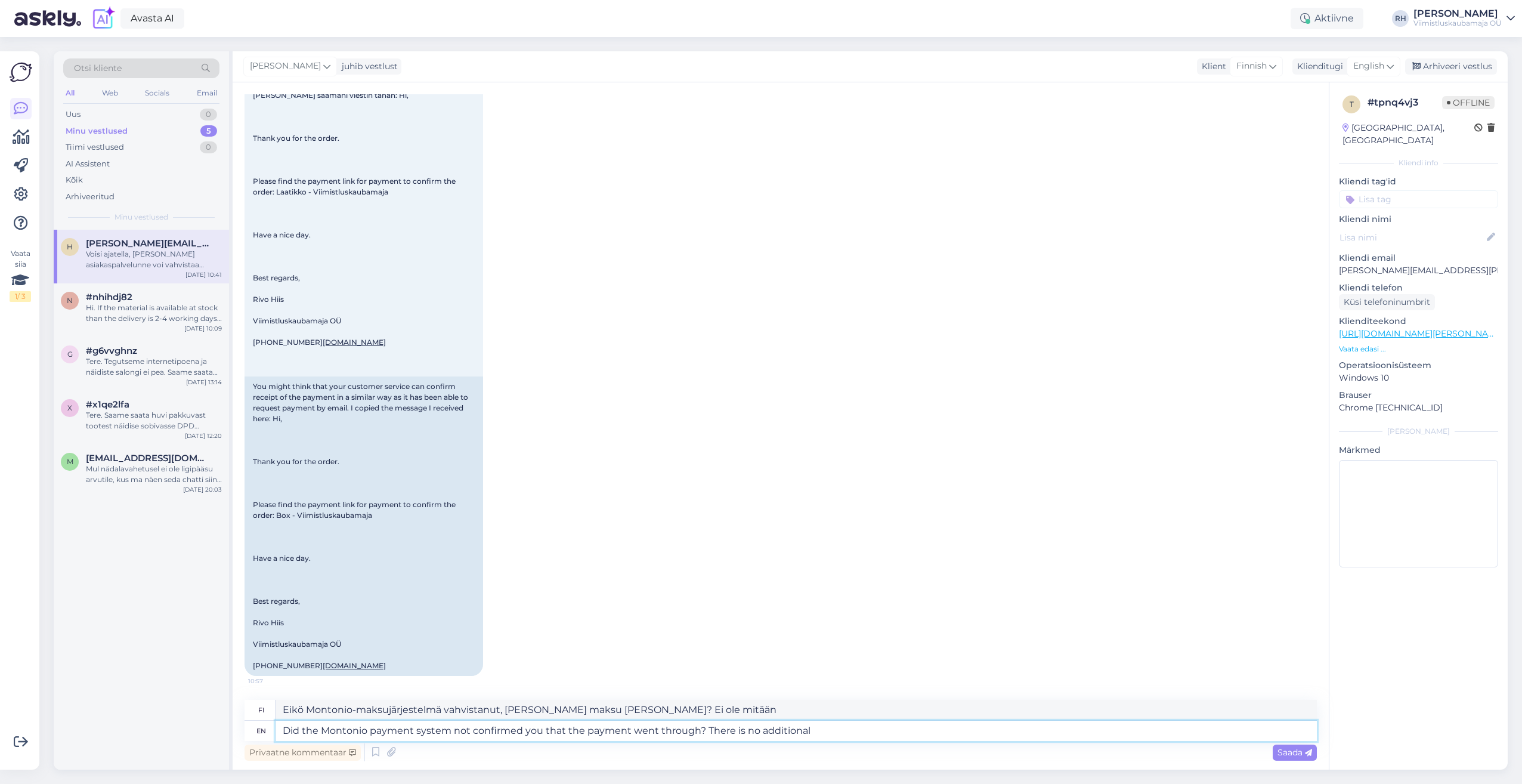
type textarea "Eikö Montonio-maksujärjestelmä vahvistanut maksun onnistumista? Ei ole mitään l…"
type textarea "Did the Montonio payment system not confirmed you that the payment went through…"
type textarea "Eikö Montonio-maksujärjestelmä vahvistanut maksun onnistumista? Lisävahvistusta…"
type textarea "Did the Montonio payment system not confirmed you that the payment went through…"
type textarea "Eikö Montonio-maksujärjestelmä vahvistanut maksun onnistumista? Lisävahvistusta…"
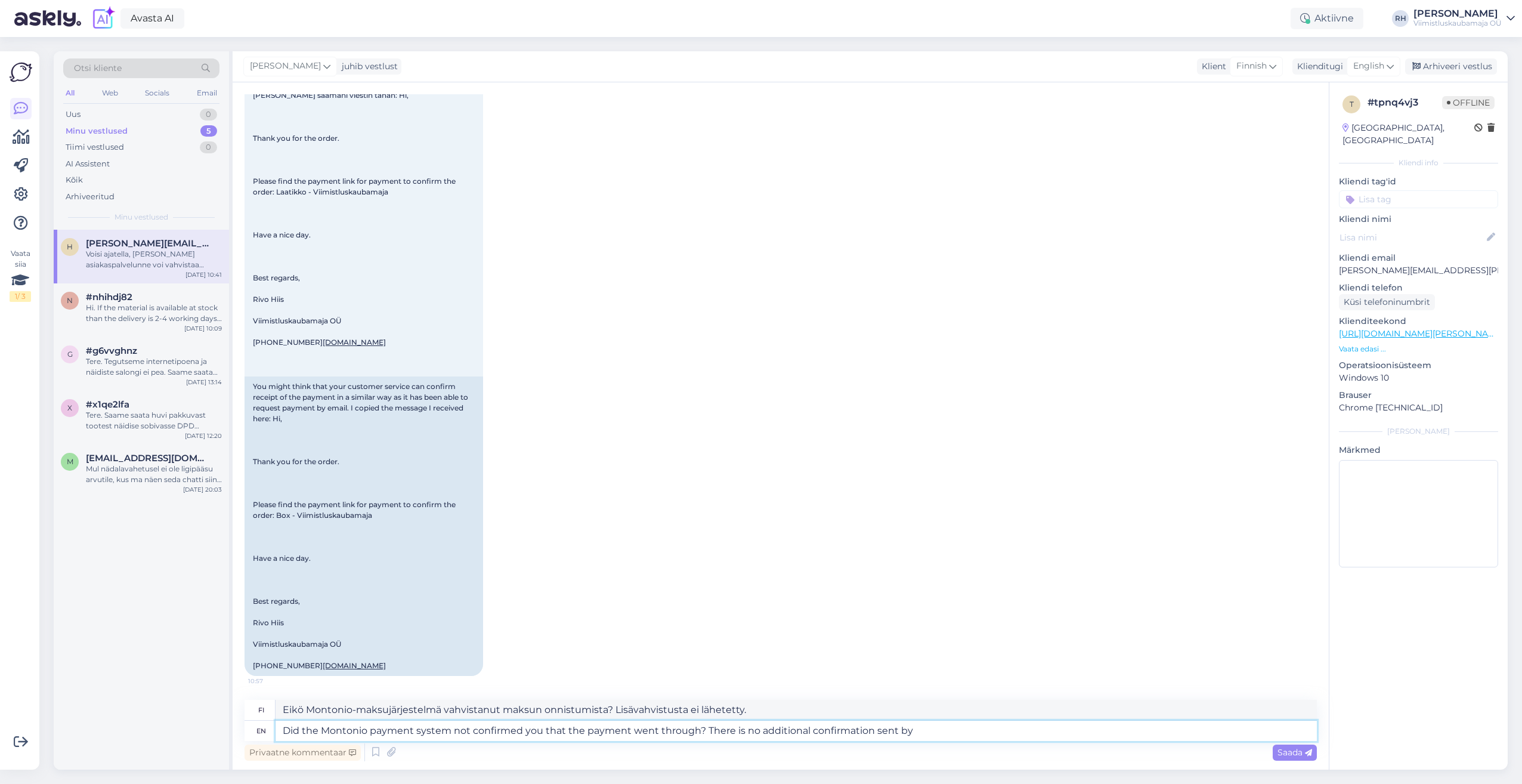
type textarea "Did the Montonio payment system not confirmed you that the payment went through…"
type textarea "Eikö Montonio-maksujärjestelmä vahvistanut maksun onnistumista? Järjestelmä ei …"
type textarea "Did the Montonio payment system not confirmed you that the payment went through…"
type textarea "Eikö Montonio-maksujärjestelmä vahvistanut maksun onnistumista? Emme lähettänee…"
type textarea "Did the Montonio payment system not confirmed you that the payment went through…"
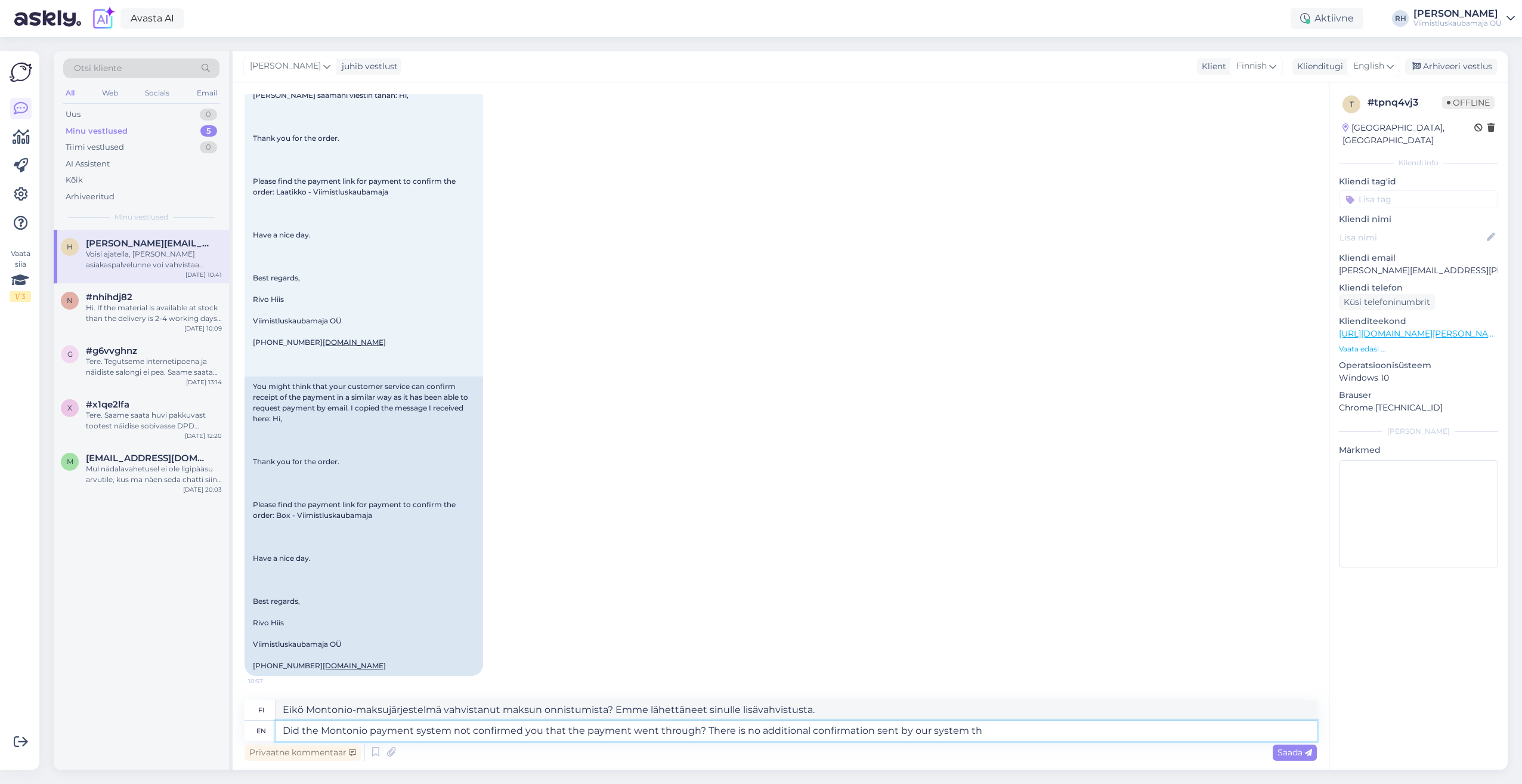
type textarea "Eikö Montonio-maksujärjestelmä vahvistanut maksun onnistumista? Järjestelmämme …"
type textarea "Did the Montonio payment system not confirmed you that the payment went through…"
type textarea "Eikö Montonio-maksujärjestelmä vahvistanut maksun onnistumista? Järjestelmämme …"
type textarea "Did the Montonio payment system not confirmed you that the payment went through…"
type textarea "Eikö Montonio-maksujärjestelmä vahvistanut maksun onnistumista? Järjestelmämme …"
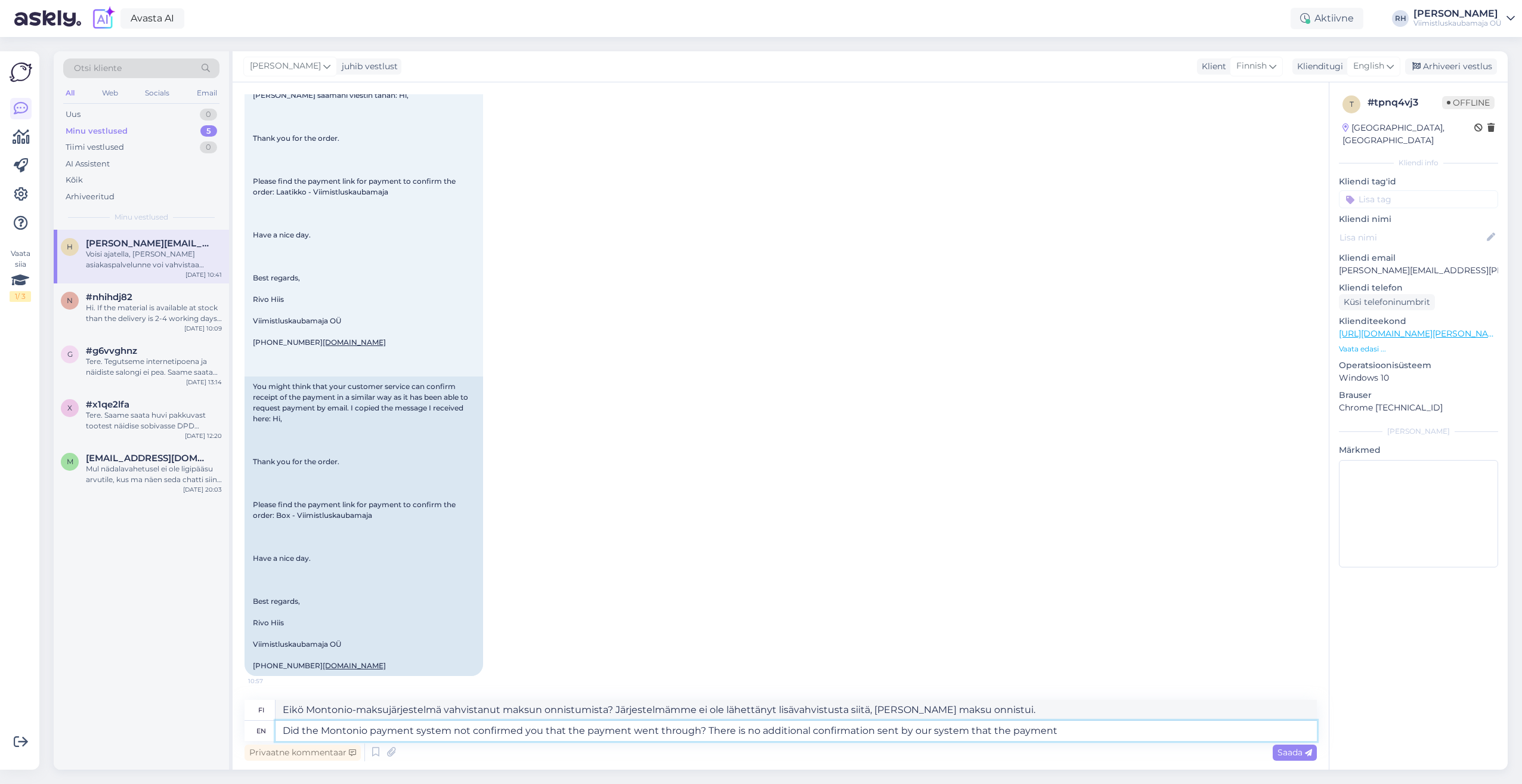
type textarea "Did the Montonio payment system not confirmed you that the payment went through…"
type textarea "Eikö Montonio-maksujärjestelmä vahvistanut maksun onnistumista? Järjestelmämme …"
type textarea "Did the Montonio payment system not confirmed you that the payment went through…"
type textarea "Eikö Montonio-maksujärjestelmä vahvistanut maksun onnistumista? Järjestelmämme …"
type textarea "Did the Montonio payment system not confirmed you that the payment went through…"
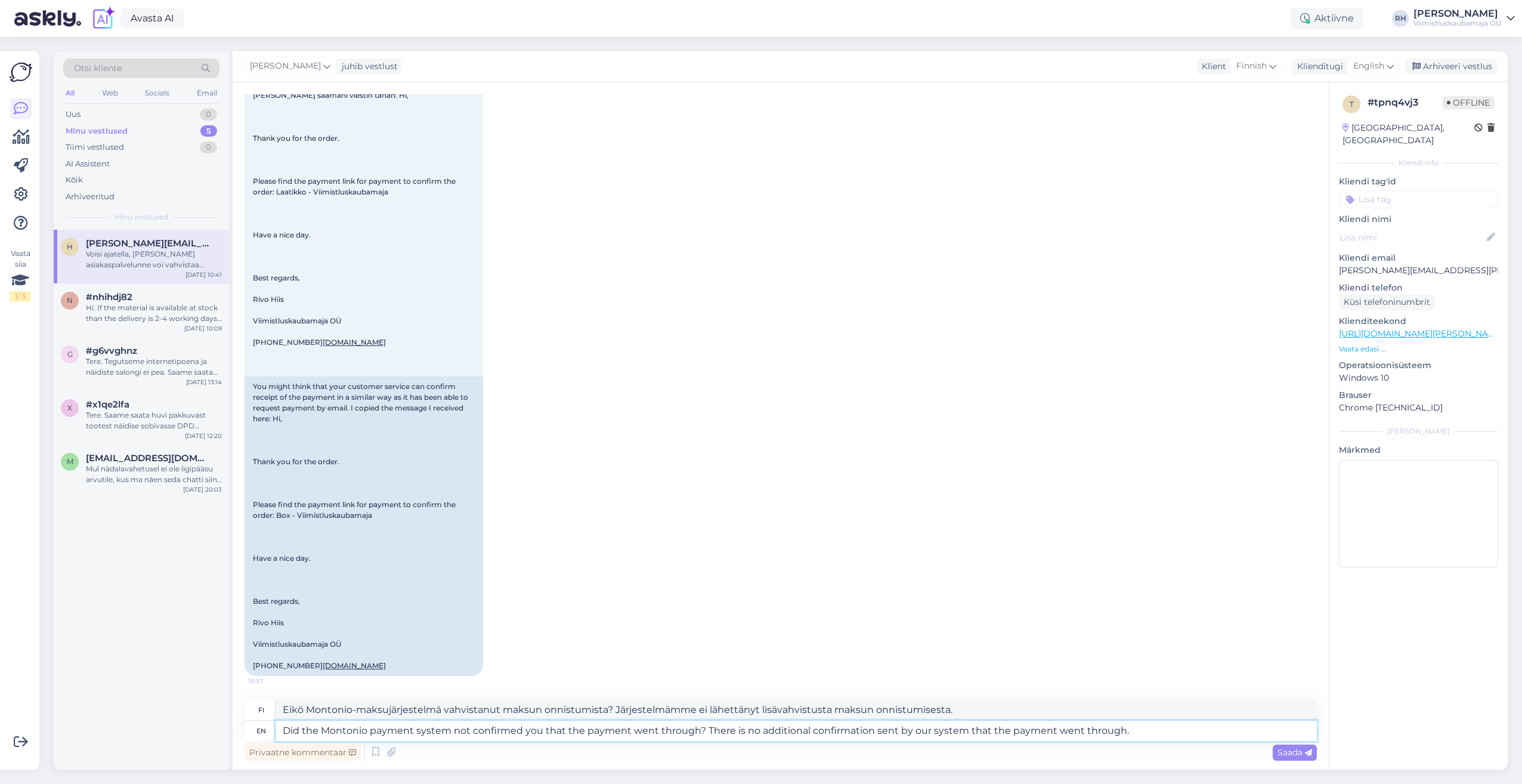
type textarea "Eikö Montonio-maksujärjestelmä vahvistanut maksun onnistumista? Järjestelmämme …"
type textarea "Did the Montonio payment system not confirmed you that the payment went through…"
type textarea "Eikö Montonio-maksujärjestelmä vahvistanut maksun onnistumista? Järjestelmämme …"
type textarea "Did the Montonio payment system not confirmed you that the payment went through…"
type textarea "Eikö Montonio-maksujärjestelmä vahvistanut maksun onnistumista? Järjestelmämme …"
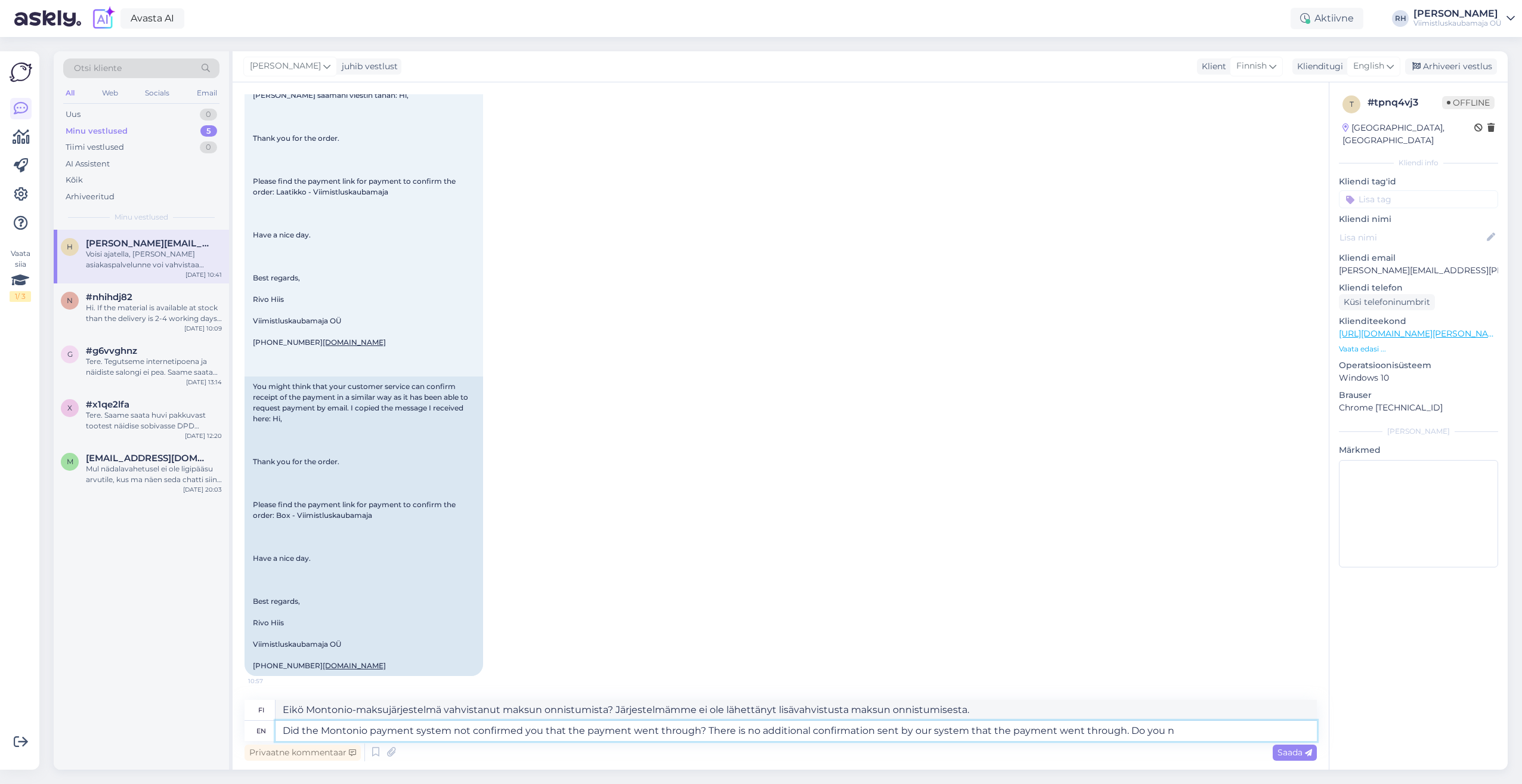
type textarea "Did the Montonio payment system not confirmed you that the payment went through…"
type textarea "Eikö Montonio-maksujärjestelmä vahvistanut maksun onnistumista? Järjestelmämme …"
type textarea "Did the Montonio payment system not confirmed you that the payment went through…"
type textarea "Eikö Montonio-maksujärjestelmä vahvistanut maksun onnistumista? Järjestelmämme …"
type textarea "Did the Montonio payment system not confirmed you that the payment went through…"
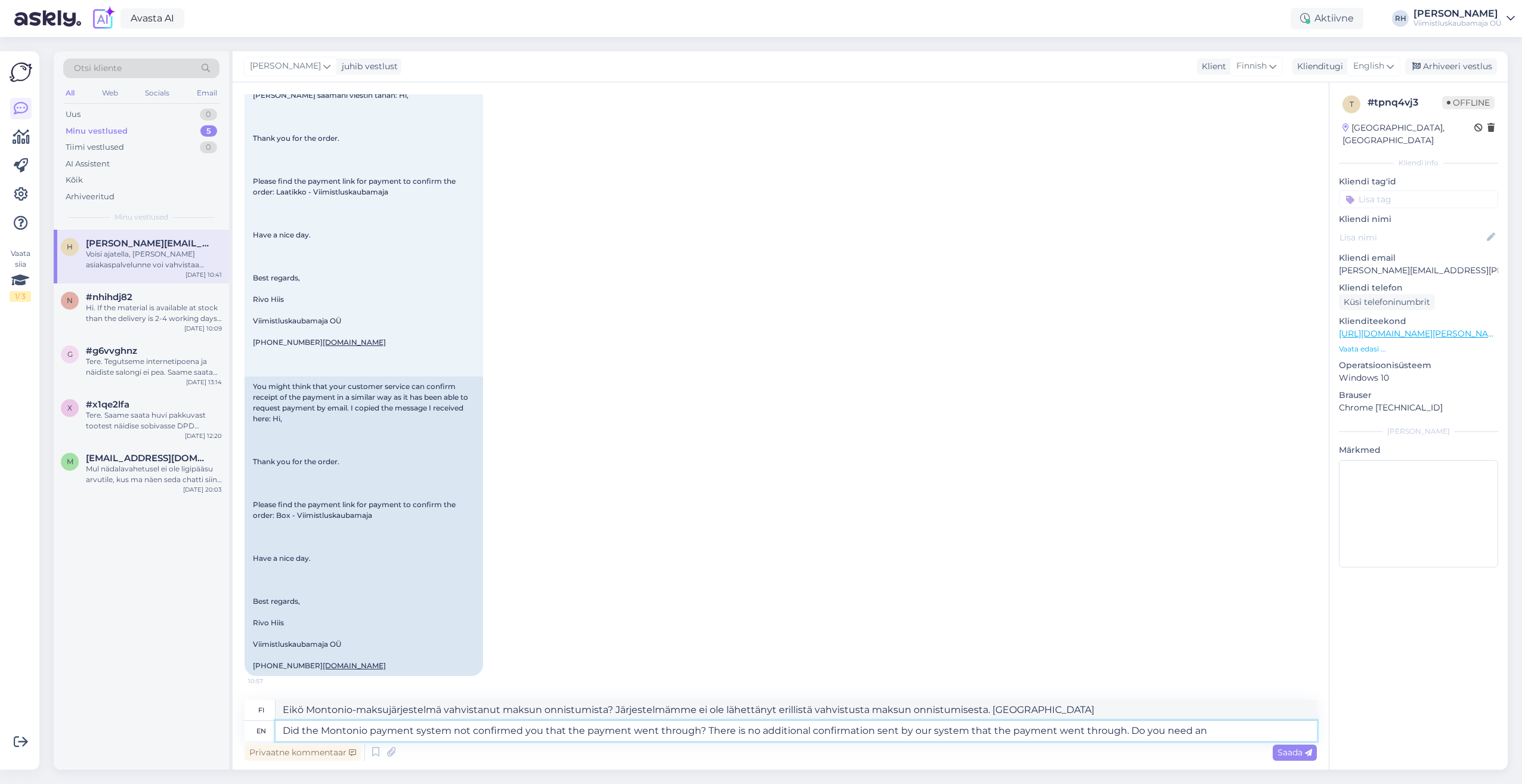
type textarea "Eikö Montonio-maksujärjestelmä vahvistanut maksun onnistumista? Järjestelmämme …"
type textarea "Did the Montonio payment system not confirmed you that the payment went through…"
type textarea "Eikö Montonio-maksujärjestelmä vahvistanut maksun onnistumista? Järjestelmämme …"
type textarea "Did the Montonio payment system not confirmed you that the payment went through…"
type textarea "Eikö Montonio-maksujärjestelmä vahvistanut maksun onnistumista? Järjestelmämme …"
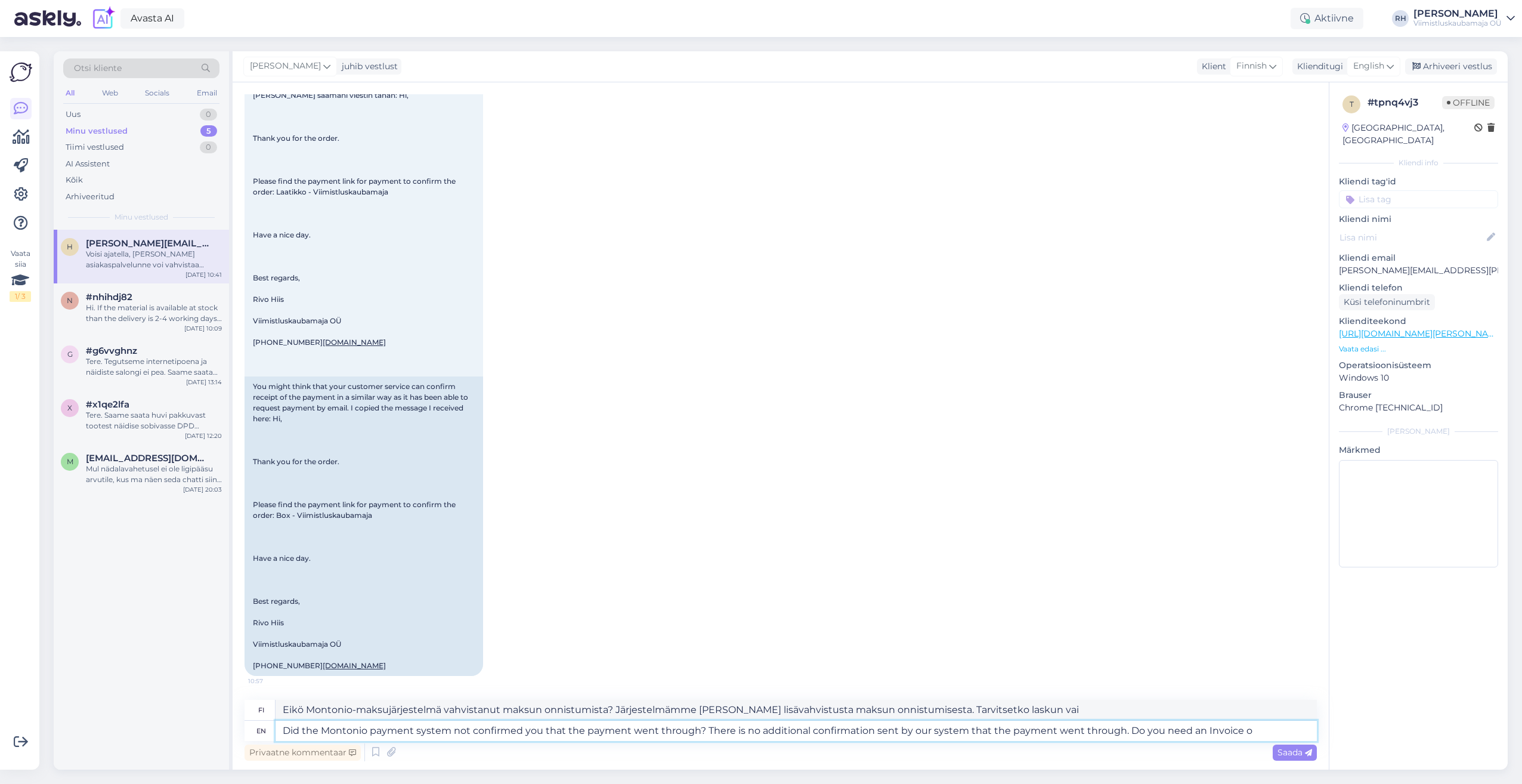
type textarea "Did the Montonio payment system not confirmed you that the payment went through…"
type textarea "Eikö Montonio-maksujärjestelmä vahvistanut maksun onnistumista? Järjestelmämme …"
type textarea "Did the Montonio payment system not confirmed you that the payment went through…"
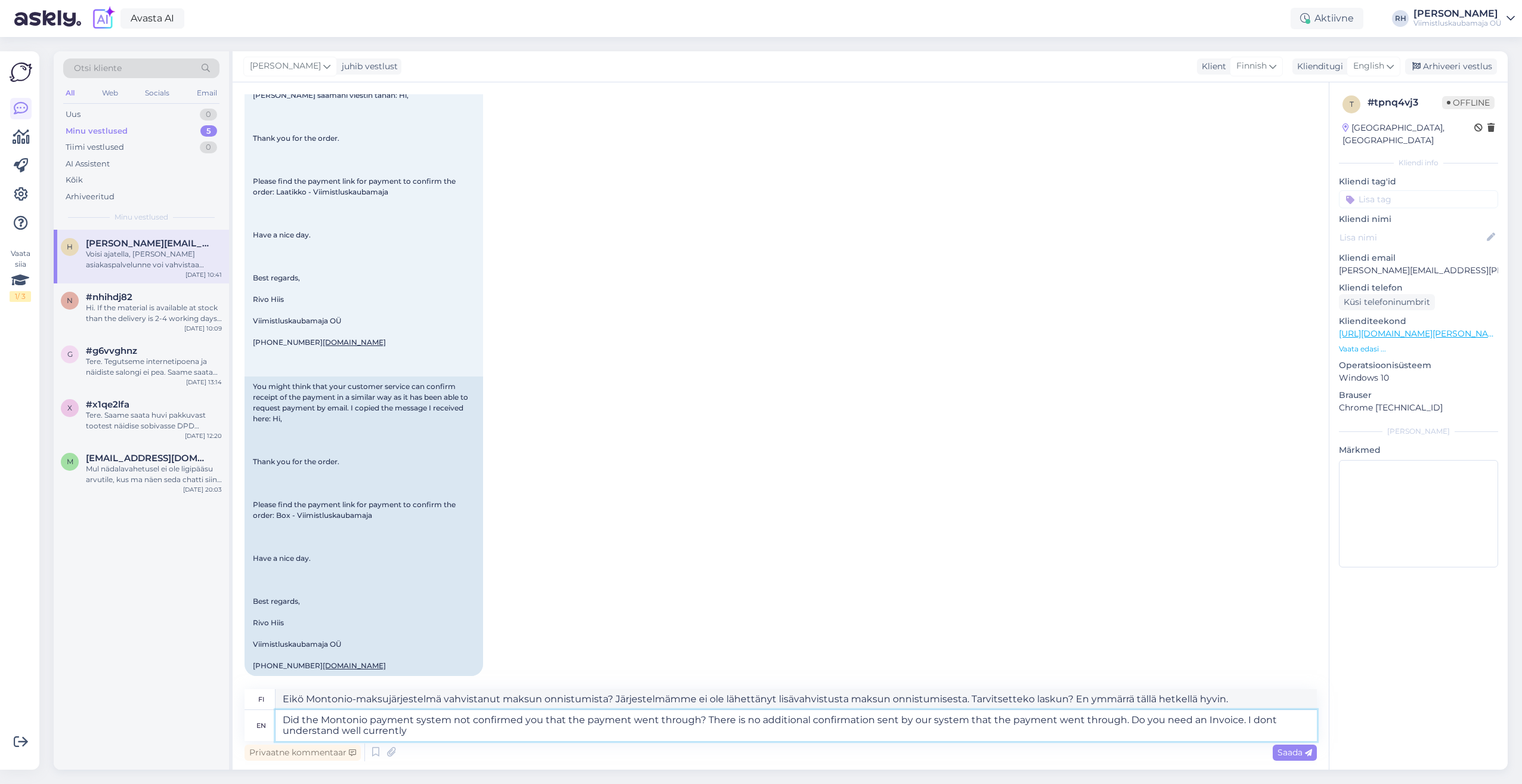
click at [1239, 722] on textarea "Did the Montonio payment system not confirmed you that the payment went through…" at bounding box center [796, 725] width 1042 height 31
click at [1241, 719] on textarea "Did the Montonio payment system not confirmed you that the payment went through…" at bounding box center [796, 725] width 1042 height 31
click at [451, 730] on textarea "Did the Montonio payment system not confirmed you that the payment went through…" at bounding box center [796, 725] width 1042 height 31
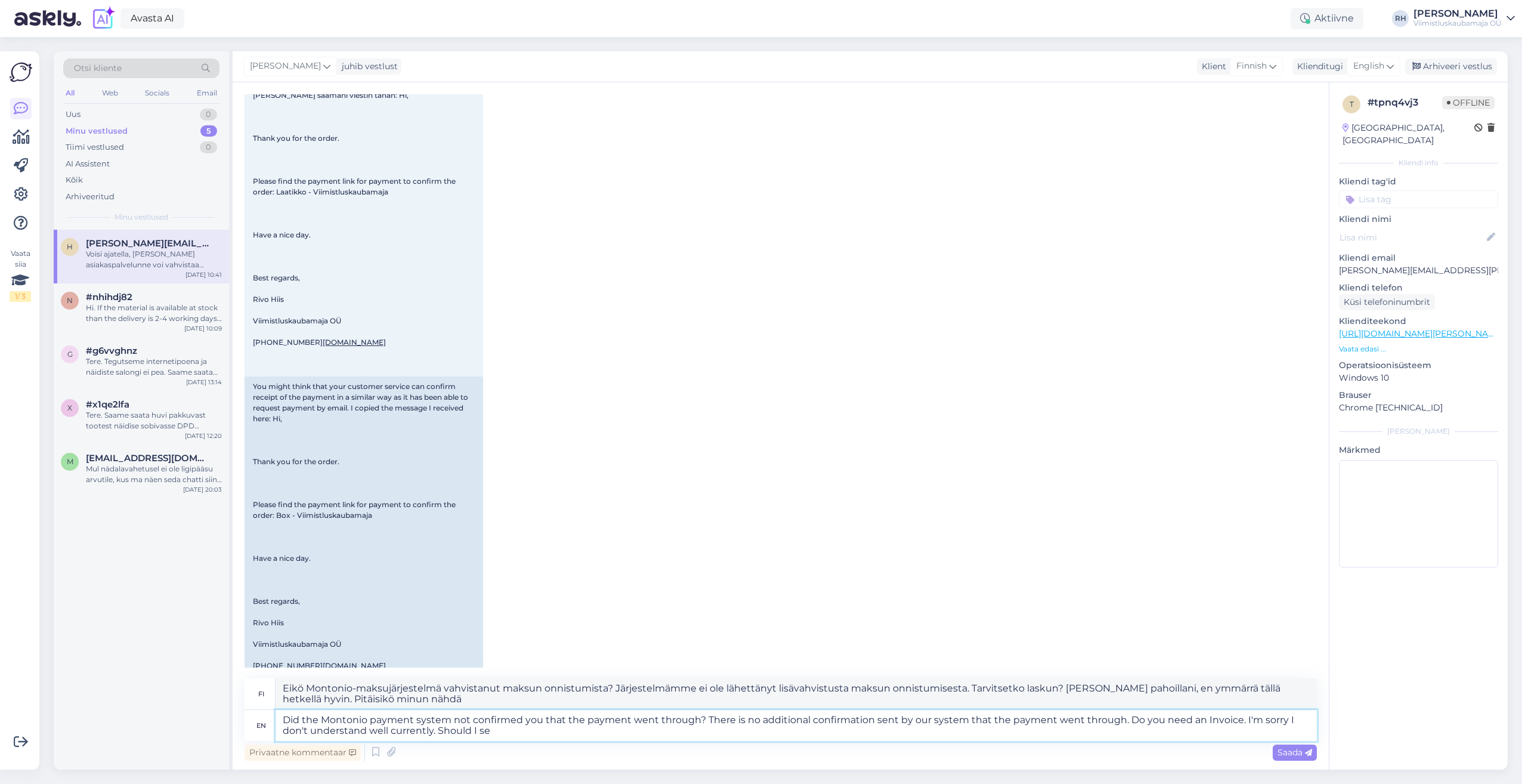
click at [450, 719] on textarea "Did the Montonio payment system not confirmed you that the payment went through…" at bounding box center [796, 725] width 1042 height 31
drag, startPoint x: 706, startPoint y: 723, endPoint x: 926, endPoint y: 718, distance: 220.1
click at [926, 718] on textarea "Did the Montonio payment system not confirmed you that the payment went through…" at bounding box center [796, 725] width 1042 height 31
click at [936, 727] on textarea "Did the Montonio payment system not confirmed you that the payment went through…" at bounding box center [796, 725] width 1042 height 31
click at [706, 716] on textarea "Did the Montonio payment system not confirmed you that the payment went through…" at bounding box center [796, 725] width 1042 height 31
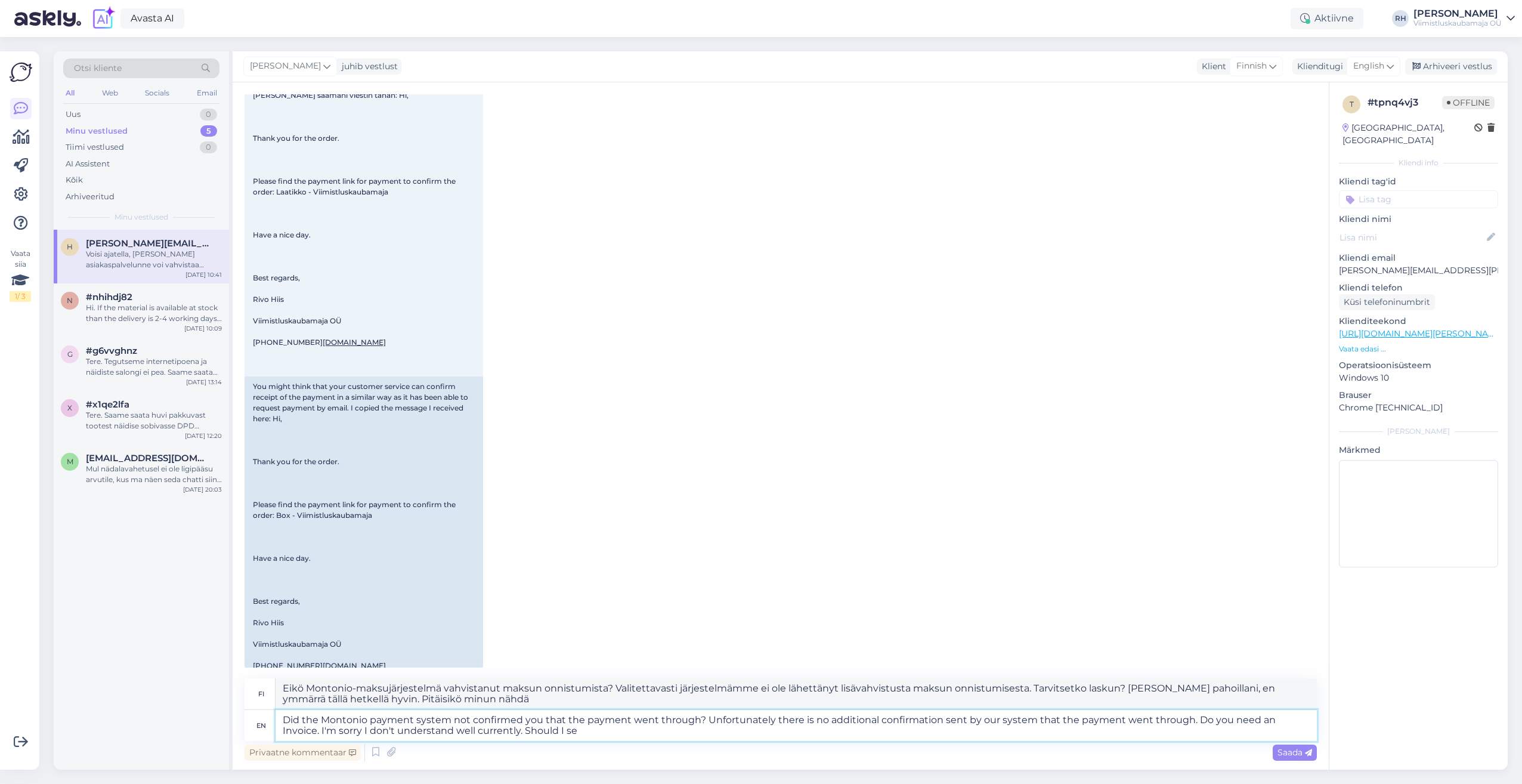
click at [1198, 722] on textarea "Did the Montonio payment system not confirmed you that the payment went through…" at bounding box center [796, 725] width 1042 height 31
click at [317, 732] on textarea "Did the Montonio payment system not confirmed you that the payment went through…" at bounding box center [796, 725] width 1042 height 31
click at [317, 734] on textarea "Did the Montonio payment system not confirmed you that the payment went through…" at bounding box center [796, 725] width 1042 height 31
drag, startPoint x: 582, startPoint y: 732, endPoint x: 523, endPoint y: 731, distance: 59.0
click at [523, 731] on textarea "Did the Montonio payment system not confirmed you that the payment went through…" at bounding box center [796, 725] width 1042 height 31
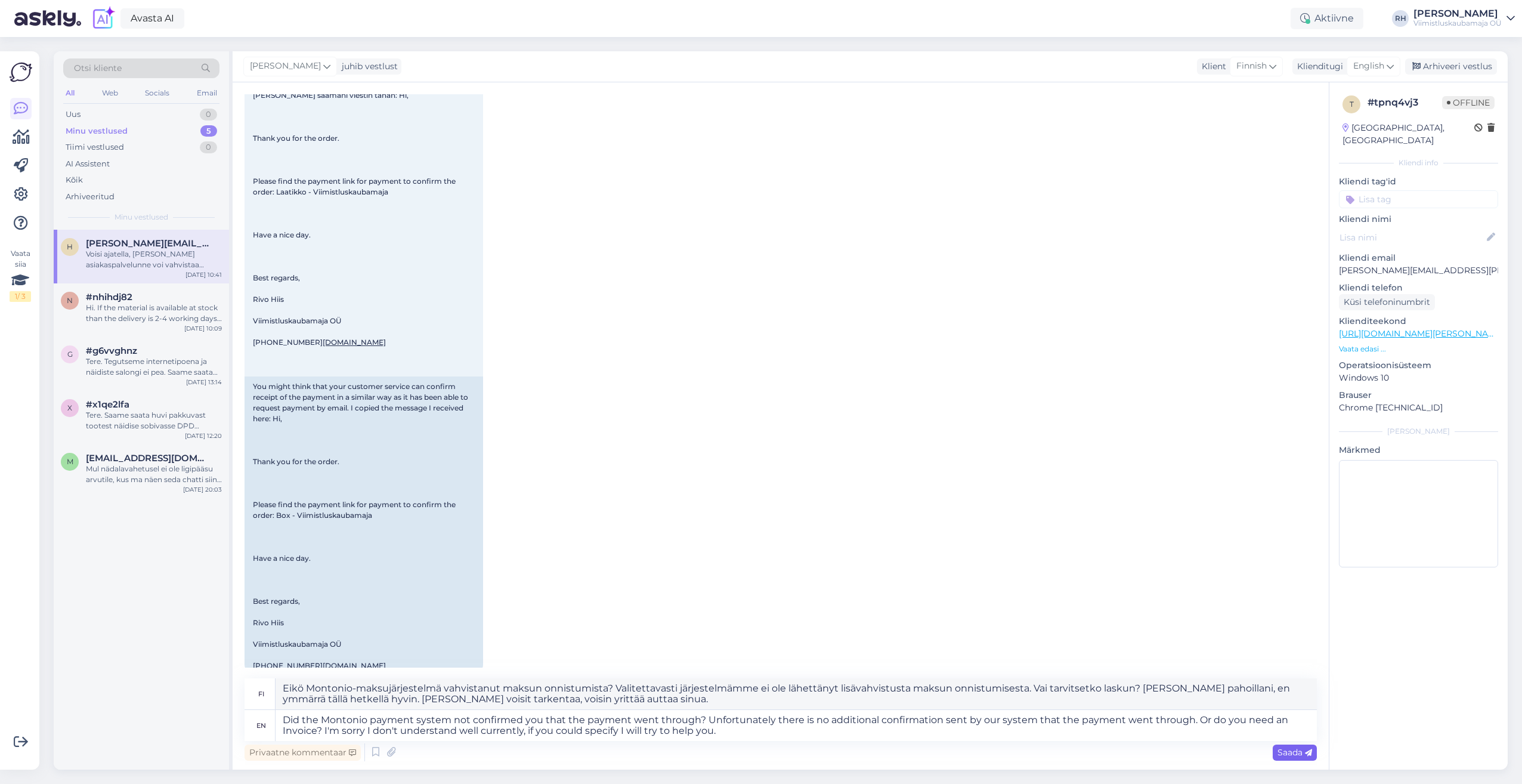
click at [1315, 753] on div "Saada" at bounding box center [1295, 753] width 44 height 16
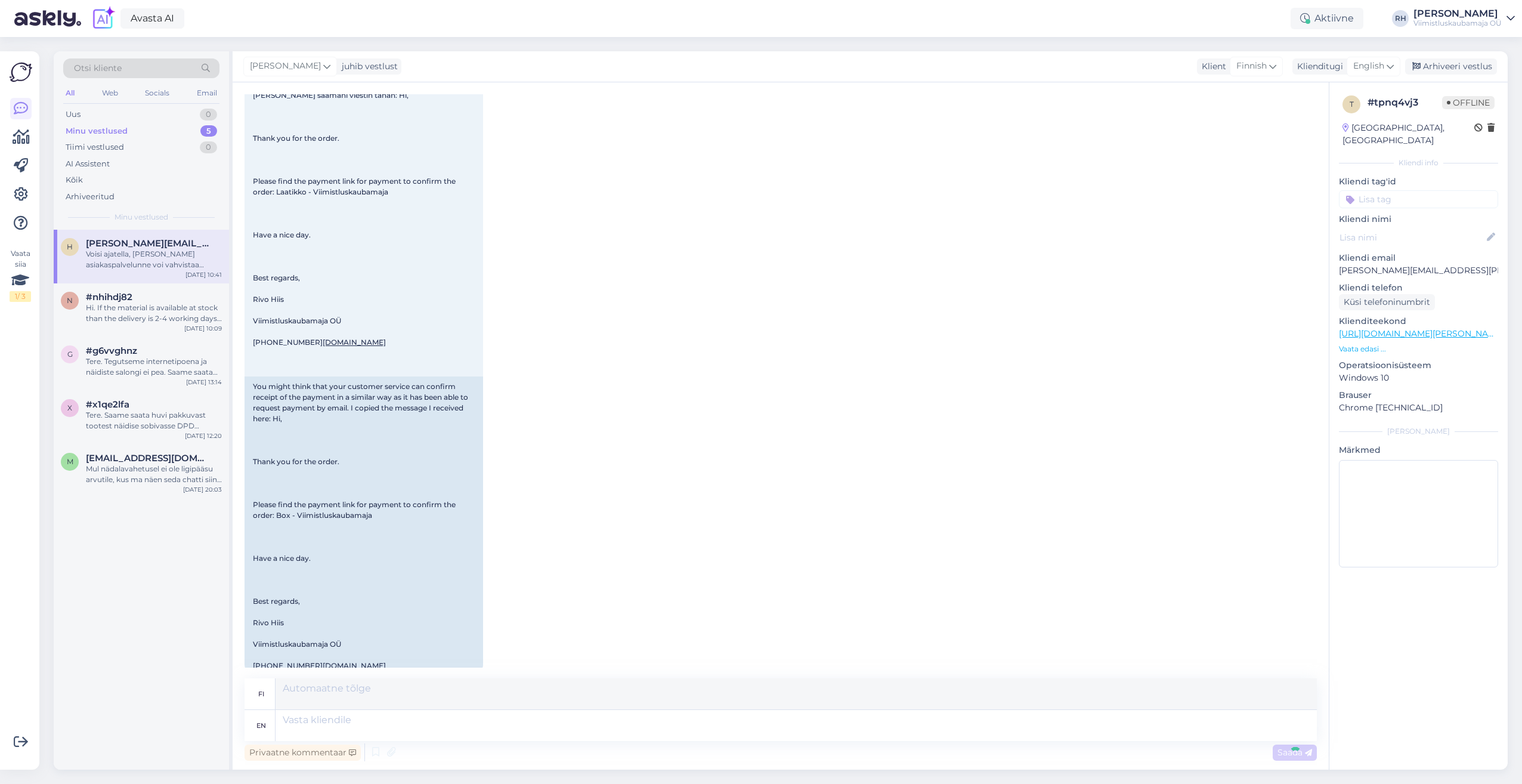
scroll to position [3574, 0]
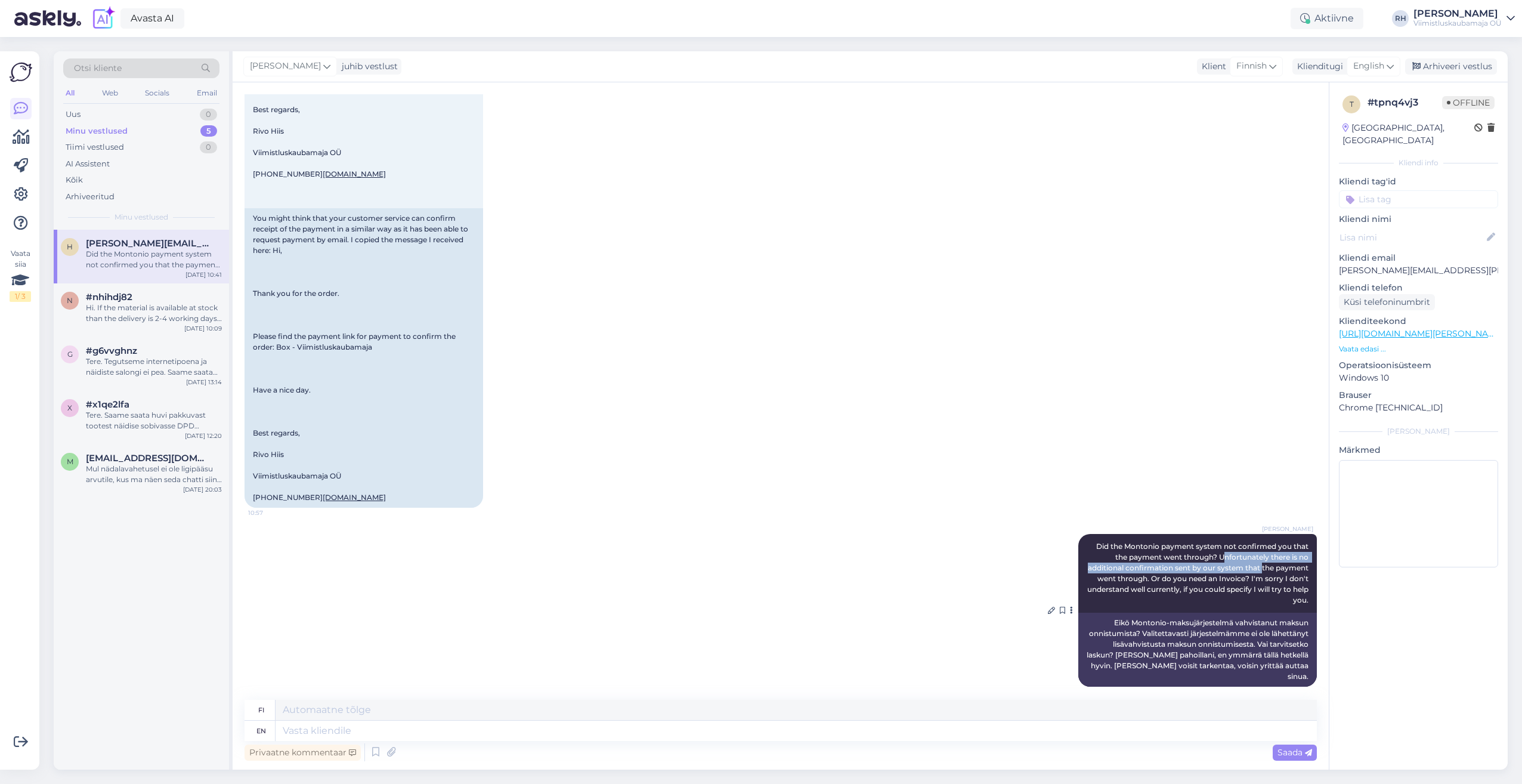
drag, startPoint x: 1212, startPoint y: 555, endPoint x: 1288, endPoint y: 566, distance: 76.8
click at [1288, 566] on span "Did the Montonio payment system not confirmed you that the payment went through…" at bounding box center [1198, 573] width 223 height 63
drag, startPoint x: 1288, startPoint y: 566, endPoint x: 1237, endPoint y: 574, distance: 51.6
click at [1264, 576] on span "Did the Montonio payment system not confirmed you that the payment went through…" at bounding box center [1198, 573] width 223 height 63
drag, startPoint x: 1115, startPoint y: 577, endPoint x: 1182, endPoint y: 575, distance: 67.0
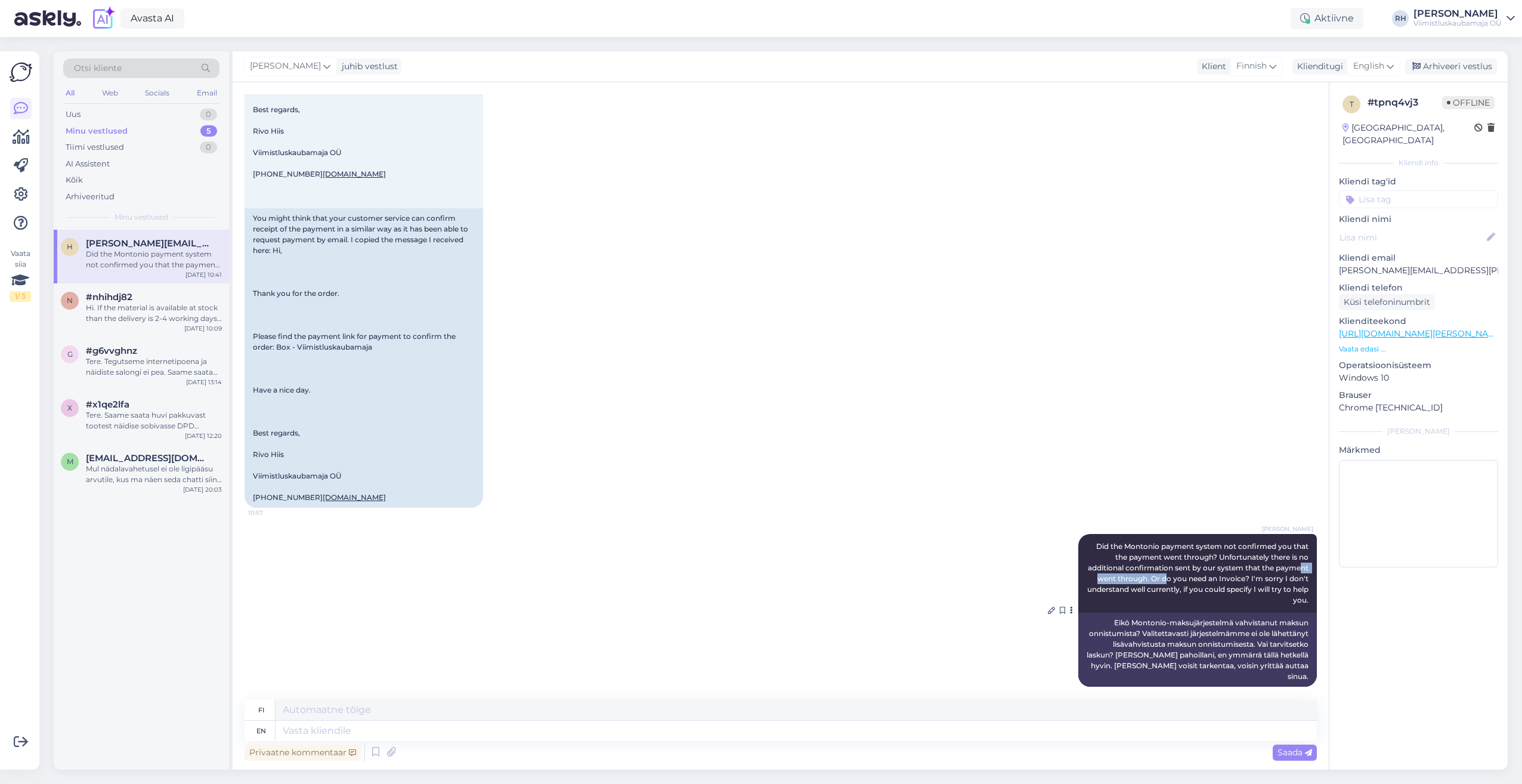
click at [1182, 575] on span "Did the Montonio payment system not confirmed you that the payment went through…" at bounding box center [1198, 573] width 223 height 63
drag, startPoint x: 1182, startPoint y: 575, endPoint x: 1179, endPoint y: 584, distance: 9.5
click at [1179, 584] on span "Did the Montonio payment system not confirmed you that the payment went through…" at bounding box center [1198, 573] width 223 height 63
drag, startPoint x: 1170, startPoint y: 575, endPoint x: 1271, endPoint y: 583, distance: 101.3
click at [1271, 583] on div "Rivo Hiis Did the Montonio payment system not confirmed you that the payment we…" at bounding box center [1198, 573] width 239 height 79
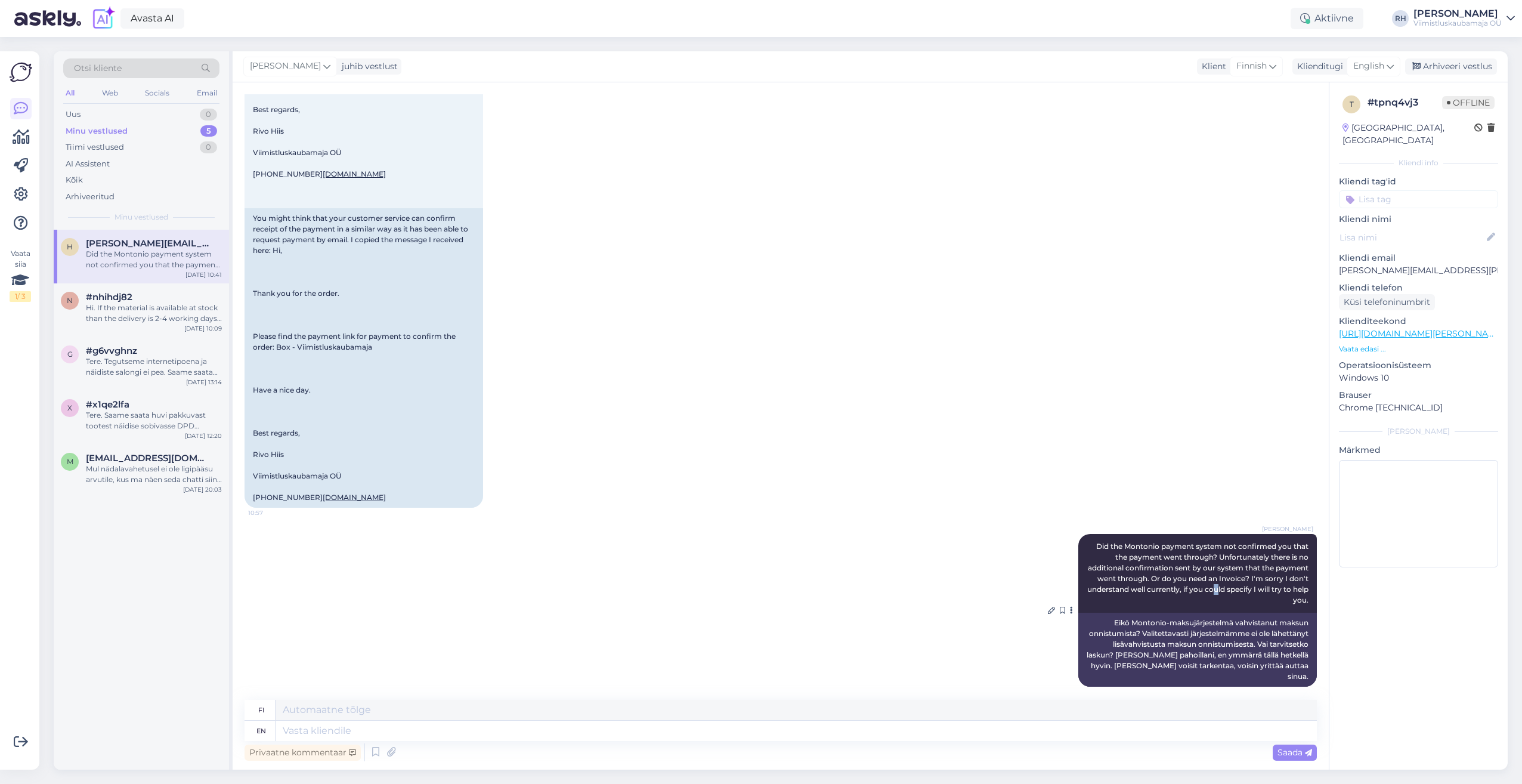
drag, startPoint x: 1271, startPoint y: 583, endPoint x: 1232, endPoint y: 584, distance: 39.0
click at [1232, 584] on span "Did the Montonio payment system not confirmed you that the payment went through…" at bounding box center [1198, 573] width 223 height 63
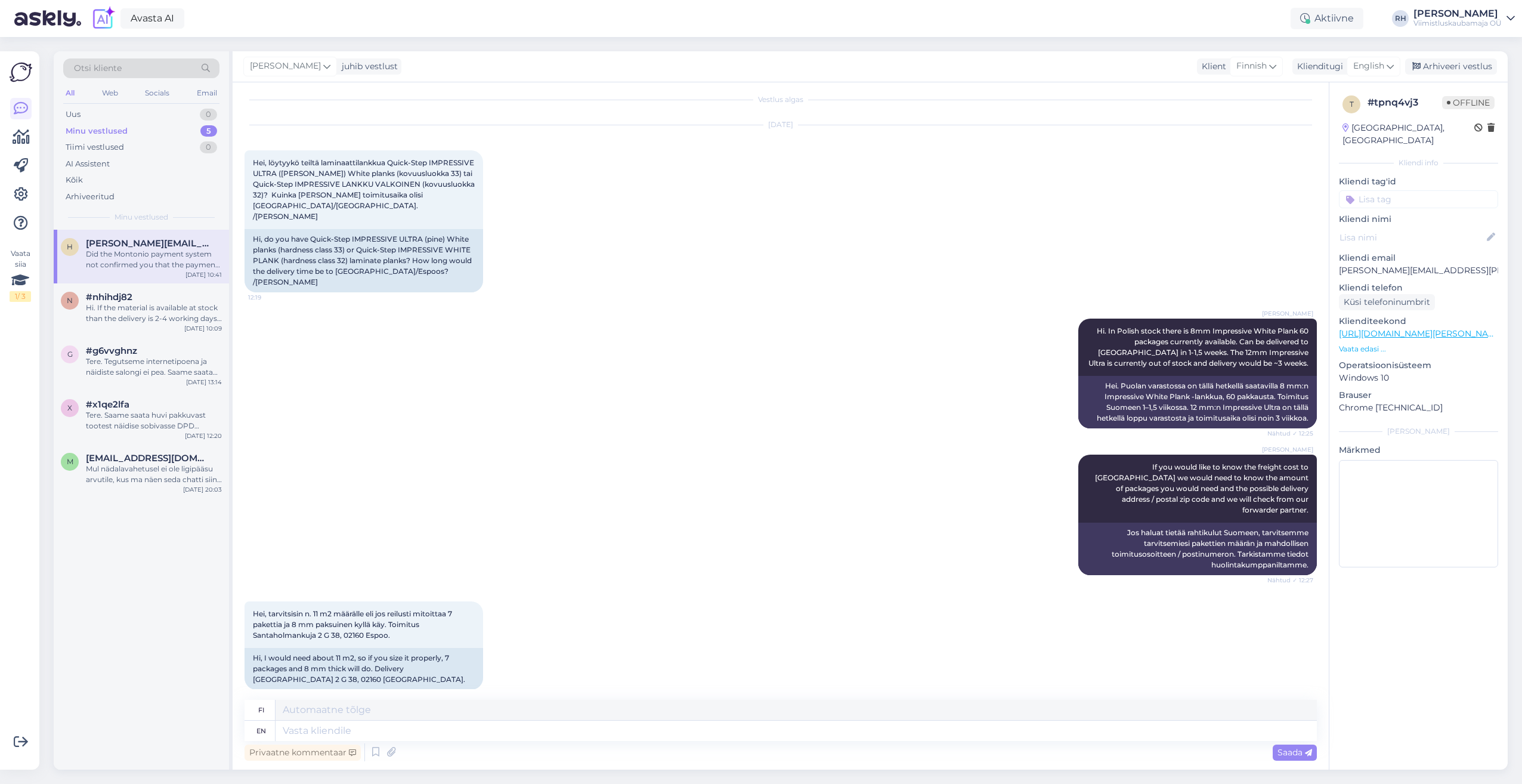
scroll to position [0, 0]
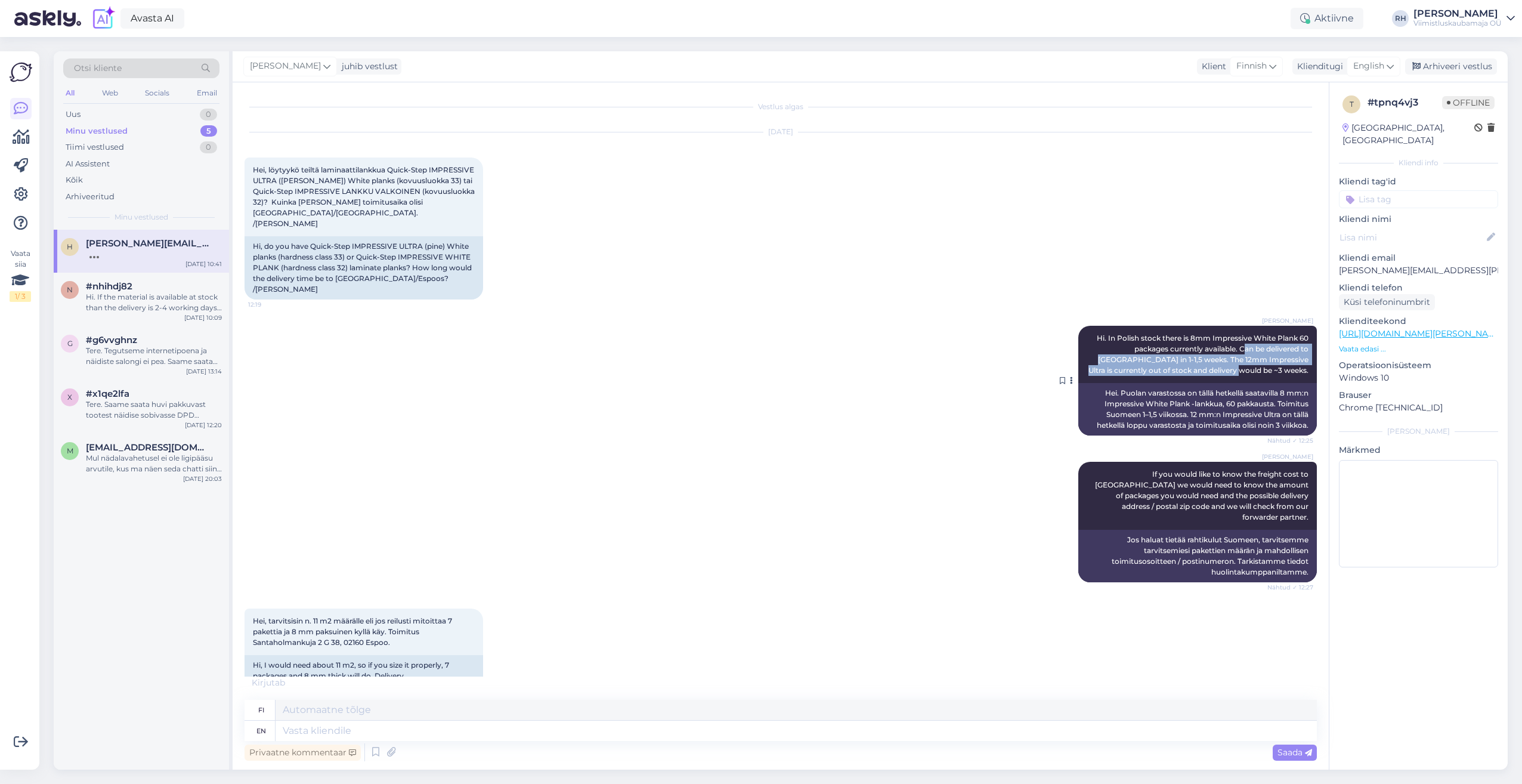
drag, startPoint x: 1197, startPoint y: 327, endPoint x: 1268, endPoint y: 345, distance: 73.2
click at [1268, 345] on span "Hi. In Polish stock there is 8mm Impressive White Plank 60 packages currently a…" at bounding box center [1200, 354] width 222 height 41
drag, startPoint x: 1268, startPoint y: 345, endPoint x: 1165, endPoint y: 331, distance: 103.9
click at [1165, 331] on div "Rivo Hiis Hi. In Polish stock there is 8mm Impressive White Plank 60 packages c…" at bounding box center [1198, 354] width 239 height 57
drag, startPoint x: 1165, startPoint y: 331, endPoint x: 1087, endPoint y: 312, distance: 80.3
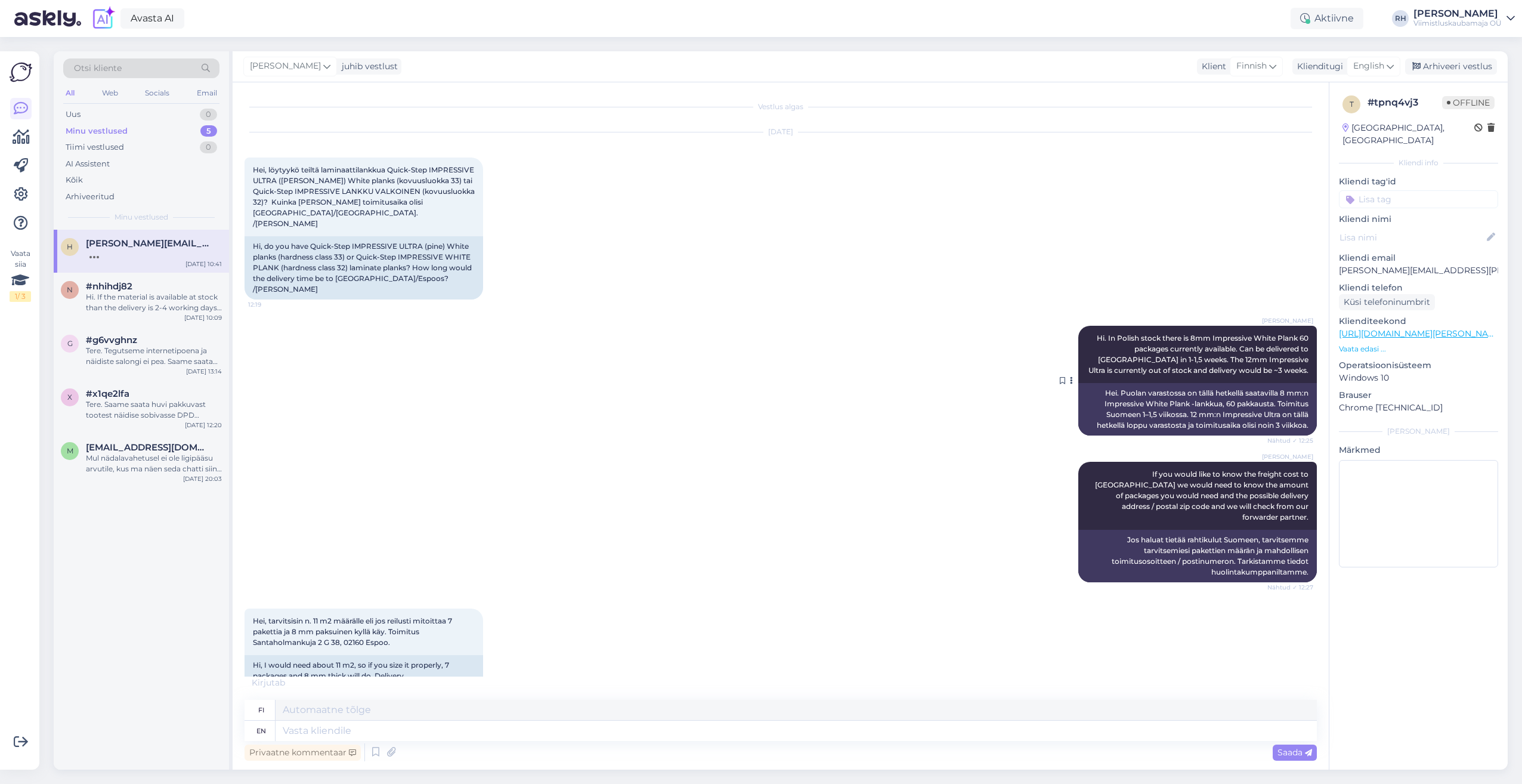
click at [1089, 334] on span "Hi. In Polish stock there is 8mm Impressive White Plank 60 packages currently a…" at bounding box center [1200, 354] width 222 height 41
drag, startPoint x: 1087, startPoint y: 312, endPoint x: 1136, endPoint y: 338, distance: 55.5
click at [1136, 338] on span "Hi. In Polish stock there is 8mm Impressive White Plank 60 packages currently a…" at bounding box center [1200, 354] width 222 height 41
drag, startPoint x: 1136, startPoint y: 338, endPoint x: 1104, endPoint y: 323, distance: 35.3
copy span "Hi. In Polish stock there is 8mm Impressive White Plank 60 packages currently a…"
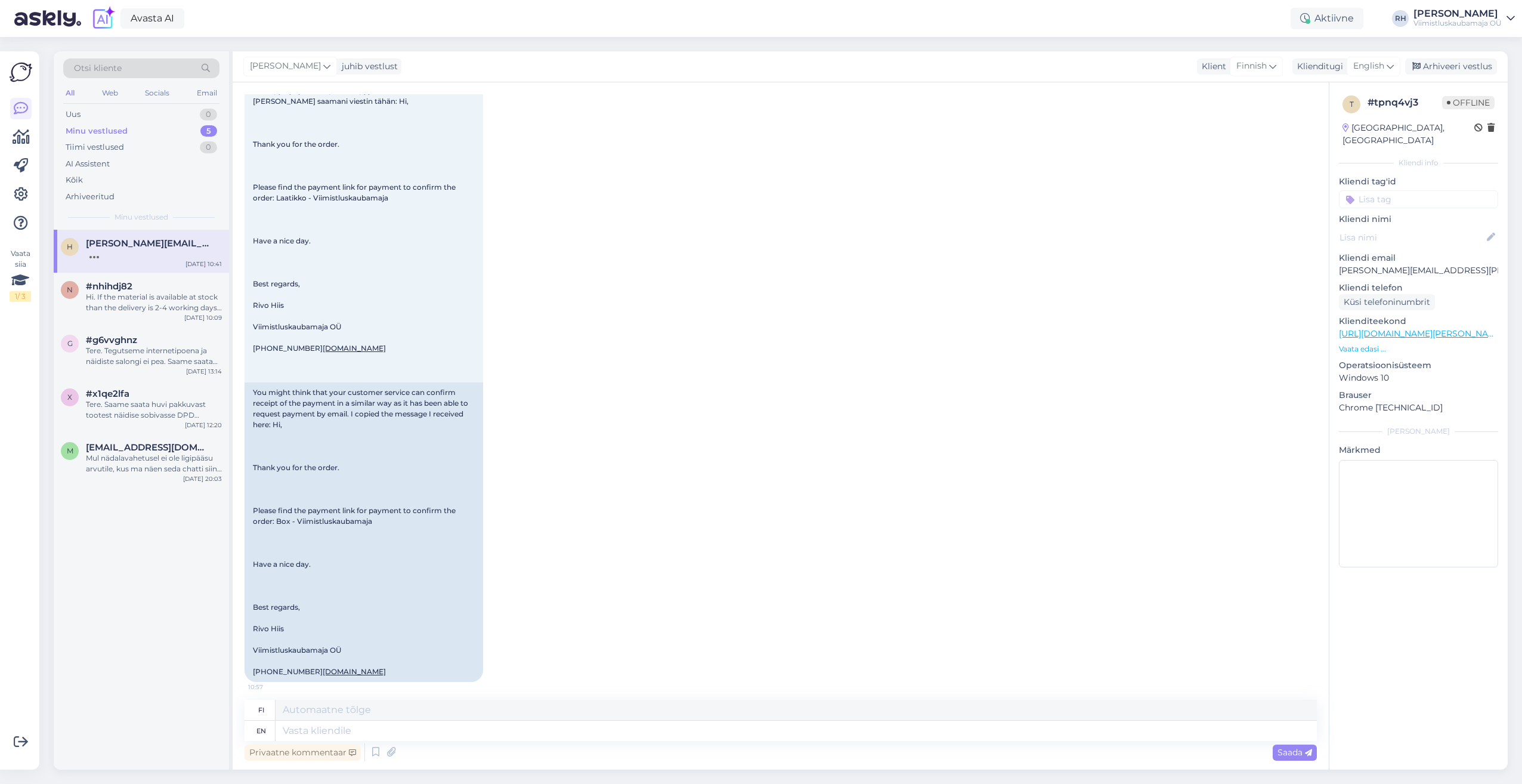
scroll to position [3574, 0]
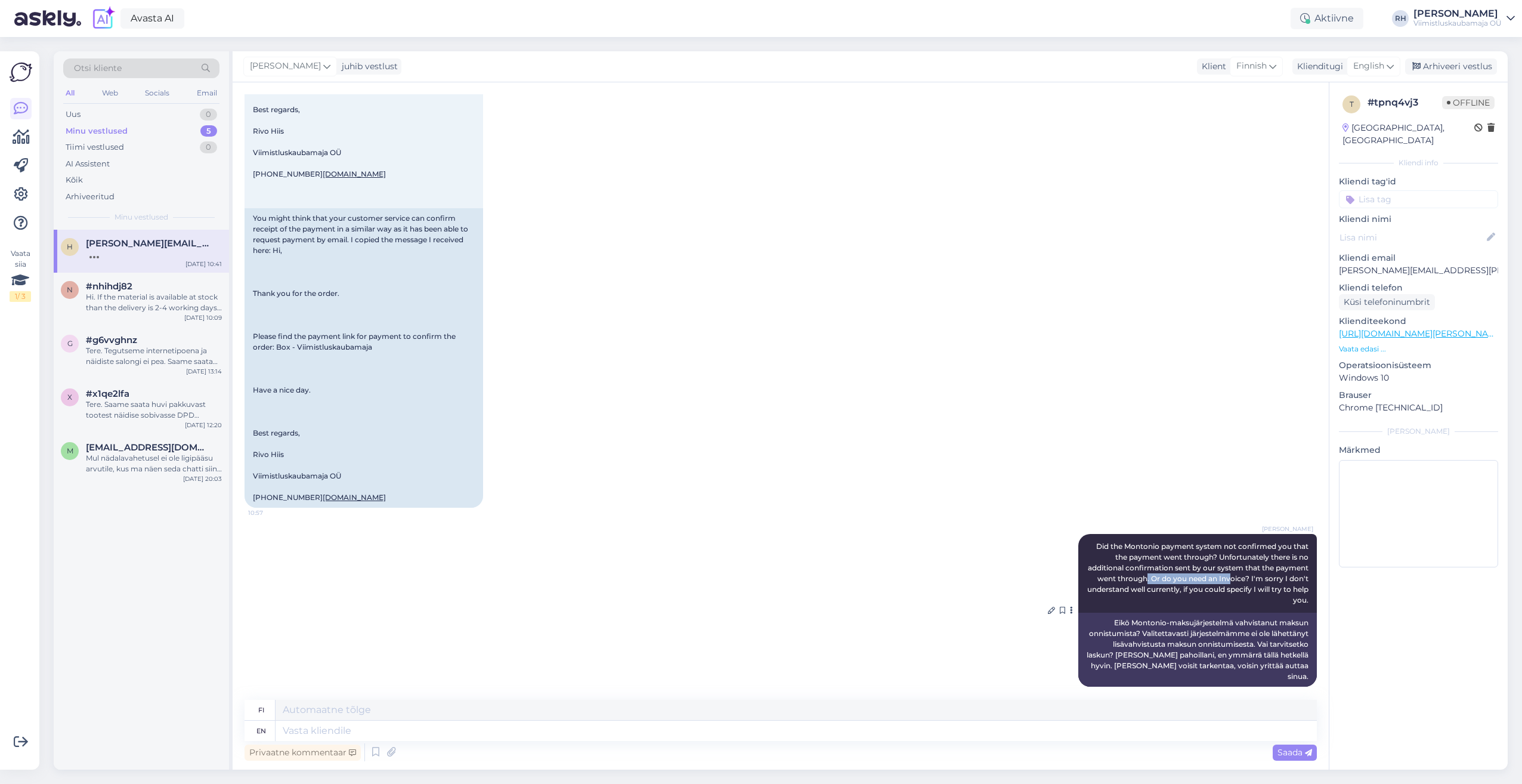
drag, startPoint x: 1162, startPoint y: 575, endPoint x: 1248, endPoint y: 581, distance: 86.2
click at [1248, 581] on span "Did the Montonio payment system not confirmed you that the payment went through…" at bounding box center [1198, 573] width 223 height 63
drag, startPoint x: 1248, startPoint y: 581, endPoint x: 1246, endPoint y: 588, distance: 7.3
click at [1246, 588] on span "Did the Montonio payment system not confirmed you that the payment went through…" at bounding box center [1198, 573] width 223 height 63
drag, startPoint x: 1246, startPoint y: 588, endPoint x: 1232, endPoint y: 579, distance: 16.6
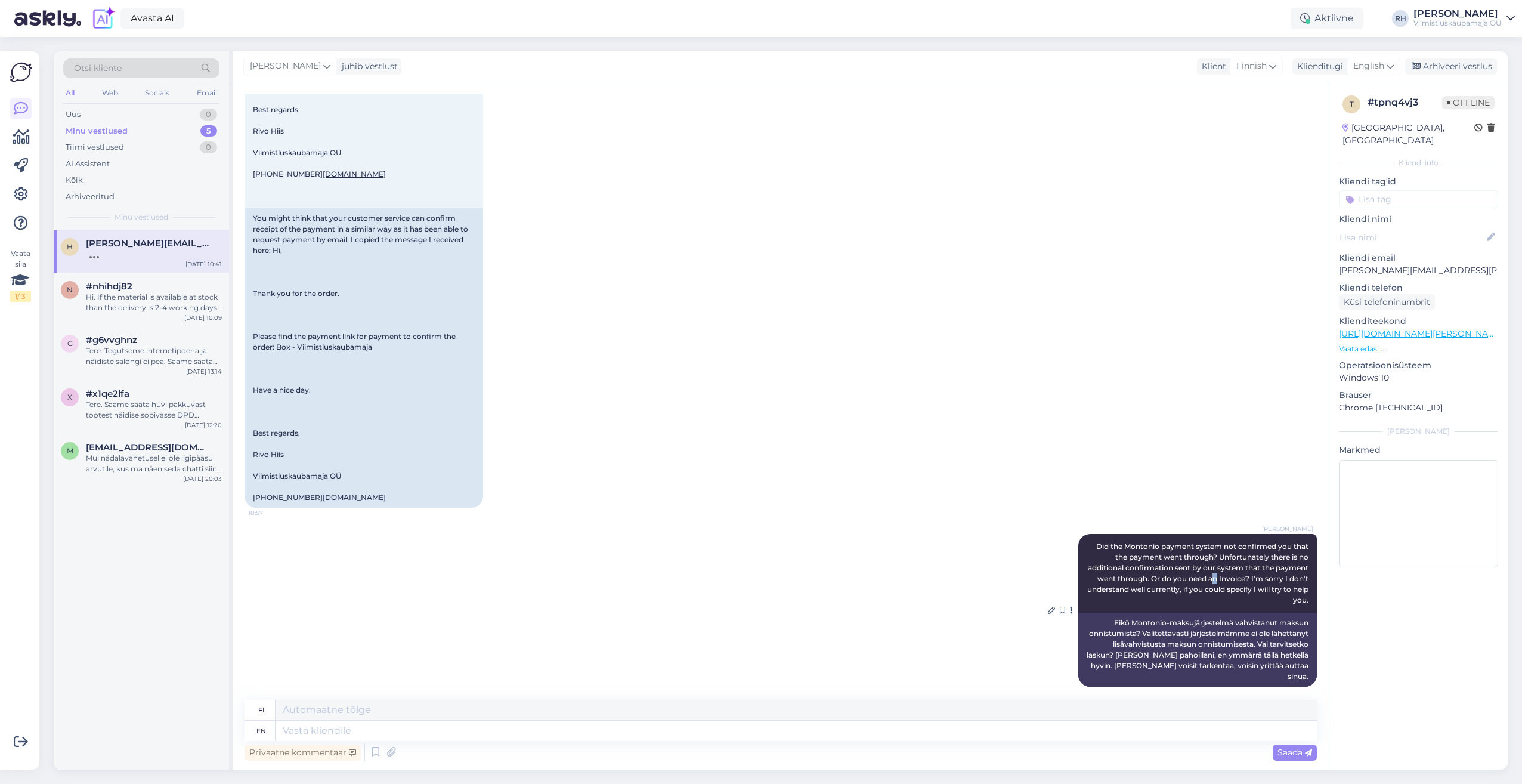
click at [1232, 579] on span "Did the Montonio payment system not confirmed you that the payment went through…" at bounding box center [1198, 573] width 223 height 63
drag, startPoint x: 1232, startPoint y: 579, endPoint x: 1297, endPoint y: 601, distance: 68.6
click at [1297, 601] on span "Did the Montonio payment system not confirmed you that the payment went through…" at bounding box center [1198, 573] width 223 height 63
drag, startPoint x: 1297, startPoint y: 601, endPoint x: 1250, endPoint y: 582, distance: 50.7
click at [1250, 582] on span "Did the Montonio payment system not confirmed you that the payment went through…" at bounding box center [1198, 573] width 223 height 63
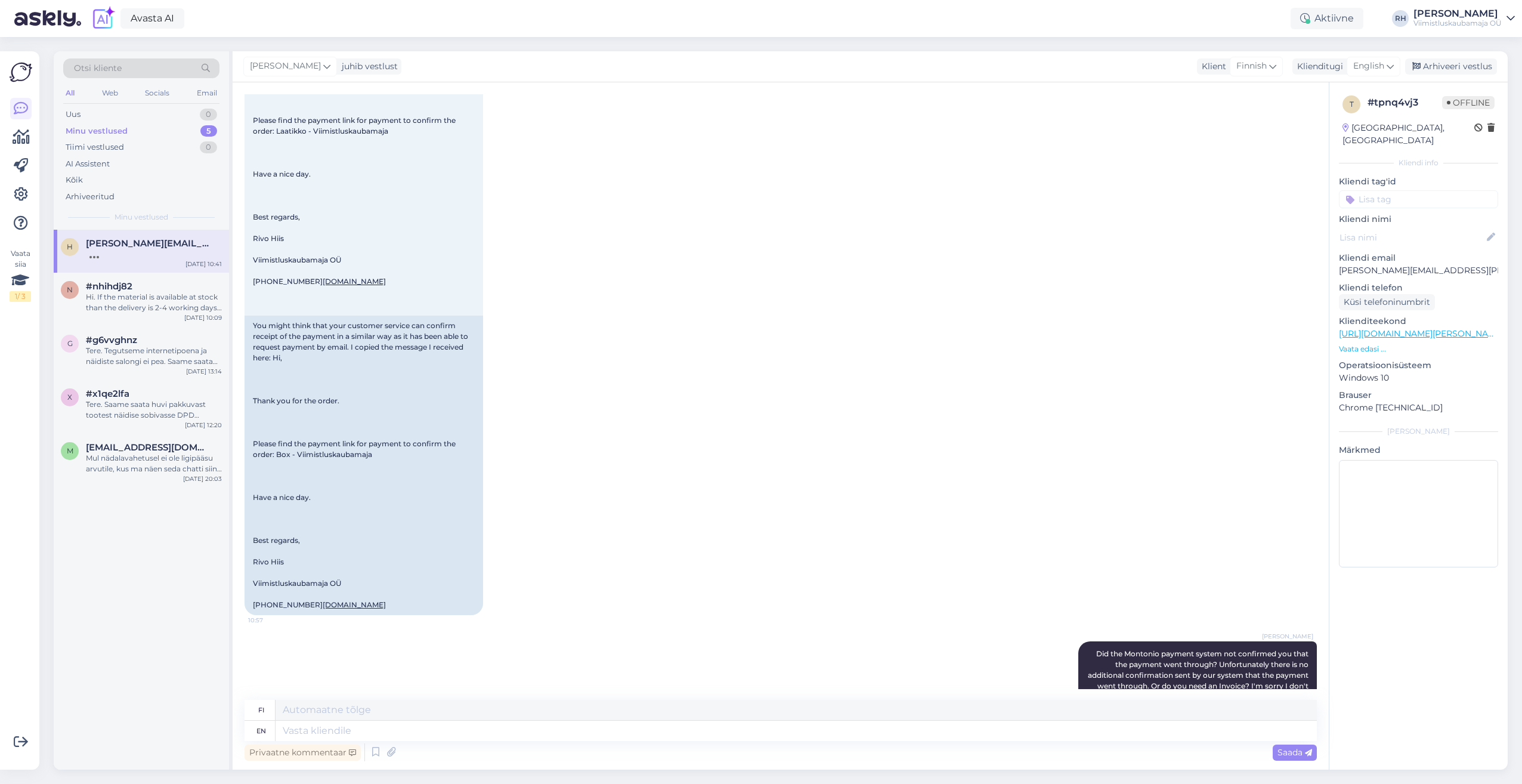
scroll to position [3774, 0]
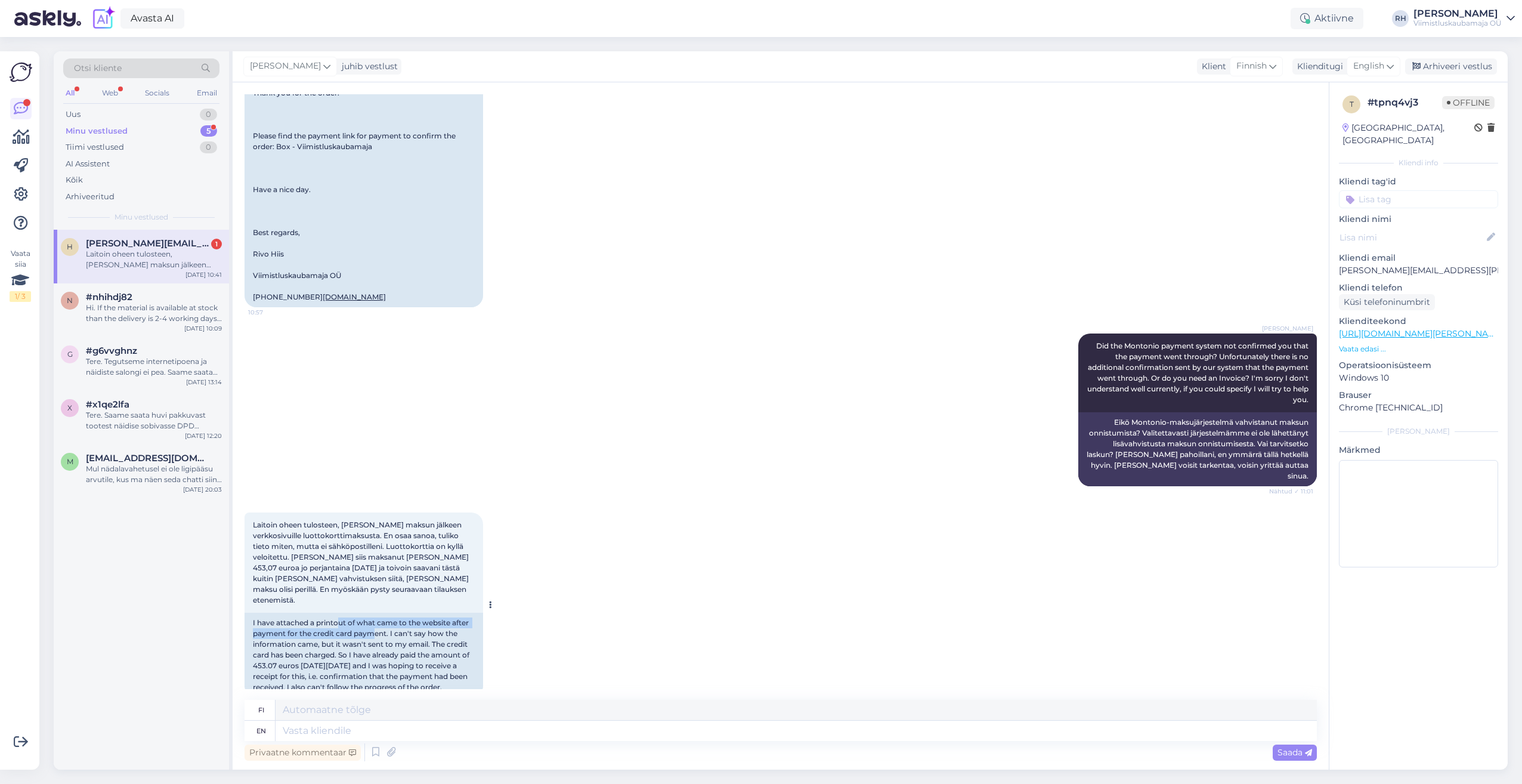
drag, startPoint x: 339, startPoint y: 604, endPoint x: 373, endPoint y: 613, distance: 35.2
click at [373, 613] on div "I have attached a printout of what came to the website after payment for the cr…" at bounding box center [364, 655] width 239 height 85
drag, startPoint x: 373, startPoint y: 613, endPoint x: 402, endPoint y: 620, distance: 29.8
click at [402, 620] on div "I have attached a printout of what came to the website after payment for the cr…" at bounding box center [364, 655] width 239 height 85
drag, startPoint x: 389, startPoint y: 612, endPoint x: 472, endPoint y: 634, distance: 85.9
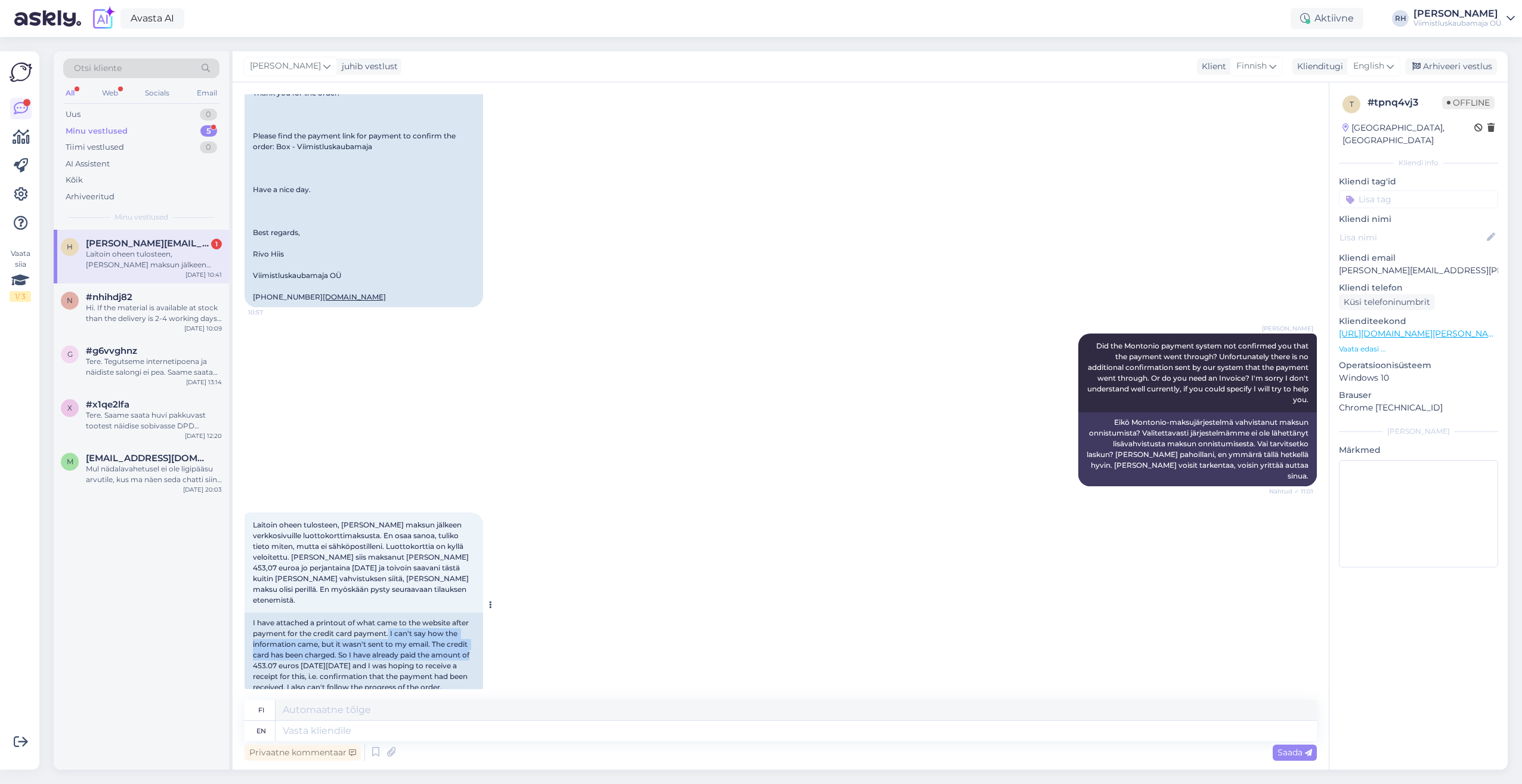
click at [472, 634] on div "I have attached a printout of what came to the website after payment for the cr…" at bounding box center [364, 655] width 239 height 85
click at [284, 631] on div "I have attached a printout of what came to the website after payment for the cr…" at bounding box center [364, 655] width 239 height 85
click at [291, 638] on div "I have attached a printout of what came to the website after payment for the cr…" at bounding box center [364, 655] width 239 height 85
drag, startPoint x: 332, startPoint y: 634, endPoint x: 354, endPoint y: 656, distance: 31.1
click at [354, 656] on div "I have attached a printout of what came to the website after payment for the cr…" at bounding box center [364, 655] width 239 height 85
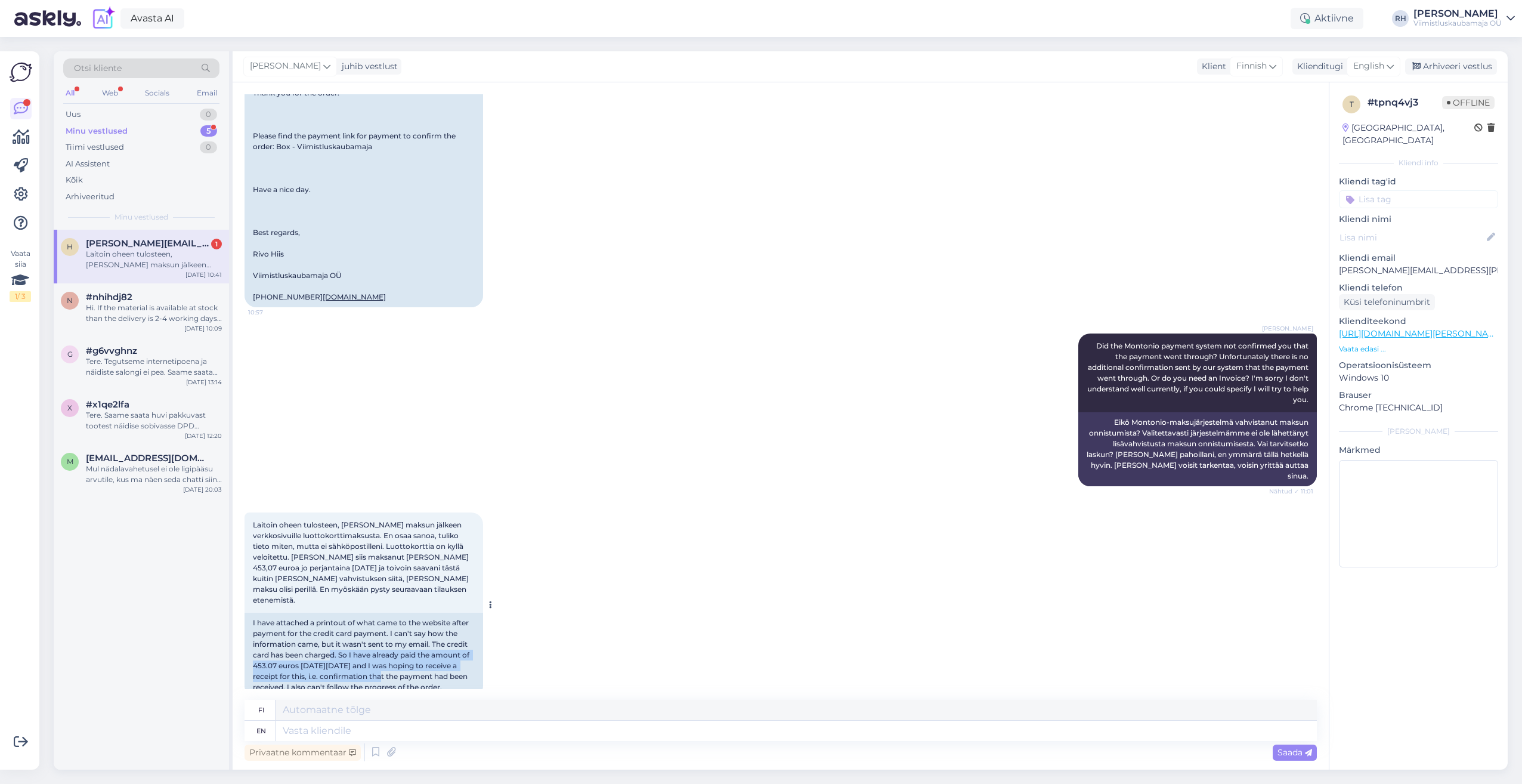
drag, startPoint x: 354, startPoint y: 656, endPoint x: 311, endPoint y: 652, distance: 43.2
click at [311, 652] on div "I have attached a printout of what came to the website after payment for the cr…" at bounding box center [364, 655] width 239 height 85
click at [343, 660] on div "I have attached a printout of what came to the website after payment for the cr…" at bounding box center [364, 655] width 239 height 85
drag, startPoint x: 331, startPoint y: 653, endPoint x: 461, endPoint y: 664, distance: 130.5
click at [461, 664] on div "I have attached a printout of what came to the website after payment for the cr…" at bounding box center [364, 655] width 239 height 85
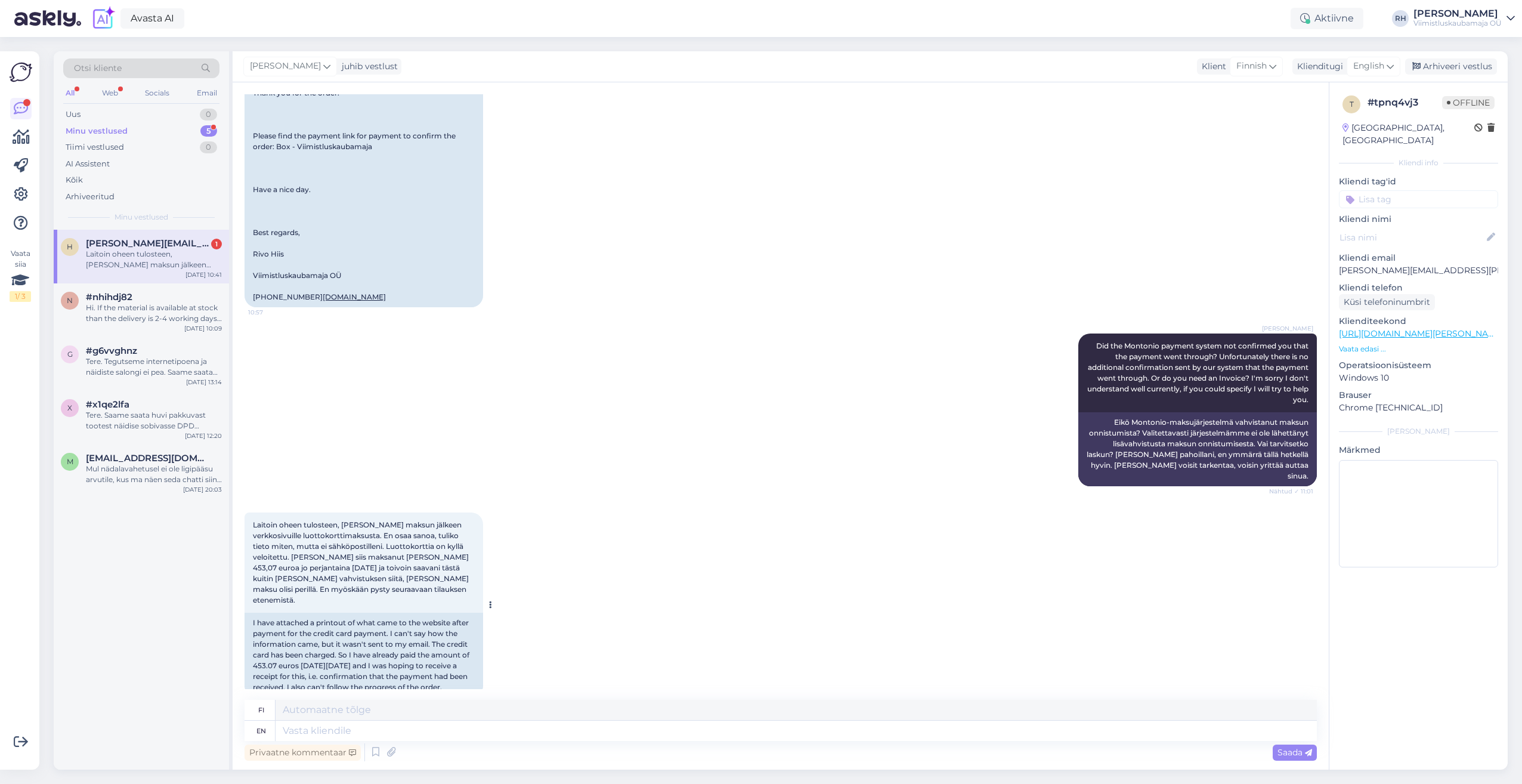
drag, startPoint x: 461, startPoint y: 664, endPoint x: 389, endPoint y: 638, distance: 76.6
click at [389, 638] on div "I have attached a printout of what came to the website after payment for the cr…" at bounding box center [364, 655] width 239 height 85
click at [316, 734] on textarea at bounding box center [796, 730] width 1042 height 20
drag, startPoint x: 308, startPoint y: 666, endPoint x: 487, endPoint y: 660, distance: 179.1
click at [483, 660] on div "Laitoin oheen tulosteen, [PERSON_NAME] maksun jälkeen verkkosivuille luottokort…" at bounding box center [364, 605] width 239 height 185
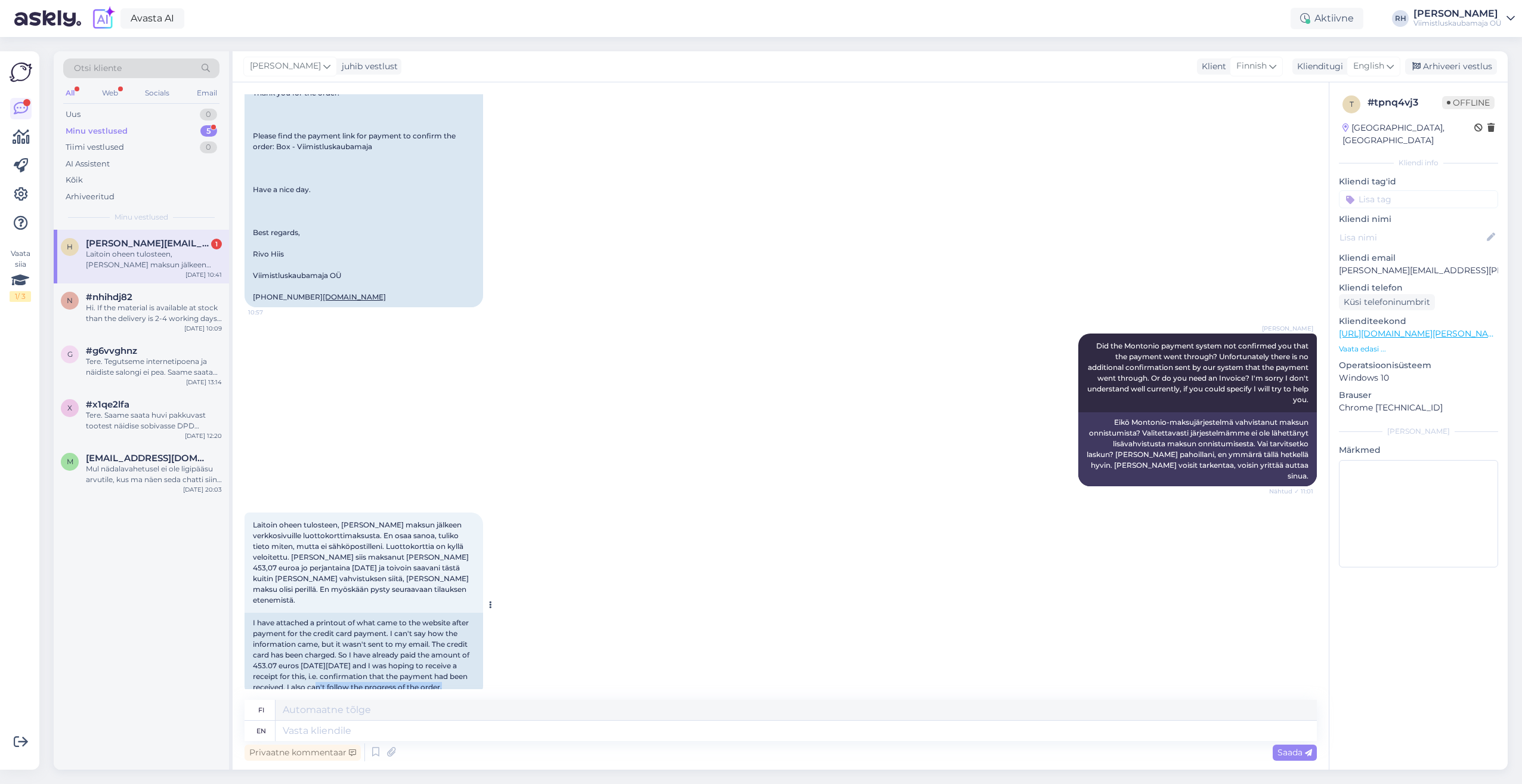
drag, startPoint x: 487, startPoint y: 660, endPoint x: 438, endPoint y: 661, distance: 49.0
click at [438, 661] on div "I have attached a printout of what came to the website after payment for the cr…" at bounding box center [364, 655] width 239 height 85
click at [470, 665] on div "I have attached a printout of what came to the website after payment for the cr…" at bounding box center [364, 655] width 239 height 85
drag, startPoint x: 470, startPoint y: 665, endPoint x: 228, endPoint y: 515, distance: 284.7
click at [228, 515] on div "Otsi kliente All Web Socials Email Uus 0 Minu vestlused 5 Tiimi vestlused 0 AI …" at bounding box center [780, 410] width 1454 height 718
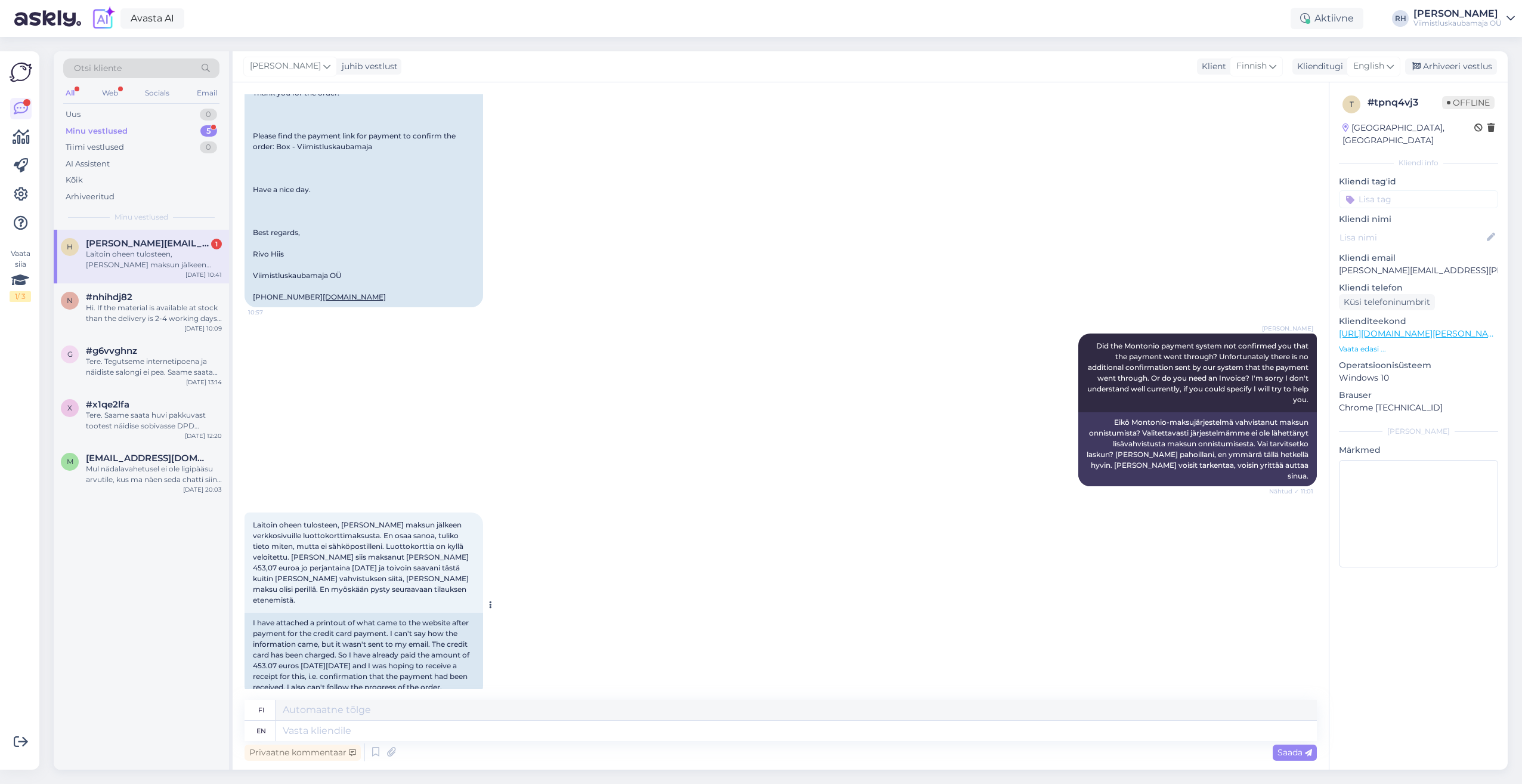
drag, startPoint x: 228, startPoint y: 515, endPoint x: 335, endPoint y: 557, distance: 114.9
click at [335, 557] on span "Laitoin oheen tulosteen, [PERSON_NAME] maksun jälkeen verkkosivuille luottokort…" at bounding box center [361, 562] width 218 height 84
click at [304, 579] on span "Laitoin oheen tulosteen, [PERSON_NAME] maksun jälkeen verkkosivuille luottokort…" at bounding box center [361, 562] width 218 height 84
click at [327, 647] on div "I have attached a printout of what came to the website after payment for the cr…" at bounding box center [364, 655] width 239 height 85
click at [313, 734] on textarea at bounding box center [796, 730] width 1042 height 20
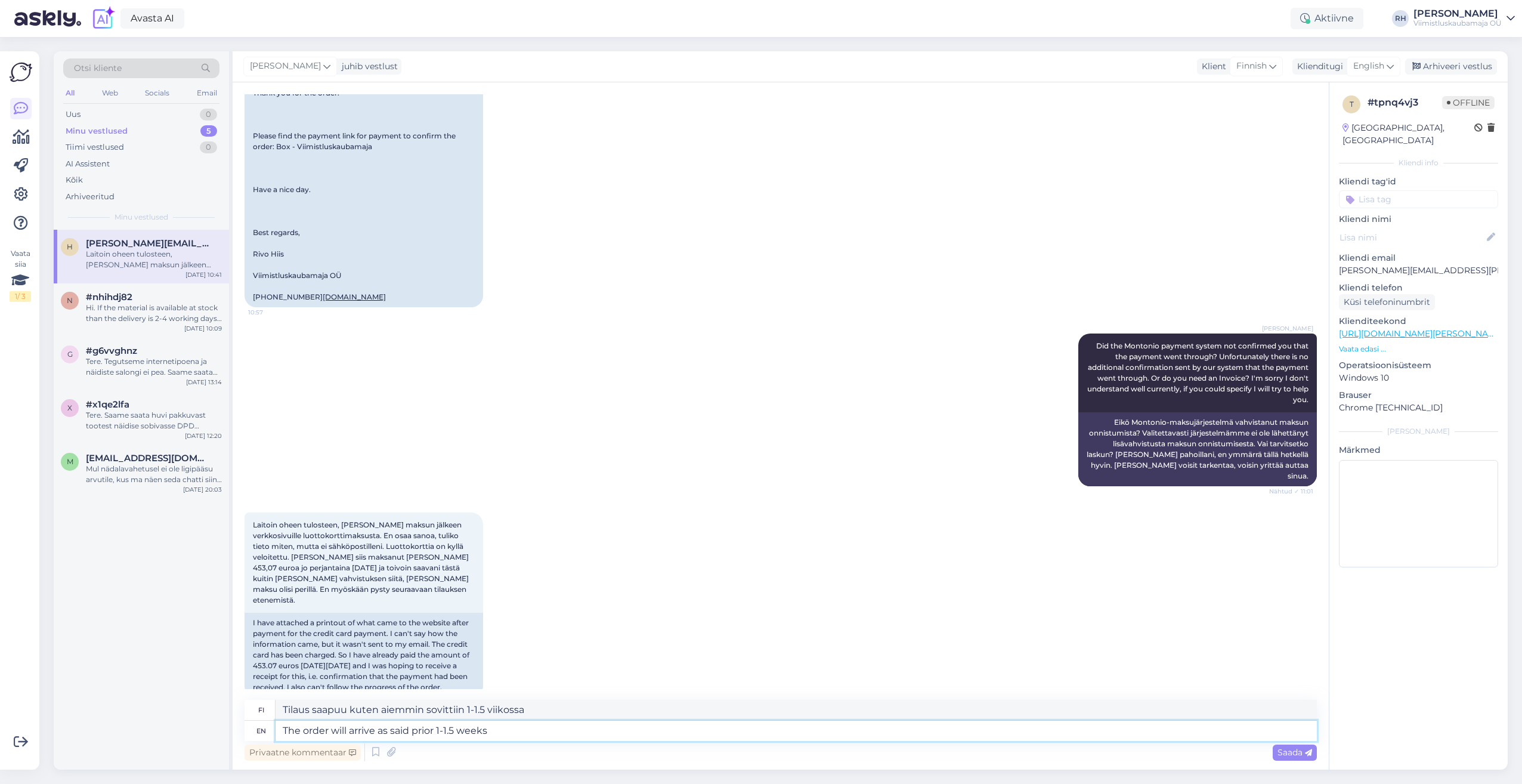
click at [437, 727] on textarea "The order will arrive as said prior 1-1.5 weeks" at bounding box center [796, 730] width 1042 height 20
click at [598, 730] on textarea "The order will arrive as said prior upstairs in our conversation in 1-1.5 weeks" at bounding box center [796, 730] width 1042 height 20
click at [654, 724] on textarea "The order will arrive as said prior upstairs in our conversation in 1-1,5 weeks" at bounding box center [796, 730] width 1042 height 20
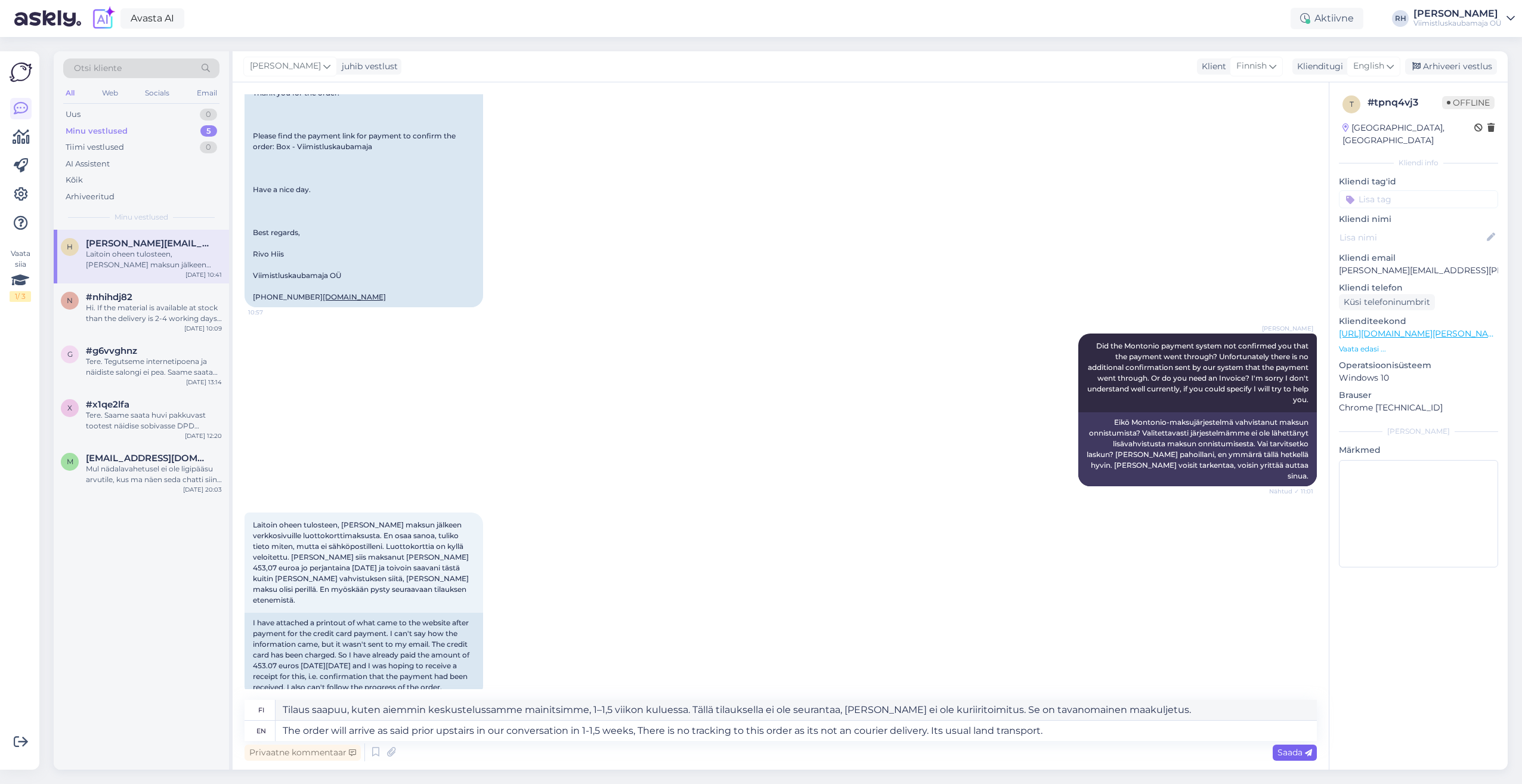
click at [1301, 747] on span "Saada" at bounding box center [1295, 753] width 35 height 11
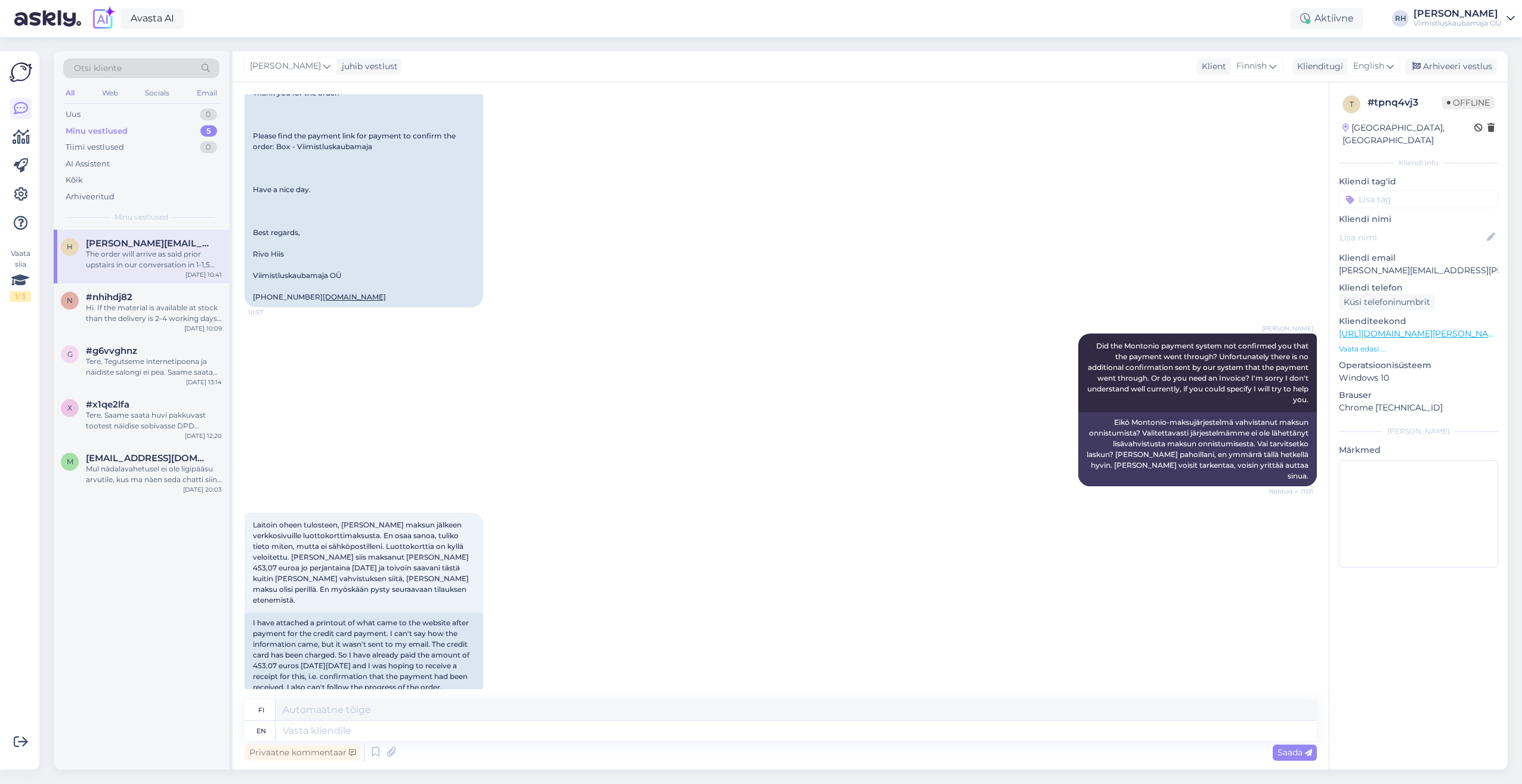
scroll to position [3899, 0]
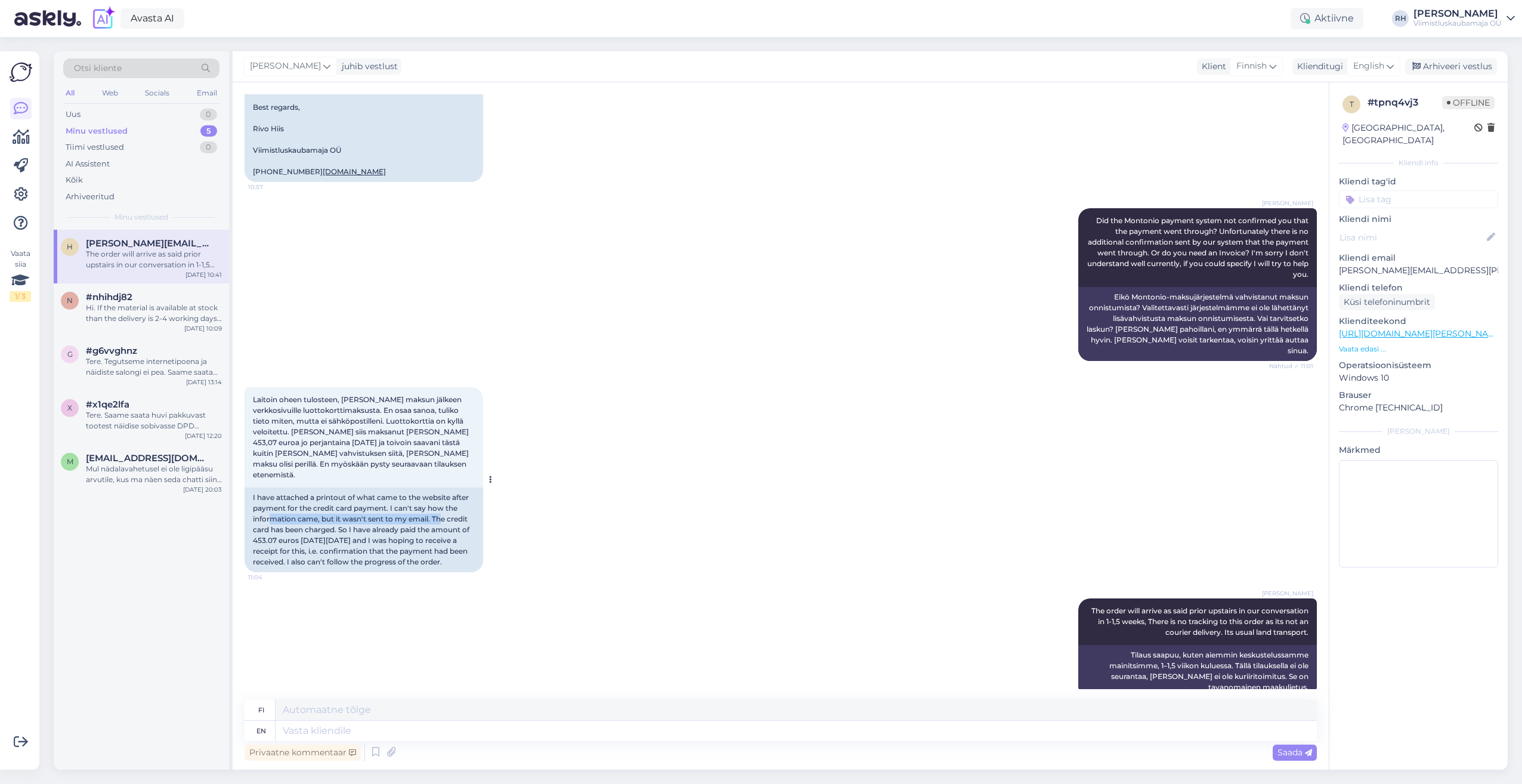
drag, startPoint x: 268, startPoint y: 496, endPoint x: 442, endPoint y: 494, distance: 174.0
click at [442, 494] on div "I have attached a printout of what came to the website after payment for the cr…" at bounding box center [364, 530] width 239 height 85
drag, startPoint x: 442, startPoint y: 494, endPoint x: 446, endPoint y: 514, distance: 20.4
click at [449, 514] on div "I have attached a printout of what came to the website after payment for the cr…" at bounding box center [364, 530] width 239 height 85
drag, startPoint x: 428, startPoint y: 494, endPoint x: 288, endPoint y: 515, distance: 141.6
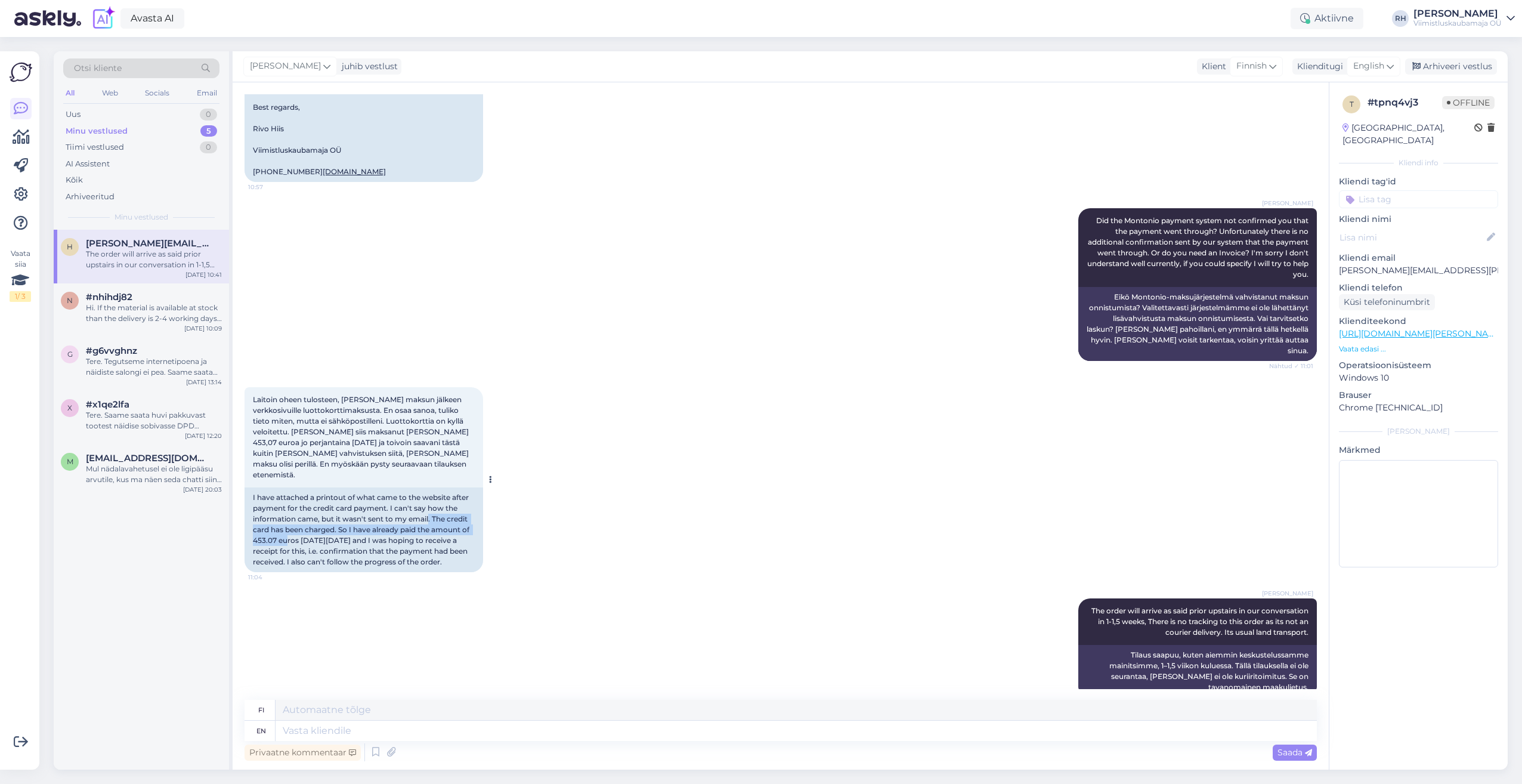
click at [288, 515] on div "I have attached a printout of what came to the website after payment for the cr…" at bounding box center [364, 530] width 239 height 85
drag, startPoint x: 288, startPoint y: 515, endPoint x: 346, endPoint y: 520, distance: 58.2
click at [346, 520] on div "I have attached a printout of what came to the website after payment for the cr…" at bounding box center [364, 530] width 239 height 85
drag, startPoint x: 346, startPoint y: 520, endPoint x: 339, endPoint y: 509, distance: 13.0
click at [339, 509] on div "I have attached a printout of what came to the website after payment for the cr…" at bounding box center [364, 530] width 239 height 85
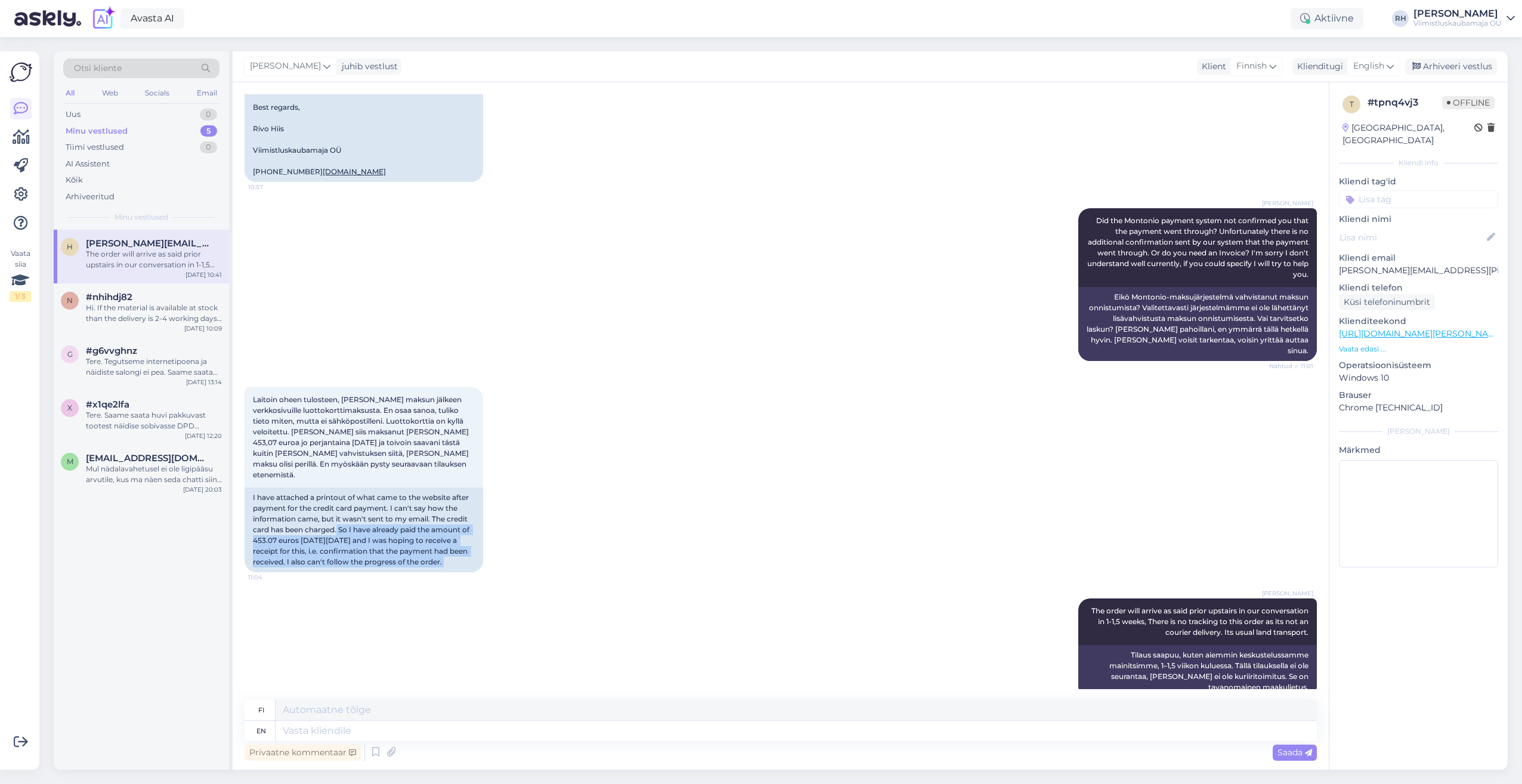
drag, startPoint x: 339, startPoint y: 509, endPoint x: 436, endPoint y: 575, distance: 117.3
click at [436, 575] on div "Vestlus algas [DATE] Hei, löytyykö teiltä laminaattilankkua Quick-Step IMPRESSI…" at bounding box center [787, 391] width 1083 height 594
drag, startPoint x: 436, startPoint y: 575, endPoint x: 388, endPoint y: 531, distance: 65.1
click at [388, 531] on div "I have attached a printout of what came to the website after payment for the cr…" at bounding box center [364, 530] width 239 height 85
click at [326, 730] on textarea at bounding box center [796, 730] width 1042 height 20
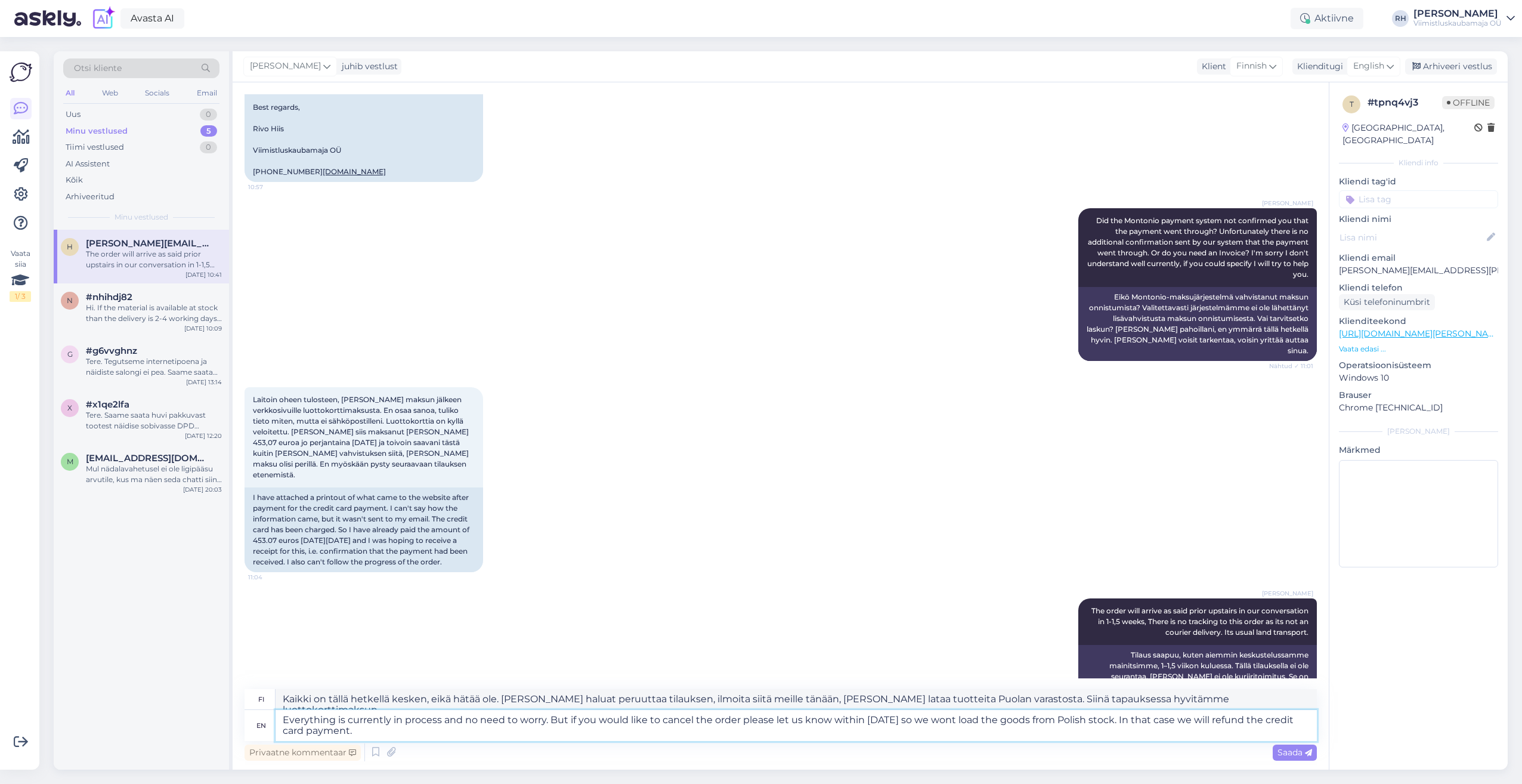
click at [1205, 718] on textarea "Everything is currently in process and no need to worry. But if you would like …" at bounding box center [796, 725] width 1042 height 31
click at [1286, 753] on span "Saada" at bounding box center [1295, 753] width 35 height 11
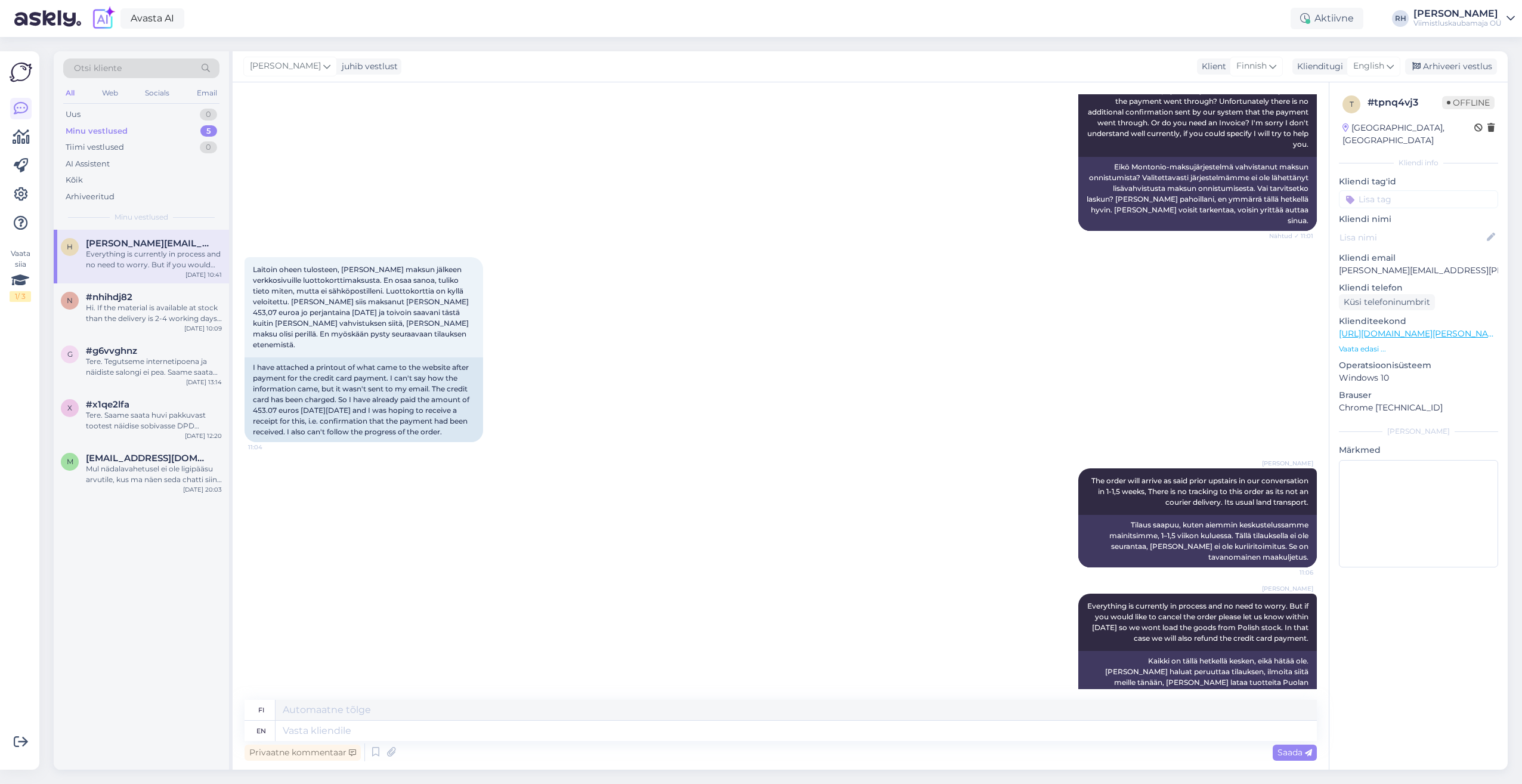
scroll to position [4035, 0]
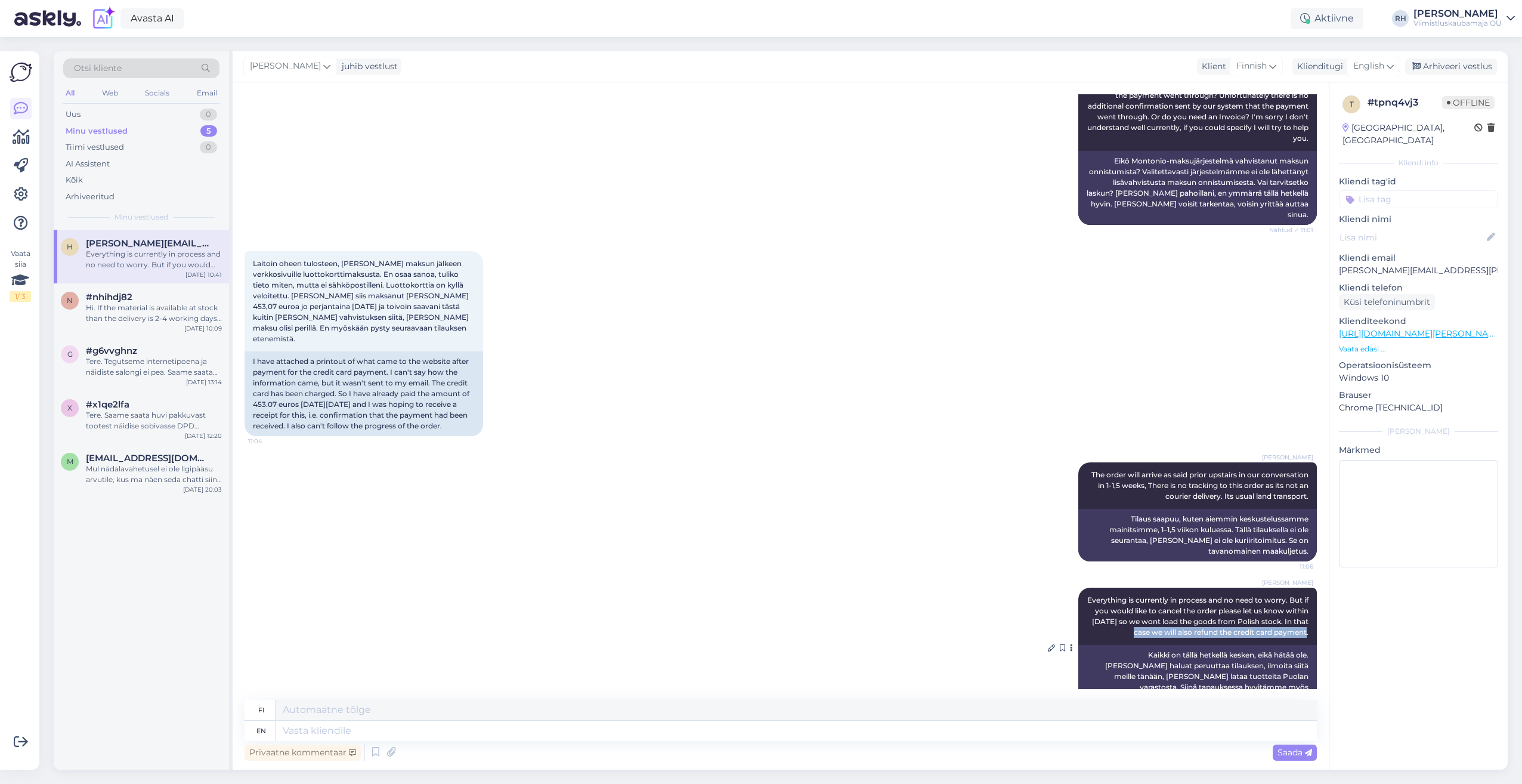
drag, startPoint x: 1127, startPoint y: 607, endPoint x: 1305, endPoint y: 608, distance: 178.0
click at [1305, 608] on div "Rivo Hiis Everything is currently in process and no need to worry. But if you w…" at bounding box center [1198, 616] width 239 height 57
